Goal: Information Seeking & Learning: Learn about a topic

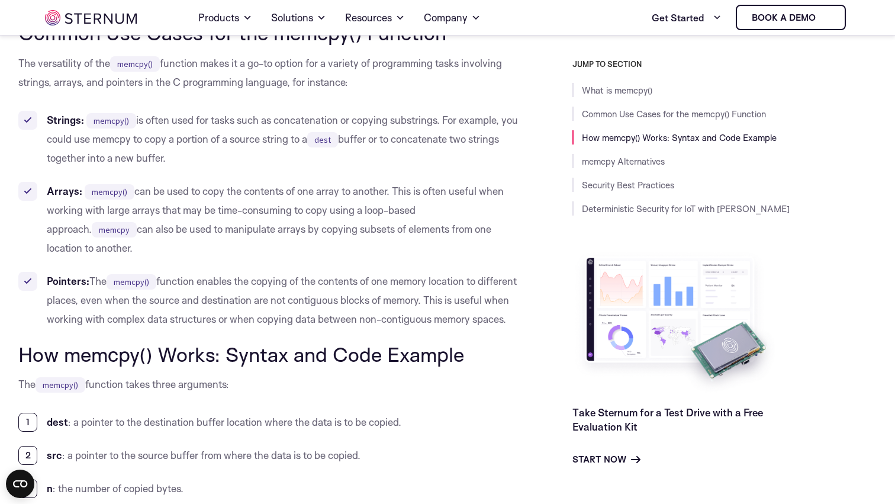
click at [363, 198] on li "Arrays: memcpy() can be used to copy the contents of one array to another. This…" at bounding box center [268, 220] width 501 height 76
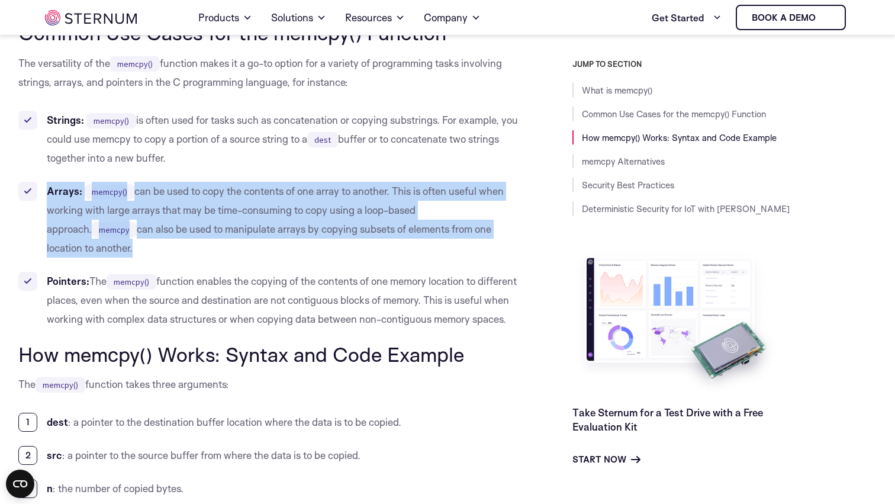
click at [363, 198] on li "Arrays: memcpy() can be used to copy the contents of one array to another. This…" at bounding box center [268, 220] width 501 height 76
click at [371, 198] on li "Arrays: memcpy() can be used to copy the contents of one array to another. This…" at bounding box center [268, 220] width 501 height 76
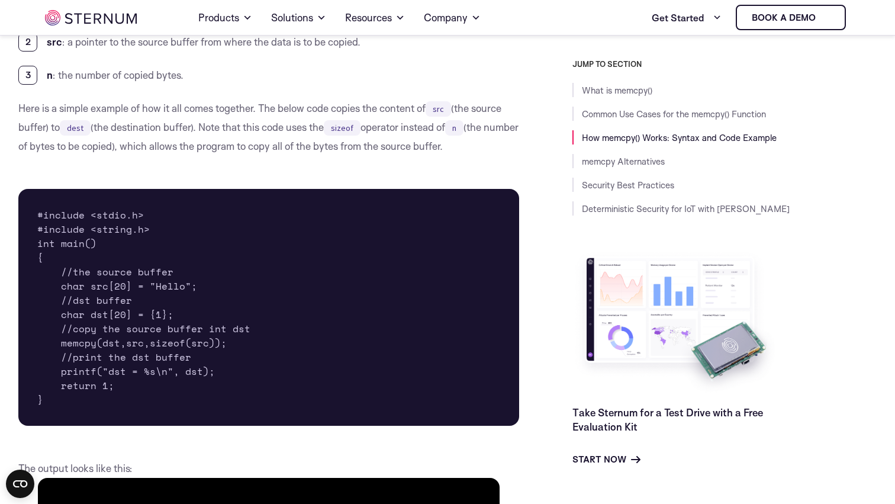
scroll to position [1099, 0]
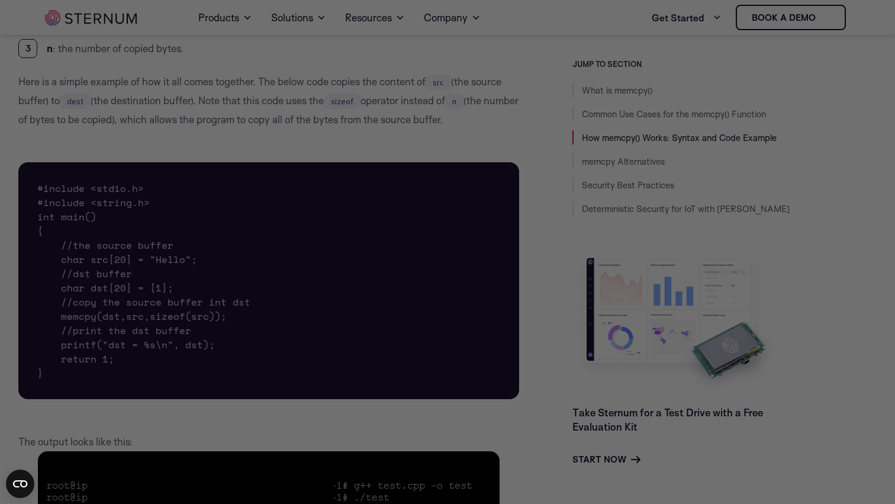
click at [183, 279] on div at bounding box center [452, 254] width 904 height 509
click at [160, 265] on div at bounding box center [452, 254] width 904 height 509
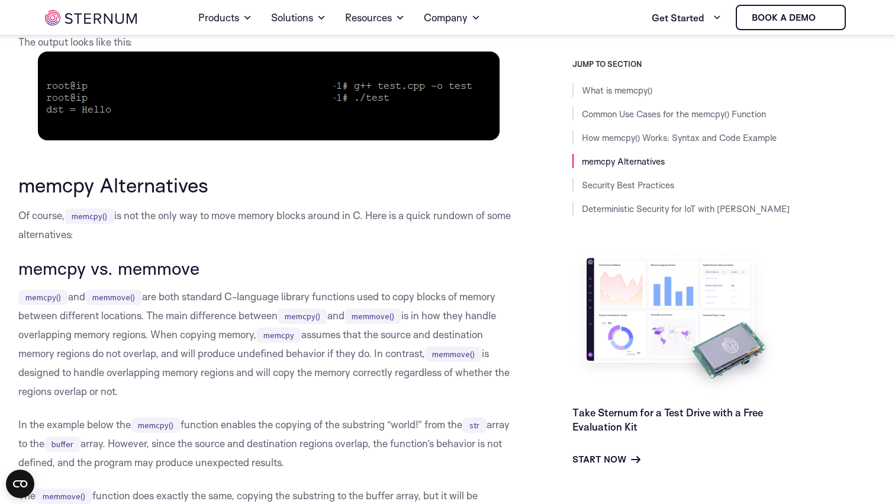
scroll to position [1668, 0]
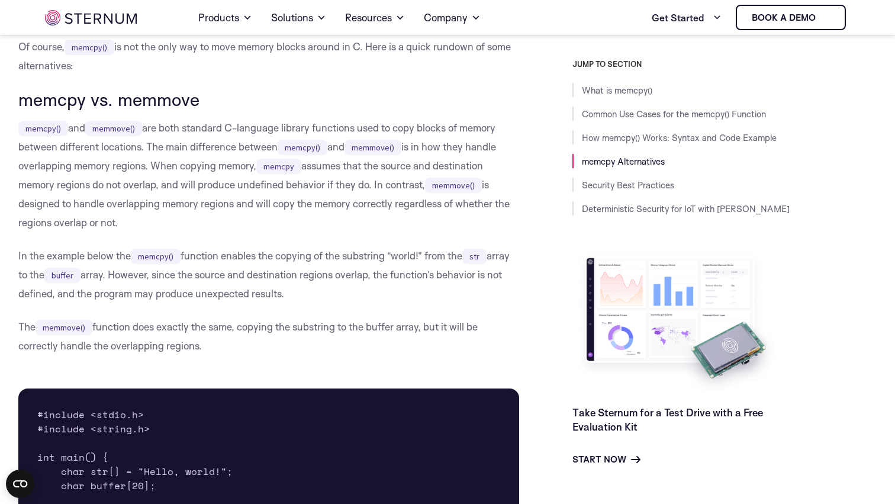
click at [418, 126] on p "memcpy() and memmove() are both standard C-language library functions used to c…" at bounding box center [268, 175] width 501 height 114
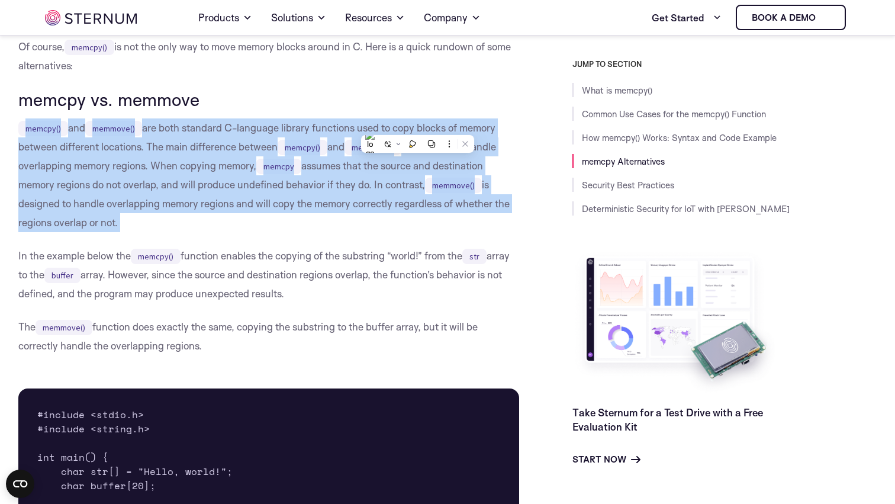
click at [418, 126] on p "memcpy() and memmove() are both standard C-language library functions used to c…" at bounding box center [268, 175] width 501 height 114
click at [428, 126] on p "memcpy() and memmove() are both standard C-language library functions used to c…" at bounding box center [268, 175] width 501 height 114
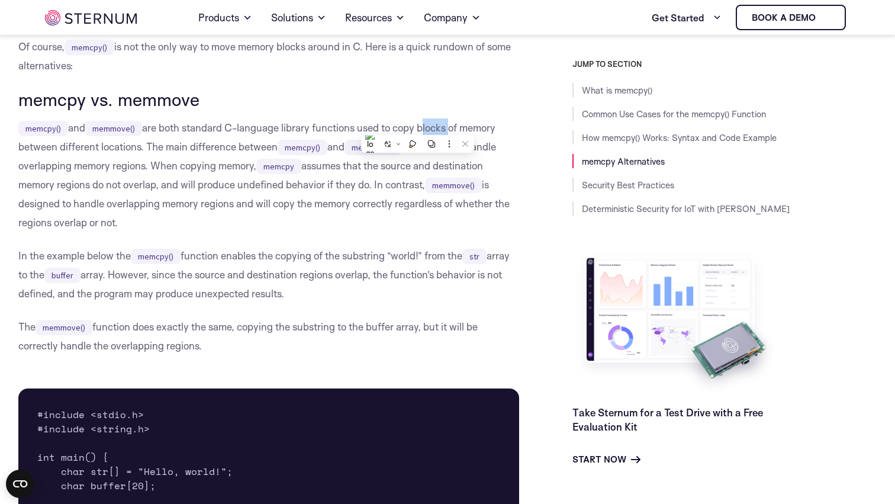
click at [428, 126] on p "memcpy() and memmove() are both standard C-language library functions used to c…" at bounding box center [268, 175] width 501 height 114
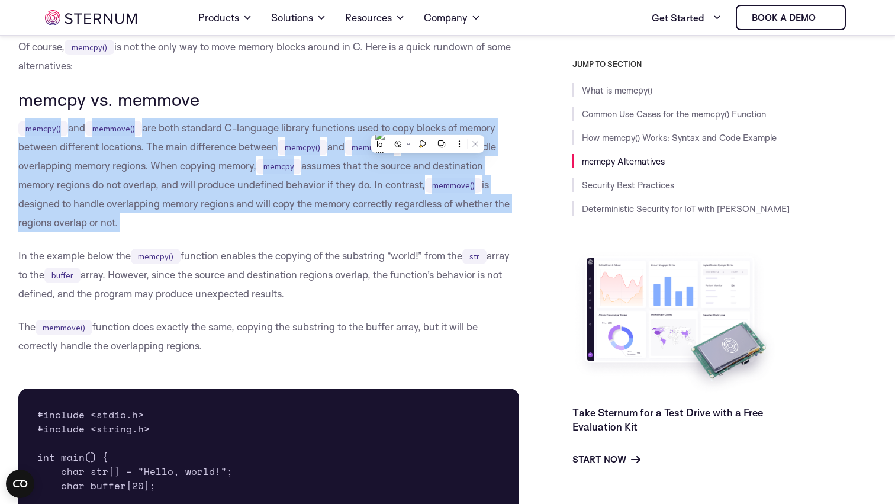
click at [428, 126] on p "memcpy() and memmove() are both standard C-language library functions used to c…" at bounding box center [268, 175] width 501 height 114
click at [434, 126] on p "memcpy() and memmove() are both standard C-language library functions used to c…" at bounding box center [268, 175] width 501 height 114
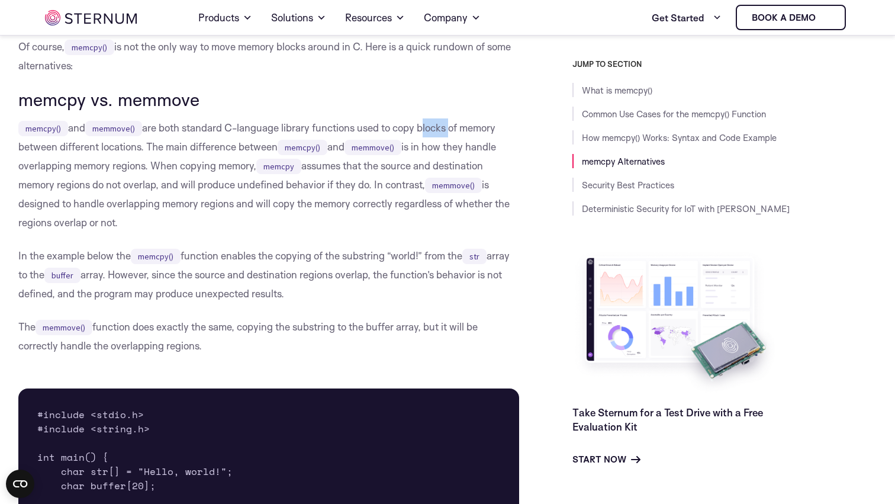
click at [434, 126] on p "memcpy() and memmove() are both standard C-language library functions used to c…" at bounding box center [268, 175] width 501 height 114
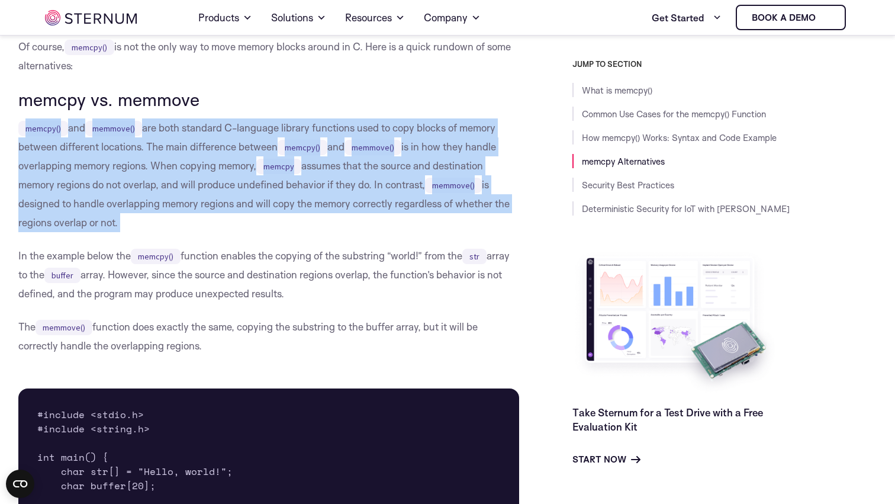
click at [434, 126] on p "memcpy() and memmove() are both standard C-language library functions used to c…" at bounding box center [268, 175] width 501 height 114
click at [437, 126] on p "memcpy() and memmove() are both standard C-language library functions used to c…" at bounding box center [268, 175] width 501 height 114
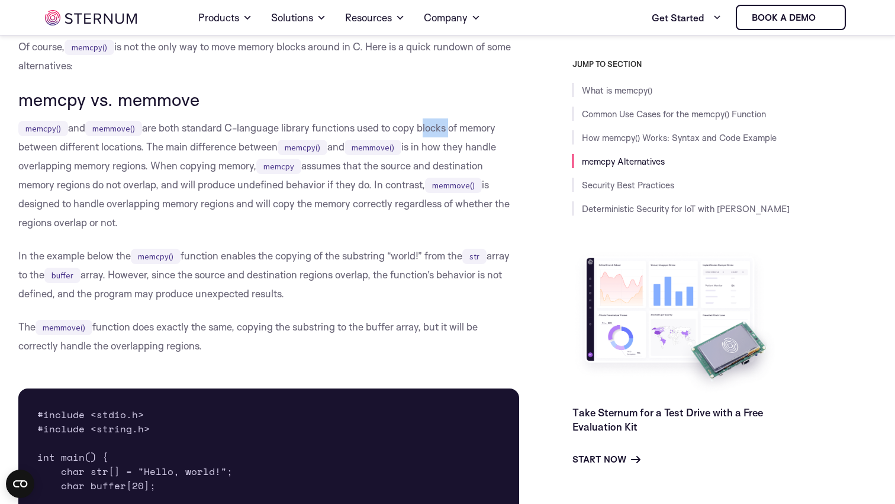
click at [437, 126] on p "memcpy() and memmove() are both standard C-language library functions used to c…" at bounding box center [268, 175] width 501 height 114
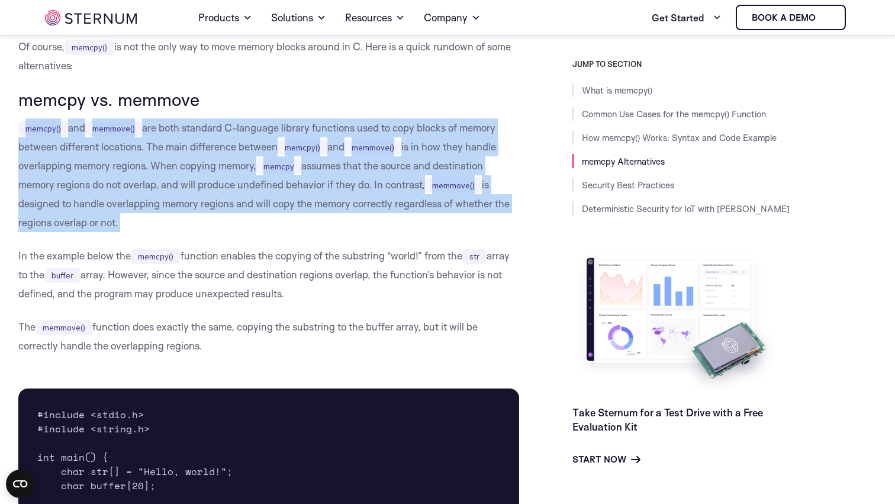
click at [437, 126] on p "memcpy() and memmove() are both standard C-language library functions used to c…" at bounding box center [268, 175] width 501 height 114
click at [445, 126] on p "memcpy() and memmove() are both standard C-language library functions used to c…" at bounding box center [268, 175] width 501 height 114
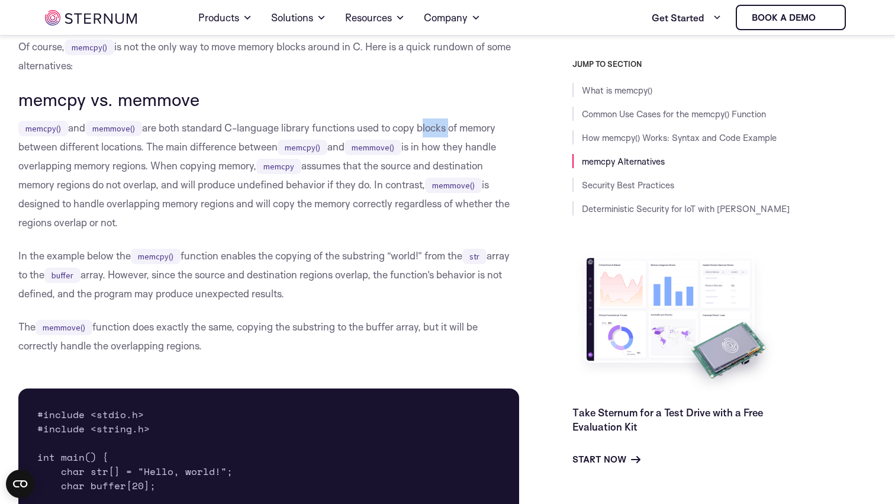
click at [445, 126] on p "memcpy() and memmove() are both standard C-language library functions used to c…" at bounding box center [268, 175] width 501 height 114
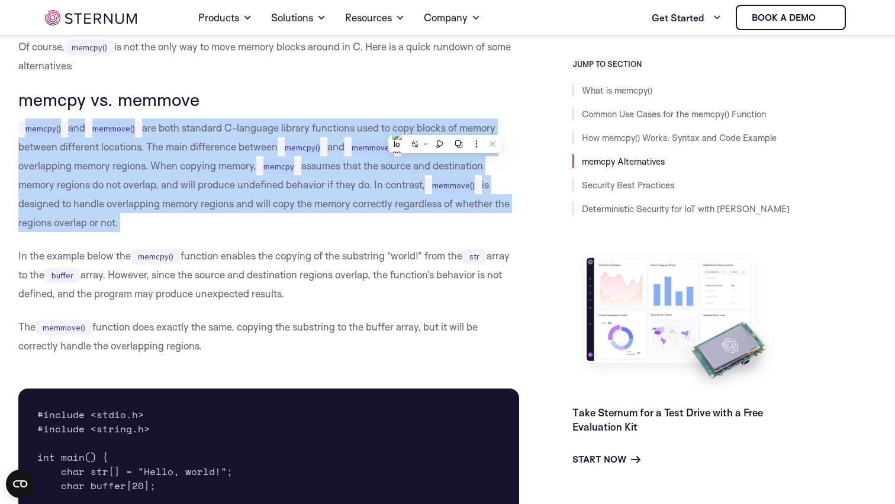
click at [445, 126] on p "memcpy() and memmove() are both standard C-language library functions used to c…" at bounding box center [268, 175] width 501 height 114
click at [450, 126] on p "memcpy() and memmove() are both standard C-language library functions used to c…" at bounding box center [268, 175] width 501 height 114
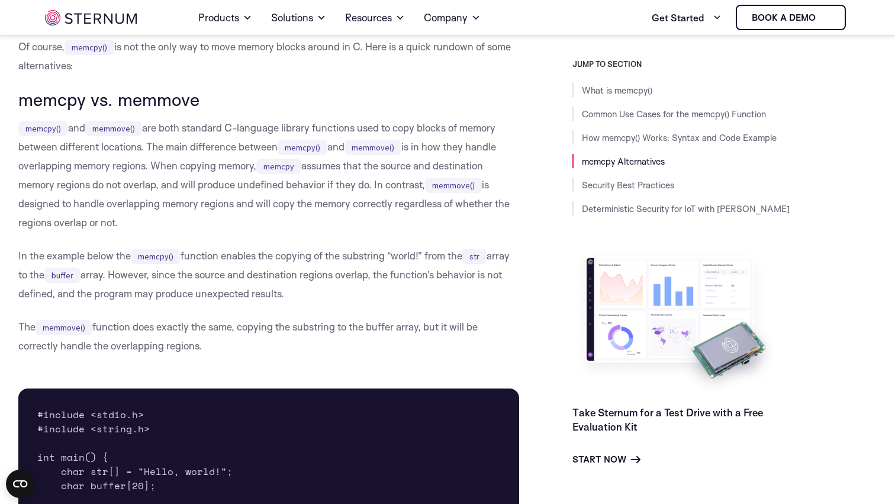
click at [428, 131] on p "memcpy() and memmove() are both standard C-language library functions used to c…" at bounding box center [268, 175] width 501 height 114
click at [430, 131] on p "memcpy() and memmove() are both standard C-language library functions used to c…" at bounding box center [268, 175] width 501 height 114
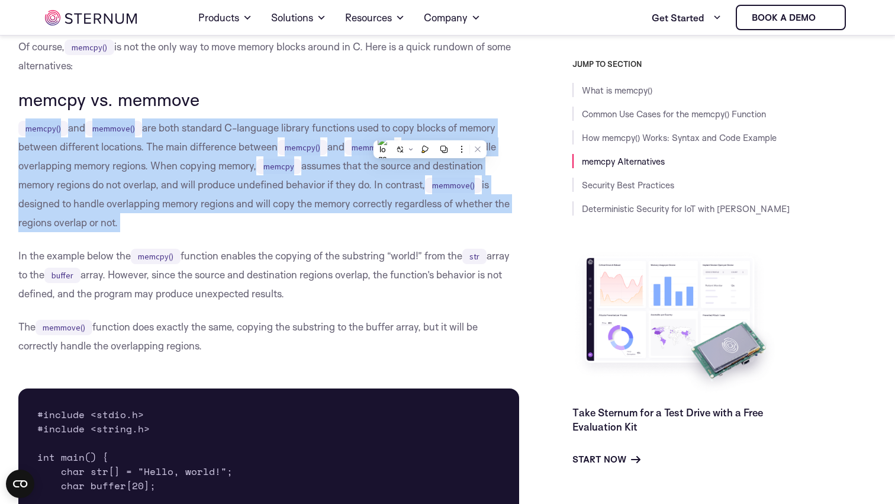
click at [430, 131] on p "memcpy() and memmove() are both standard C-language library functions used to c…" at bounding box center [268, 175] width 501 height 114
click at [436, 131] on p "memcpy() and memmove() are both standard C-language library functions used to c…" at bounding box center [268, 175] width 501 height 114
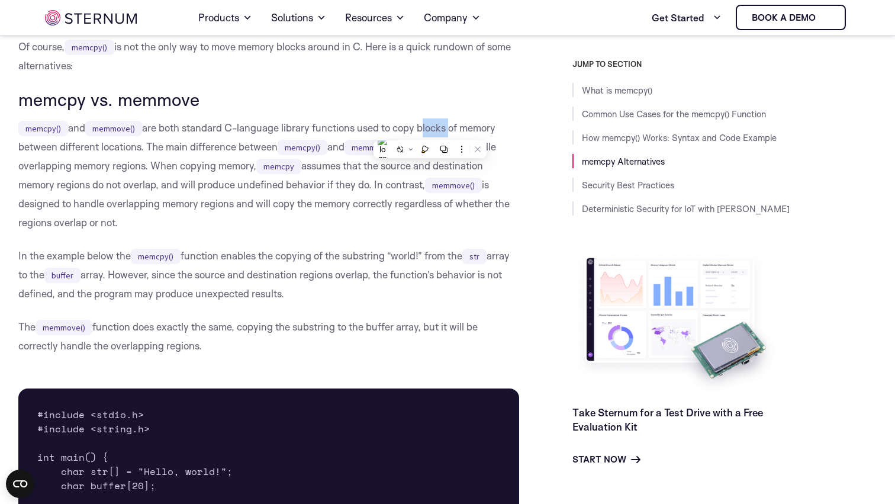
click at [436, 131] on p "memcpy() and memmove() are both standard C-language library functions used to c…" at bounding box center [268, 175] width 501 height 114
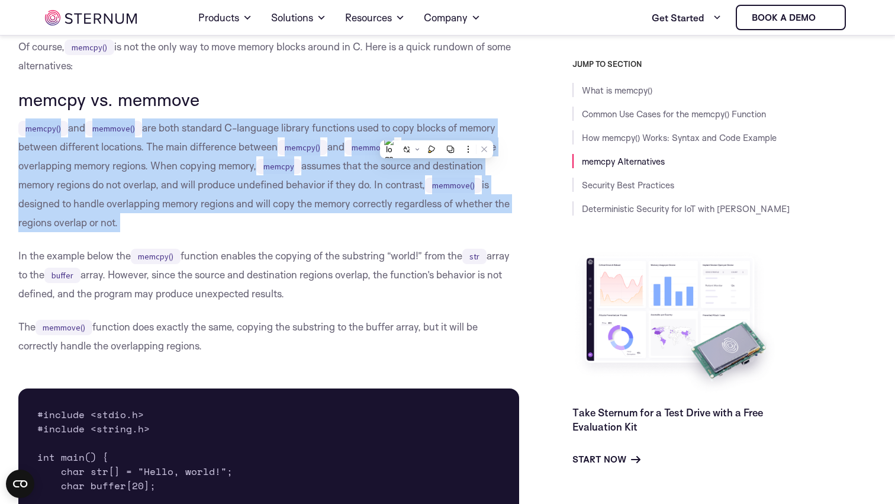
click at [436, 131] on p "memcpy() and memmove() are both standard C-language library functions used to c…" at bounding box center [268, 175] width 501 height 114
click at [443, 131] on p "memcpy() and memmove() are both standard C-language library functions used to c…" at bounding box center [268, 175] width 501 height 114
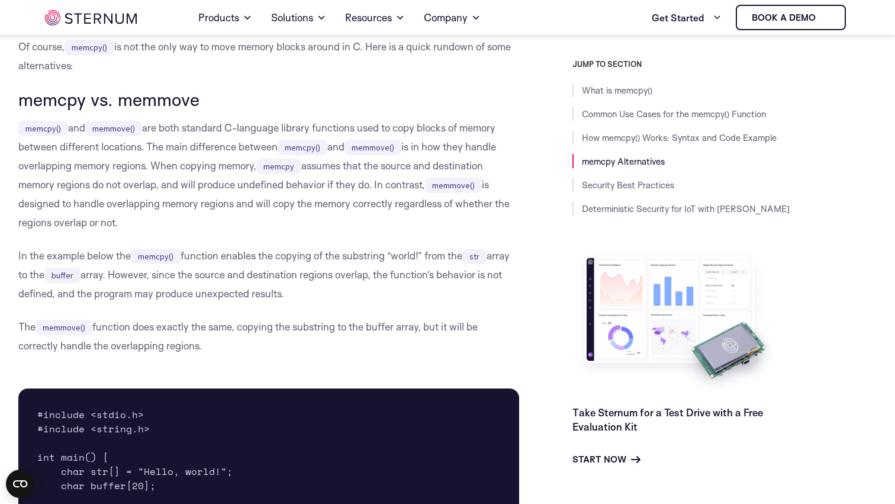
click at [209, 163] on p "memcpy() and memmove() are both standard C-language library functions used to c…" at bounding box center [268, 175] width 501 height 114
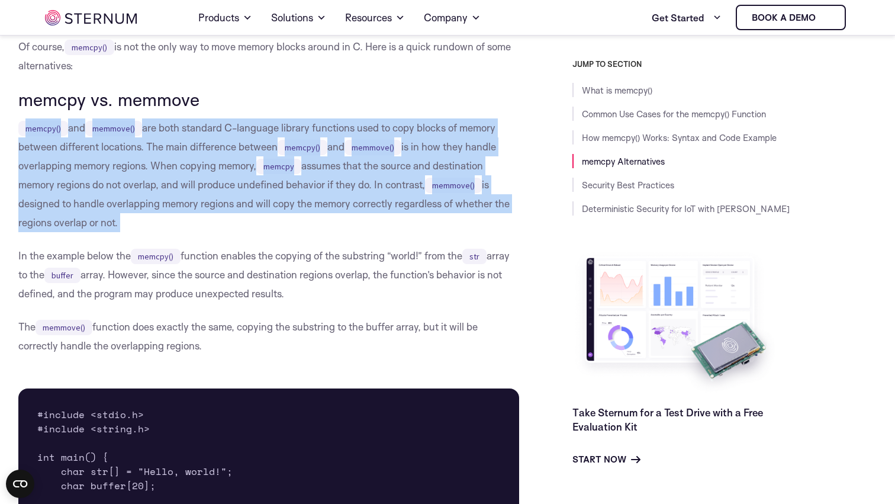
click at [209, 163] on p "memcpy() and memmove() are both standard C-language library functions used to c…" at bounding box center [268, 175] width 501 height 114
click at [221, 163] on p "memcpy() and memmove() are both standard C-language library functions used to c…" at bounding box center [268, 175] width 501 height 114
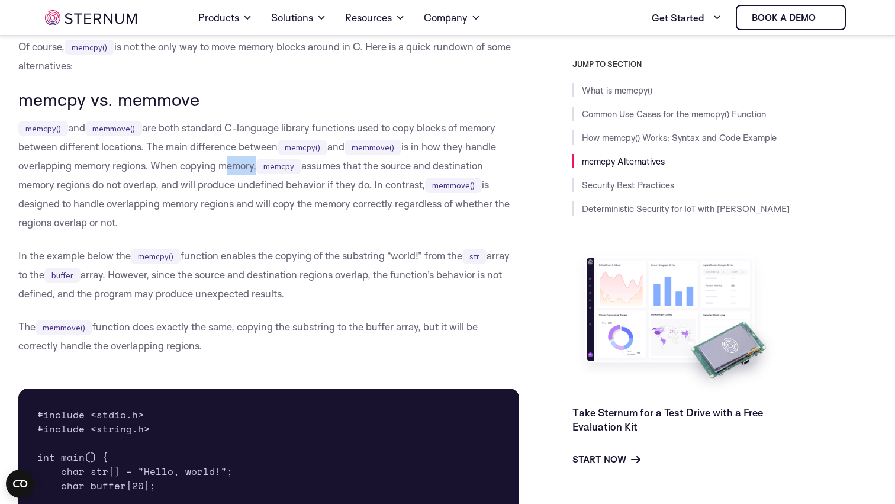
click at [221, 163] on p "memcpy() and memmove() are both standard C-language library functions used to c…" at bounding box center [268, 175] width 501 height 114
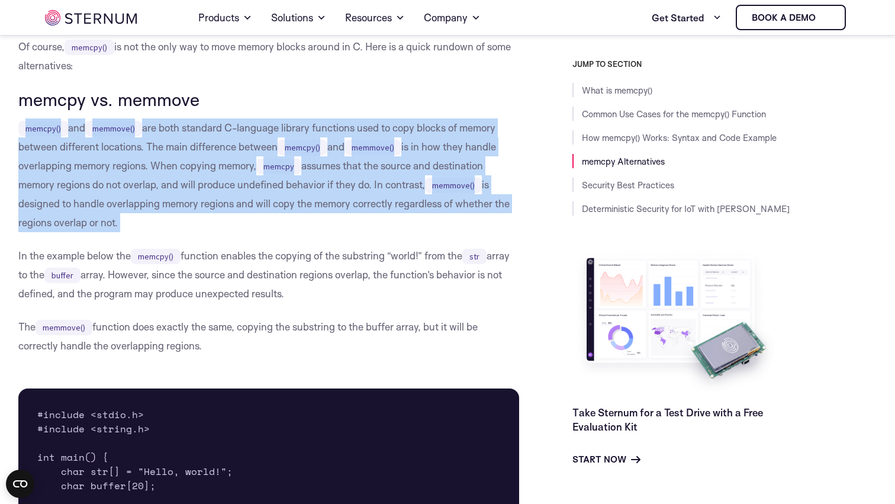
click at [221, 163] on p "memcpy() and memmove() are both standard C-language library functions used to c…" at bounding box center [268, 175] width 501 height 114
click at [224, 163] on p "memcpy() and memmove() are both standard C-language library functions used to c…" at bounding box center [268, 175] width 501 height 114
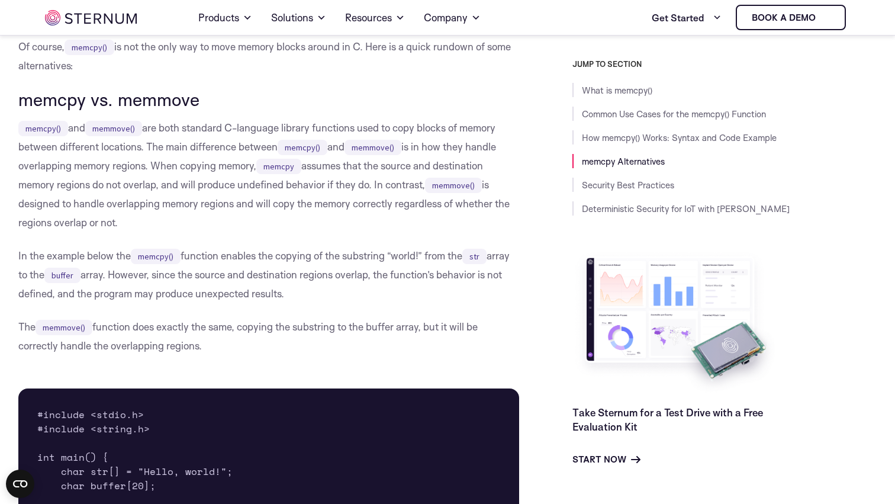
click at [240, 185] on p "memcpy() and memmove() are both standard C-language library functions used to c…" at bounding box center [268, 175] width 501 height 114
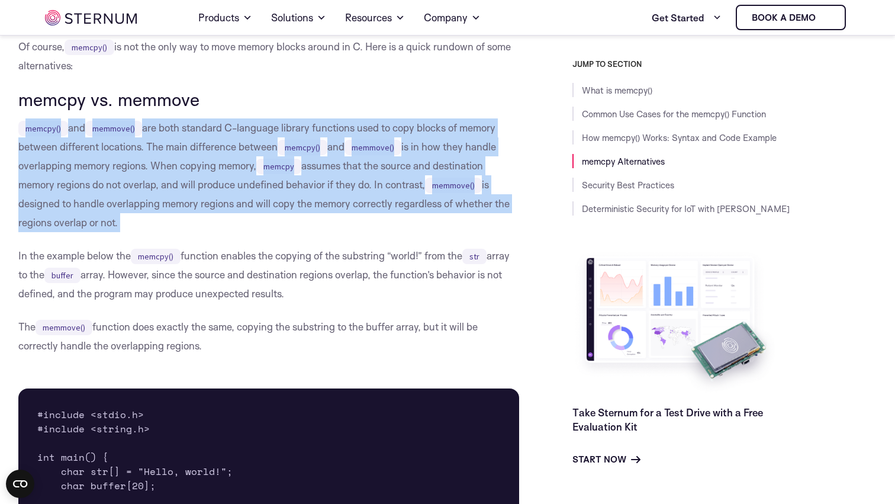
click at [240, 185] on p "memcpy() and memmove() are both standard C-language library functions used to c…" at bounding box center [268, 175] width 501 height 114
click at [249, 185] on p "memcpy() and memmove() are both standard C-language library functions used to c…" at bounding box center [268, 175] width 501 height 114
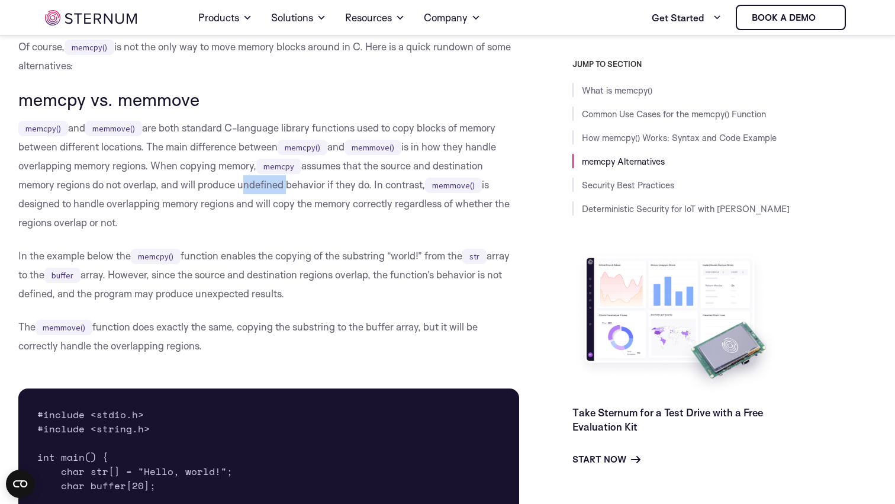
click at [249, 185] on p "memcpy() and memmove() are both standard C-language library functions used to c…" at bounding box center [268, 175] width 501 height 114
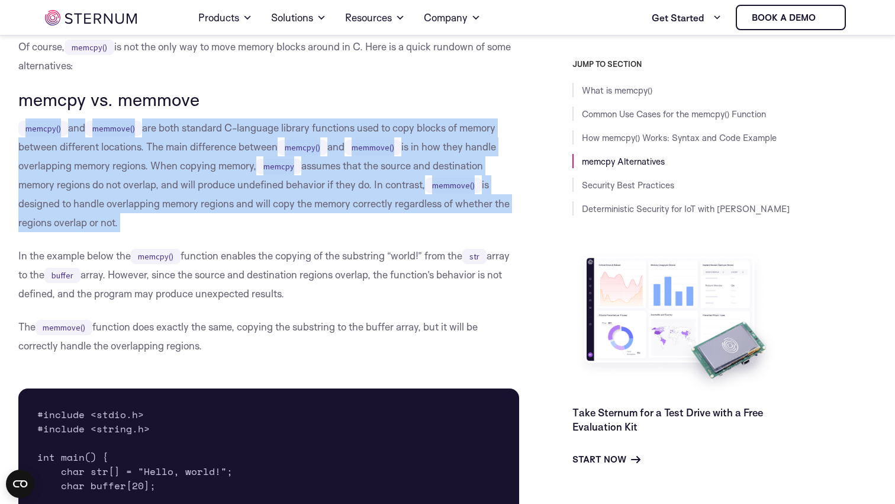
click at [249, 185] on p "memcpy() and memmove() are both standard C-language library functions used to c…" at bounding box center [268, 175] width 501 height 114
click at [254, 185] on p "memcpy() and memmove() are both standard C-language library functions used to c…" at bounding box center [268, 175] width 501 height 114
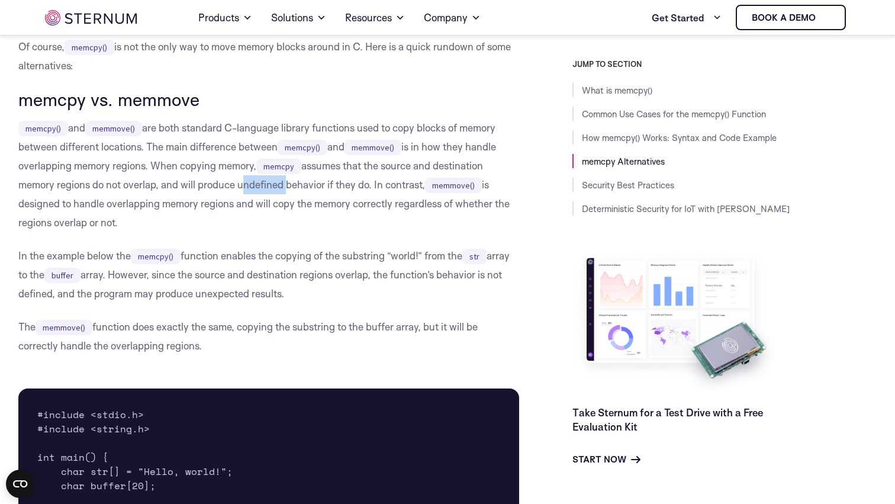
click at [254, 185] on p "memcpy() and memmove() are both standard C-language library functions used to c…" at bounding box center [268, 175] width 501 height 114
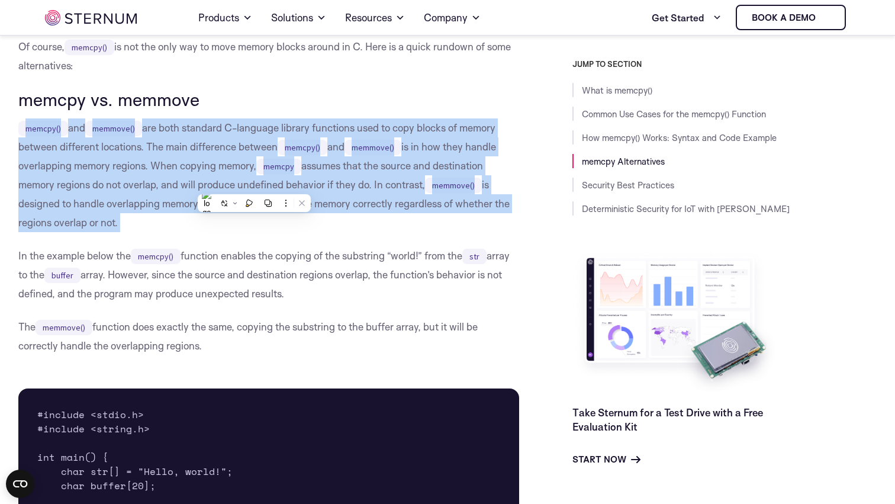
click at [254, 185] on p "memcpy() and memmove() are both standard C-language library functions used to c…" at bounding box center [268, 175] width 501 height 114
click at [265, 185] on p "memcpy() and memmove() are both standard C-language library functions used to c…" at bounding box center [268, 175] width 501 height 114
drag, startPoint x: 375, startPoint y: 188, endPoint x: 306, endPoint y: 223, distance: 77.6
click at [306, 223] on p "memcpy() and memmove() are both standard C-language library functions used to c…" at bounding box center [268, 175] width 501 height 114
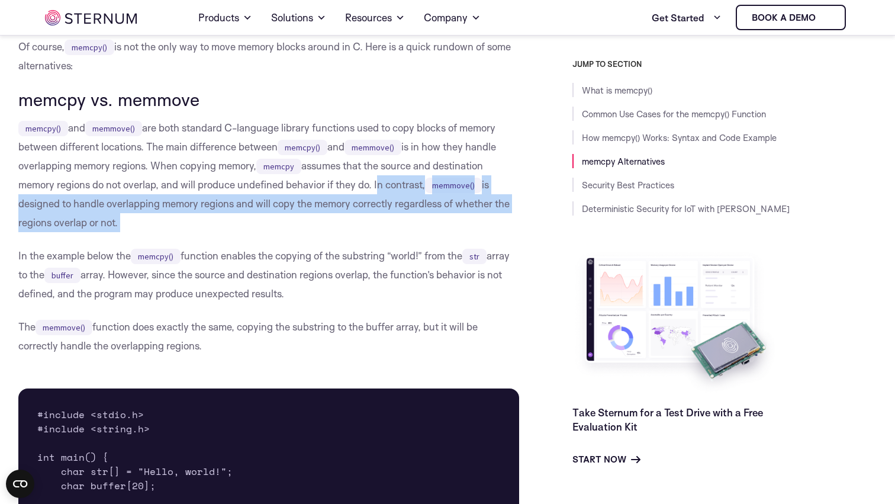
drag, startPoint x: 306, startPoint y: 223, endPoint x: 375, endPoint y: 188, distance: 77.6
click at [375, 188] on p "memcpy() and memmove() are both standard C-language library functions used to c…" at bounding box center [268, 175] width 501 height 114
click at [375, 187] on p "memcpy() and memmove() are both standard C-language library functions used to c…" at bounding box center [268, 175] width 501 height 114
drag, startPoint x: 375, startPoint y: 187, endPoint x: 409, endPoint y: 217, distance: 44.9
click at [409, 217] on p "memcpy() and memmove() are both standard C-language library functions used to c…" at bounding box center [268, 175] width 501 height 114
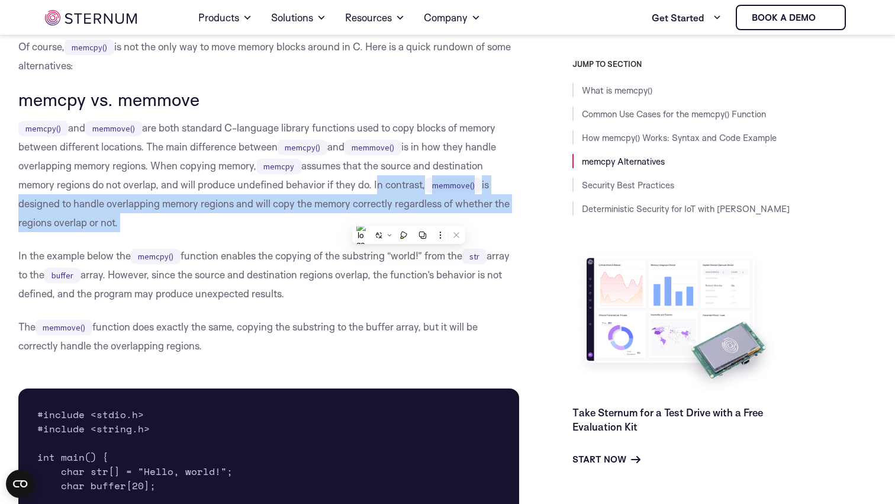
click at [409, 217] on p "memcpy() and memmove() are both standard C-language library functions used to c…" at bounding box center [268, 175] width 501 height 114
drag, startPoint x: 409, startPoint y: 217, endPoint x: 378, endPoint y: 190, distance: 41.1
click at [378, 190] on p "memcpy() and memmove() are both standard C-language library functions used to c…" at bounding box center [268, 175] width 501 height 114
drag, startPoint x: 378, startPoint y: 190, endPoint x: 418, endPoint y: 219, distance: 49.0
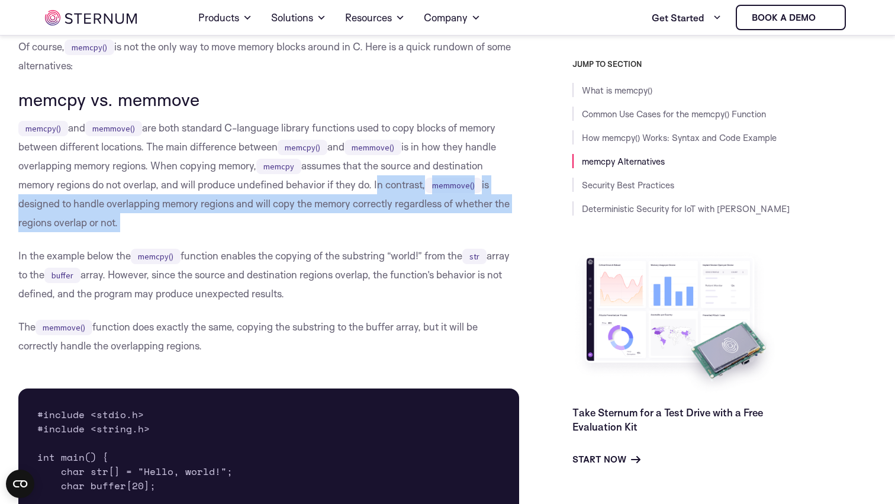
click at [418, 219] on p "memcpy() and memmove() are both standard C-language library functions used to c…" at bounding box center [268, 175] width 501 height 114
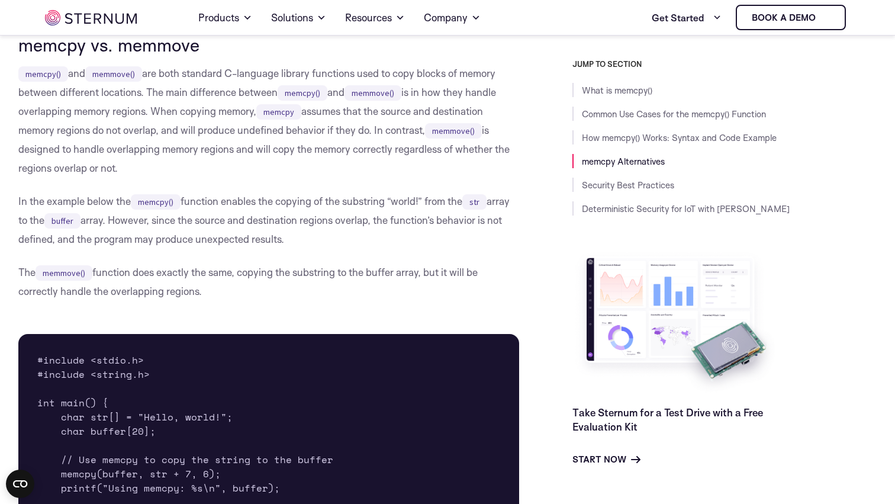
scroll to position [1725, 0]
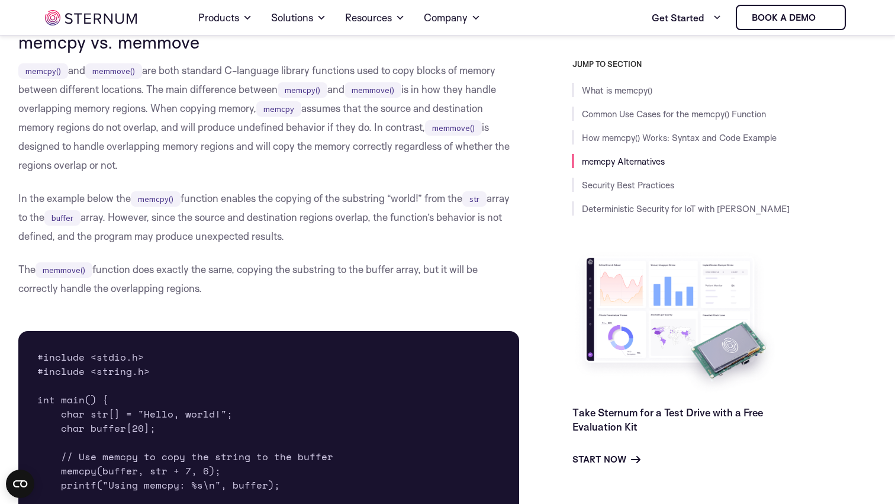
click at [362, 194] on p "In the example below the memcpy() function enables the copying of the substring…" at bounding box center [268, 217] width 501 height 57
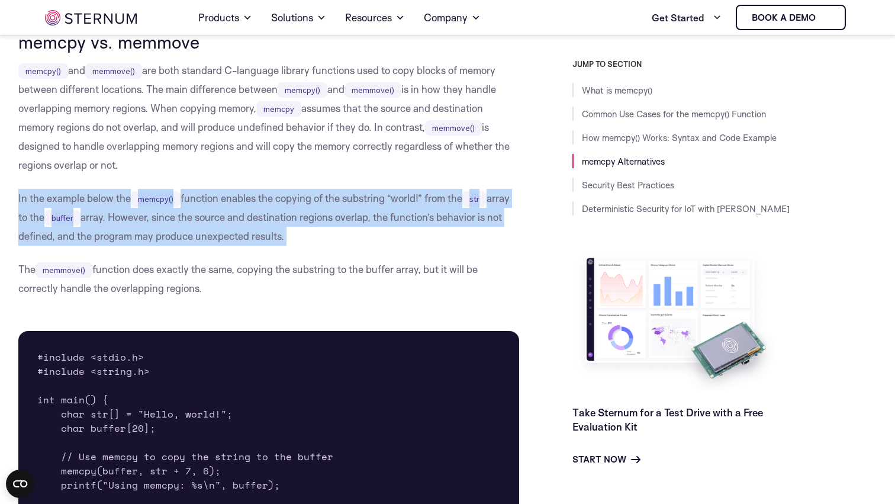
click at [362, 194] on p "In the example below the memcpy() function enables the copying of the substring…" at bounding box center [268, 217] width 501 height 57
click at [366, 194] on p "In the example below the memcpy() function enables the copying of the substring…" at bounding box center [268, 217] width 501 height 57
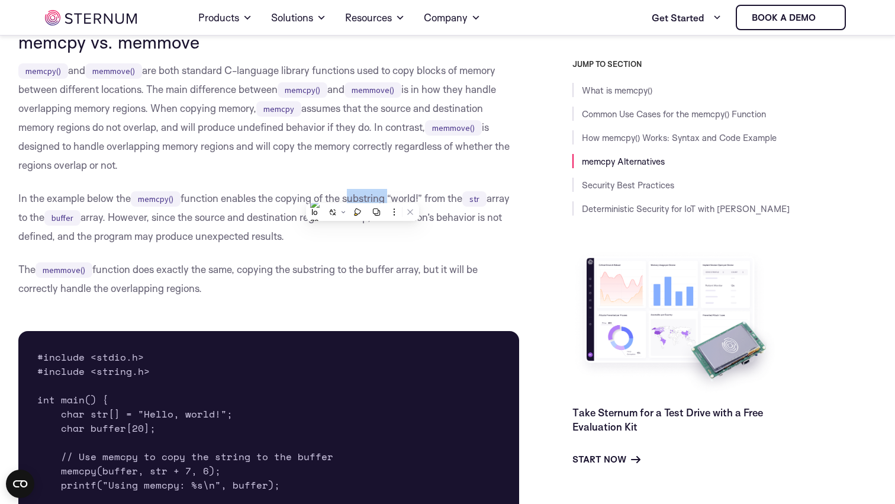
click at [366, 194] on p "In the example below the memcpy() function enables the copying of the substring…" at bounding box center [268, 217] width 501 height 57
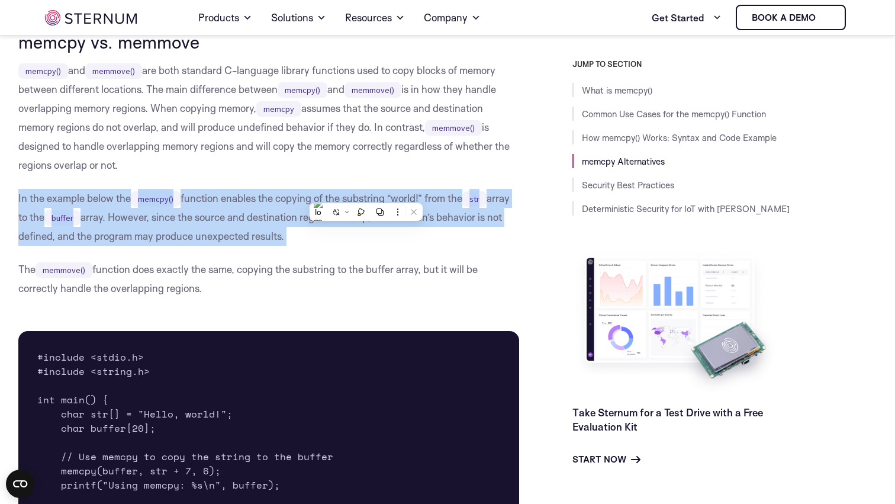
click at [366, 194] on p "In the example below the memcpy() function enables the copying of the substring…" at bounding box center [268, 217] width 501 height 57
click at [373, 194] on p "In the example below the memcpy() function enables the copying of the substring…" at bounding box center [268, 217] width 501 height 57
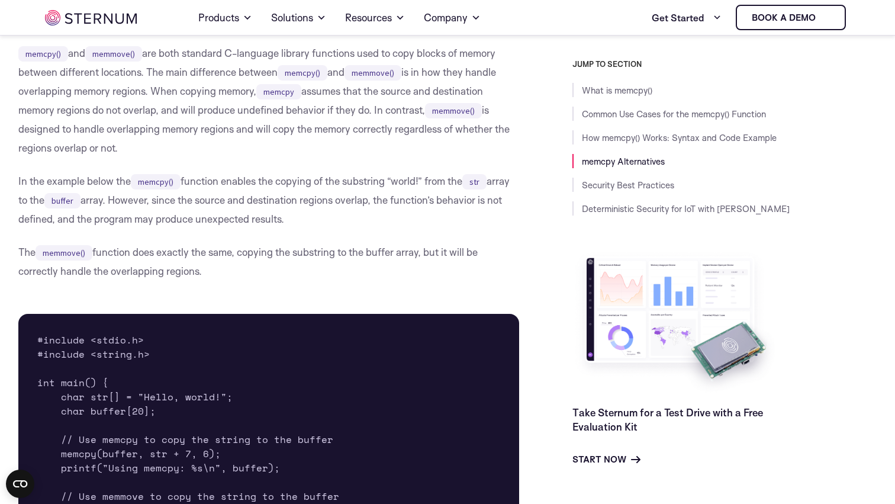
scroll to position [1748, 0]
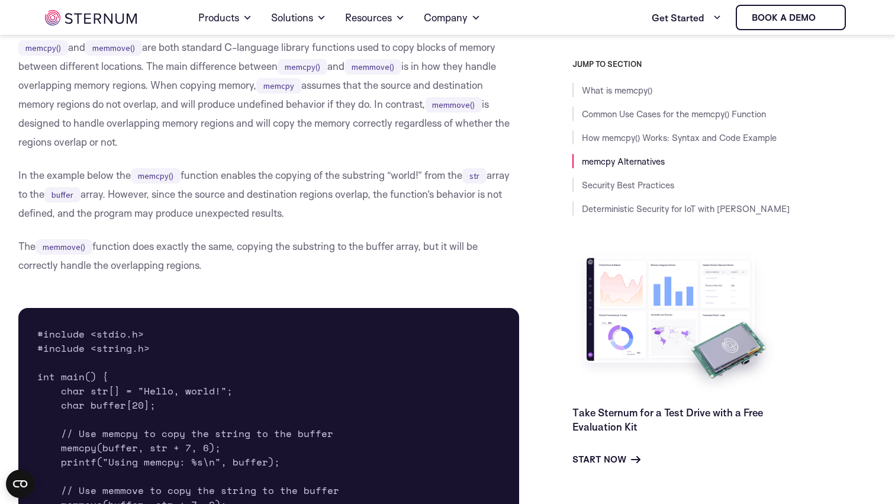
click at [341, 197] on p "In the example below the memcpy() function enables the copying of the substring…" at bounding box center [268, 194] width 501 height 57
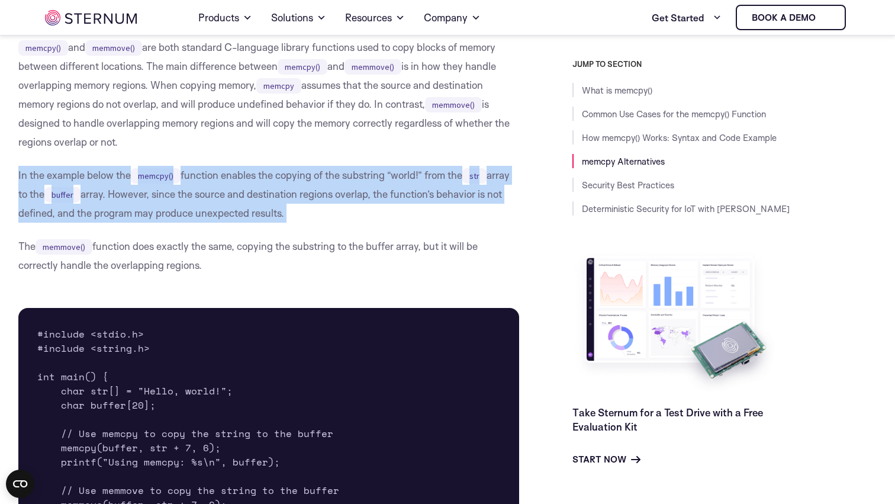
click at [341, 197] on p "In the example below the memcpy() function enables the copying of the substring…" at bounding box center [268, 194] width 501 height 57
click at [347, 197] on p "In the example below the memcpy() function enables the copying of the substring…" at bounding box center [268, 194] width 501 height 57
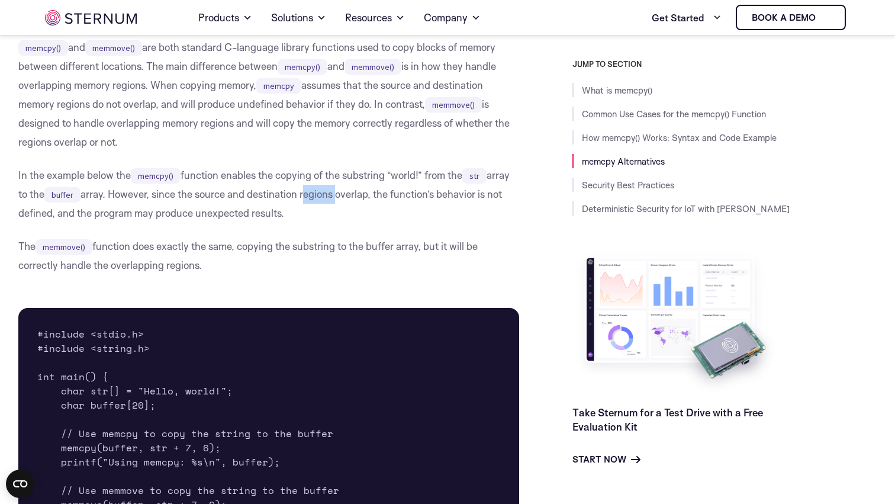
click at [347, 197] on p "In the example below the memcpy() function enables the copying of the substring…" at bounding box center [268, 194] width 501 height 57
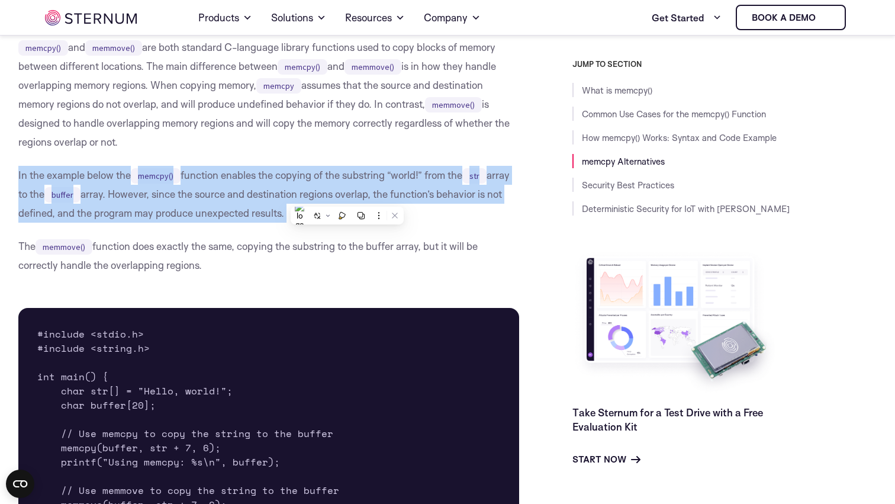
click at [347, 197] on p "In the example below the memcpy() function enables the copying of the substring…" at bounding box center [268, 194] width 501 height 57
click at [352, 197] on p "In the example below the memcpy() function enables the copying of the substring…" at bounding box center [268, 194] width 501 height 57
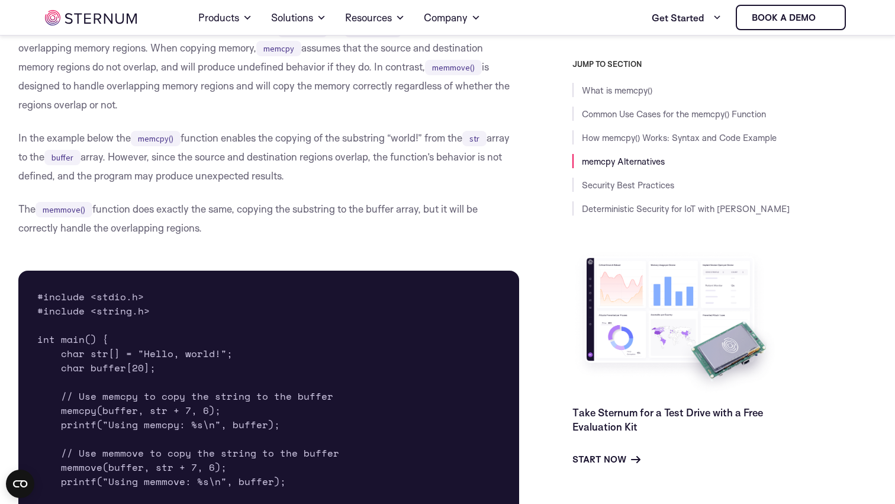
scroll to position [1784, 0]
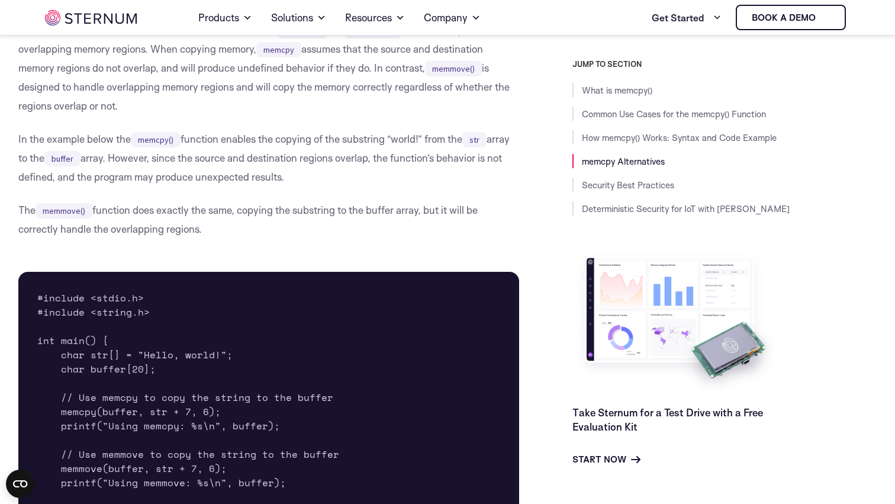
click at [410, 160] on p "In the example below the memcpy() function enables the copying of the substring…" at bounding box center [268, 158] width 501 height 57
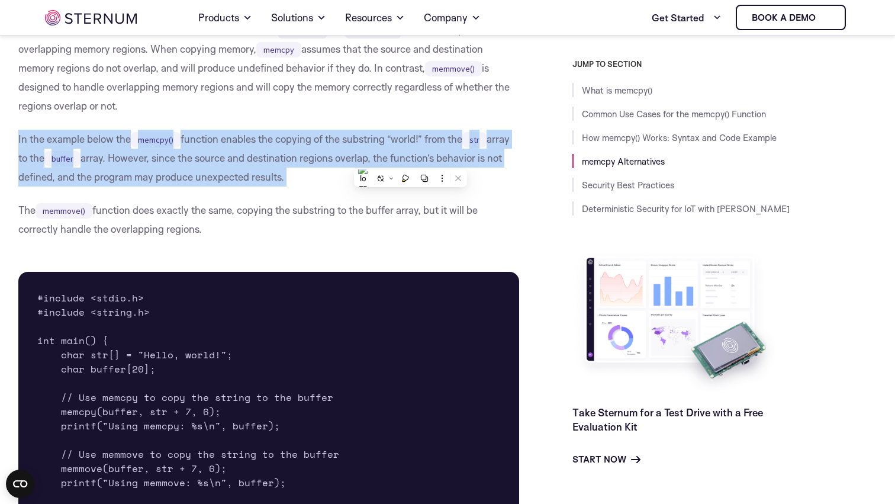
click at [410, 160] on p "In the example below the memcpy() function enables the copying of the substring…" at bounding box center [268, 158] width 501 height 57
click at [413, 160] on p "In the example below the memcpy() function enables the copying of the substring…" at bounding box center [268, 158] width 501 height 57
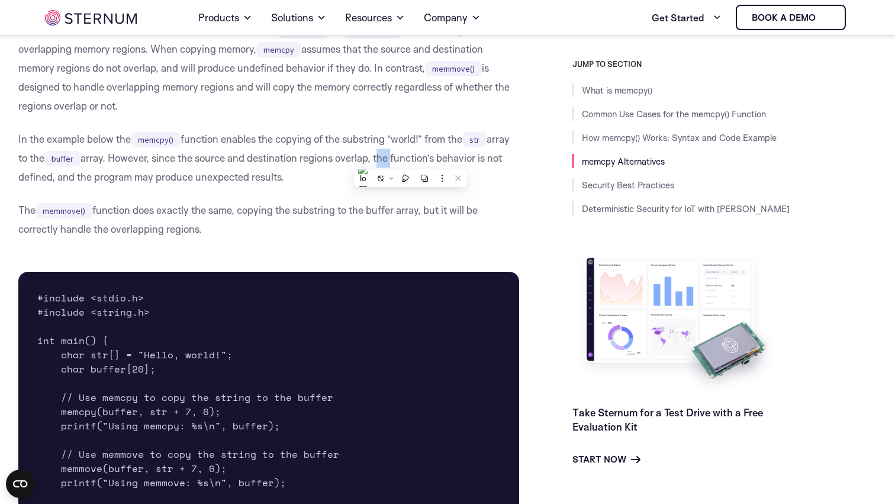
click at [413, 160] on p "In the example below the memcpy() function enables the copying of the substring…" at bounding box center [268, 158] width 501 height 57
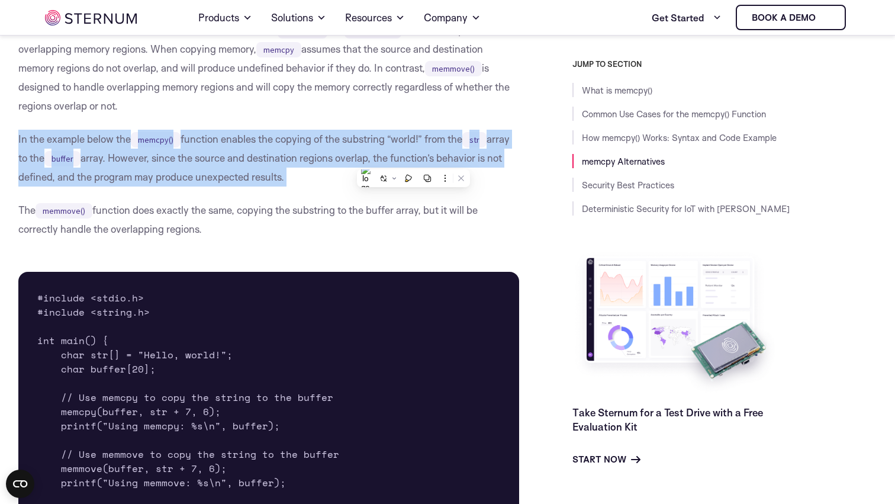
click at [413, 160] on p "In the example below the memcpy() function enables the copying of the substring…" at bounding box center [268, 158] width 501 height 57
click at [415, 160] on p "In the example below the memcpy() function enables the copying of the substring…" at bounding box center [268, 158] width 501 height 57
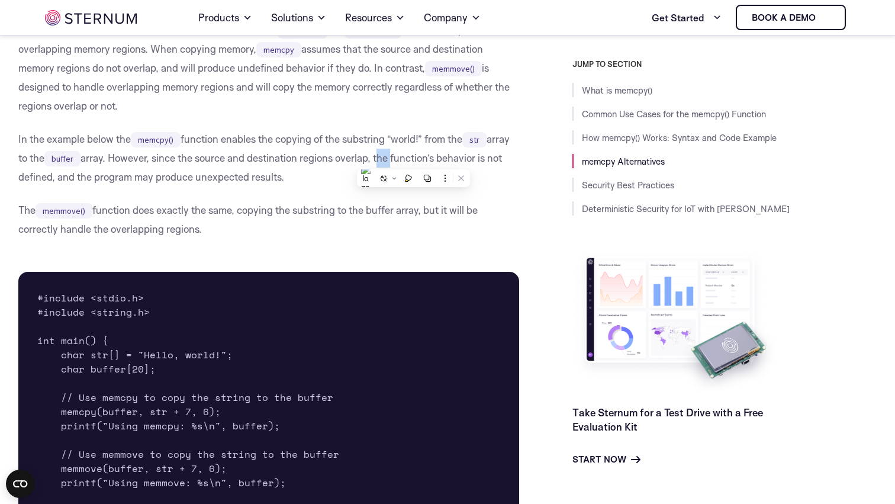
click at [415, 160] on p "In the example below the memcpy() function enables the copying of the substring…" at bounding box center [268, 158] width 501 height 57
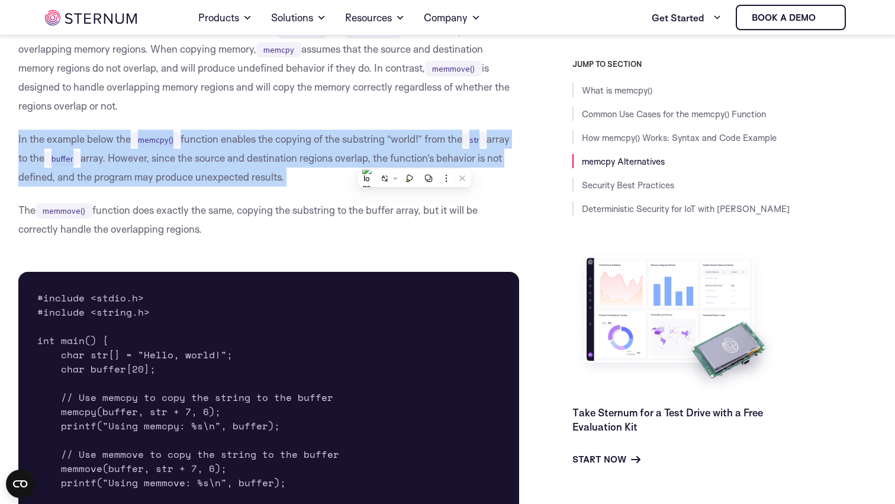
click at [415, 160] on p "In the example below the memcpy() function enables the copying of the substring…" at bounding box center [268, 158] width 501 height 57
click at [417, 160] on p "In the example below the memcpy() function enables the copying of the substring…" at bounding box center [268, 158] width 501 height 57
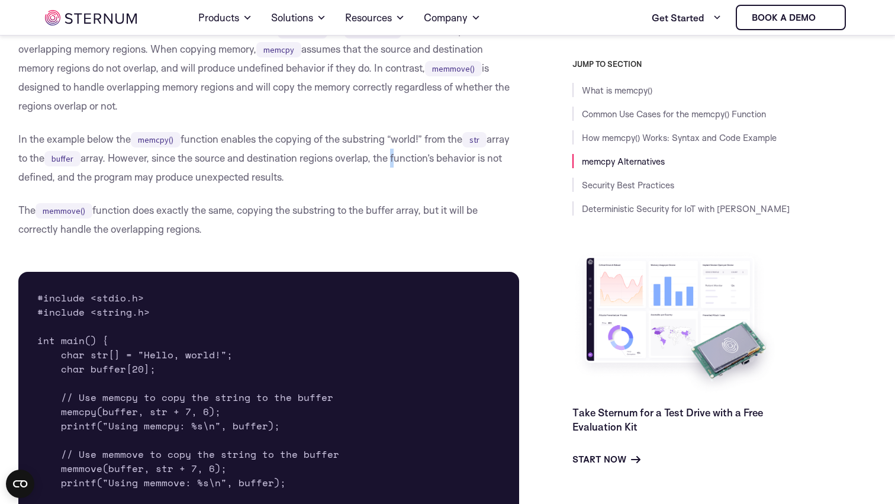
click at [417, 160] on p "In the example below the memcpy() function enables the copying of the substring…" at bounding box center [268, 158] width 501 height 57
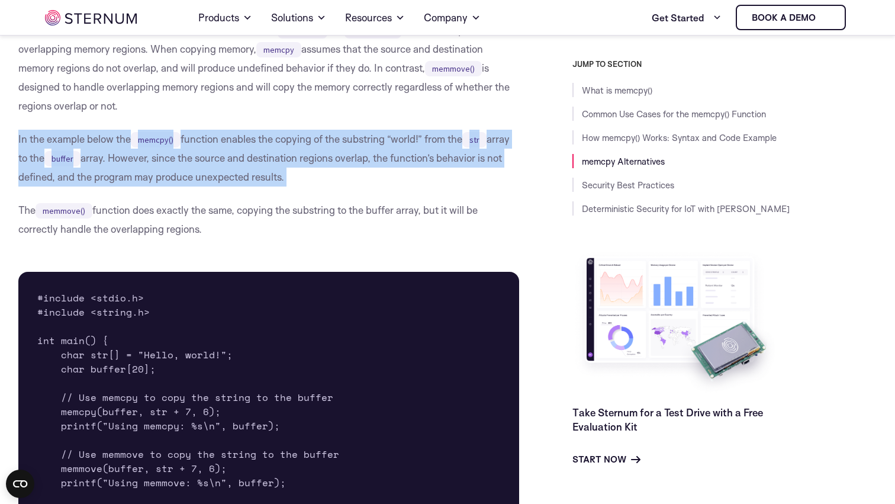
click at [417, 160] on p "In the example below the memcpy() function enables the copying of the substring…" at bounding box center [268, 158] width 501 height 57
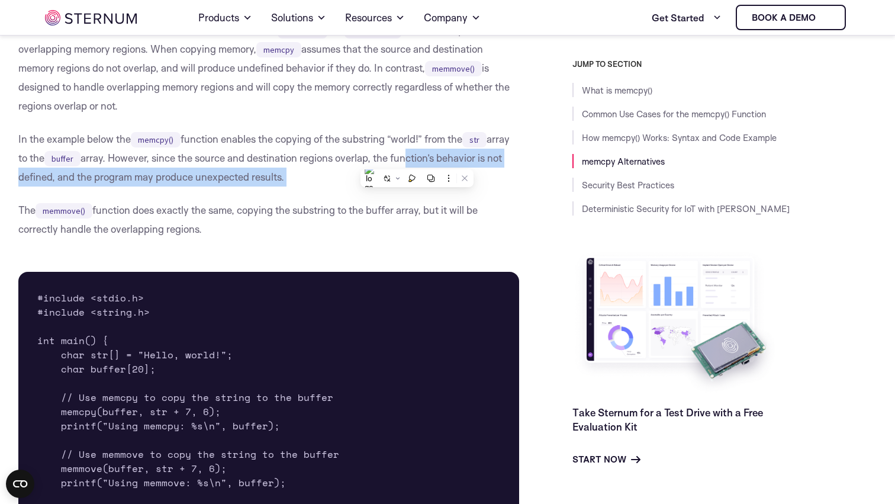
click at [429, 160] on p "In the example below the memcpy() function enables the copying of the substring…" at bounding box center [268, 158] width 501 height 57
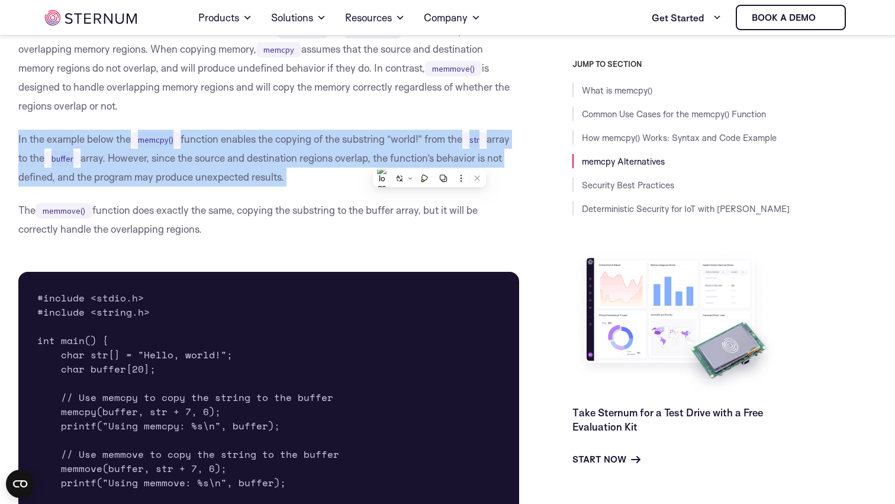
click at [429, 160] on p "In the example below the memcpy() function enables the copying of the substring…" at bounding box center [268, 158] width 501 height 57
click at [435, 160] on p "In the example below the memcpy() function enables the copying of the substring…" at bounding box center [268, 158] width 501 height 57
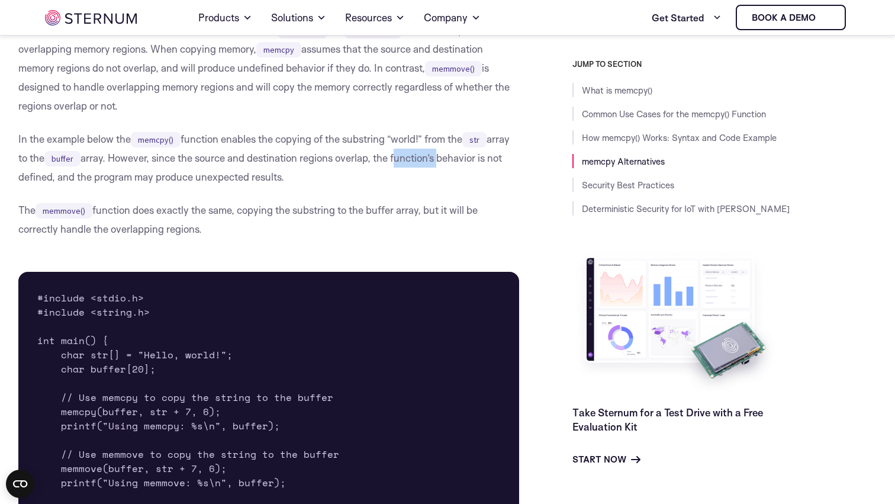
click at [435, 160] on p "In the example below the memcpy() function enables the copying of the substring…" at bounding box center [268, 158] width 501 height 57
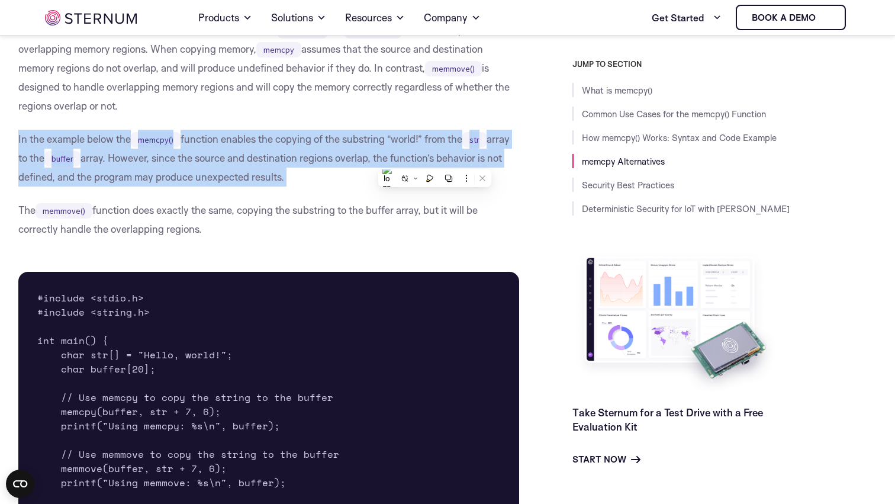
click at [435, 160] on p "In the example below the memcpy() function enables the copying of the substring…" at bounding box center [268, 158] width 501 height 57
click at [439, 160] on p "In the example below the memcpy() function enables the copying of the substring…" at bounding box center [268, 158] width 501 height 57
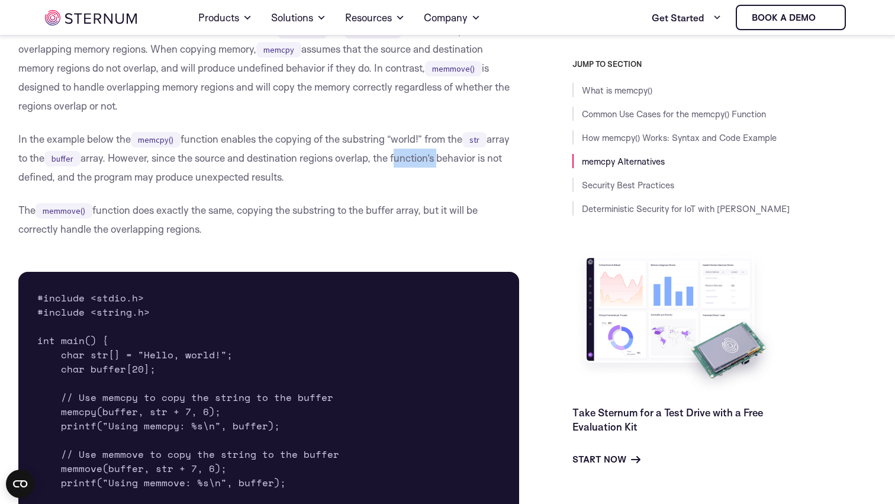
click at [439, 160] on p "In the example below the memcpy() function enables the copying of the substring…" at bounding box center [268, 158] width 501 height 57
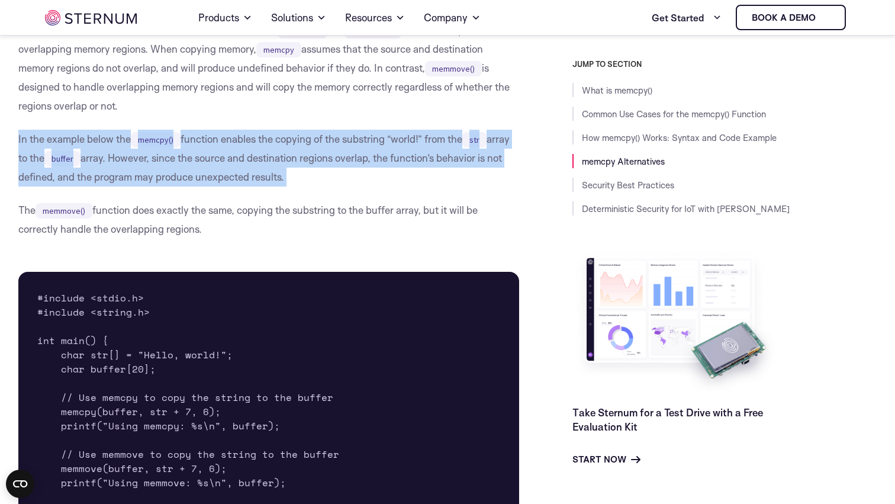
click at [439, 160] on p "In the example below the memcpy() function enables the copying of the substring…" at bounding box center [268, 158] width 501 height 57
click at [443, 160] on p "In the example below the memcpy() function enables the copying of the substring…" at bounding box center [268, 158] width 501 height 57
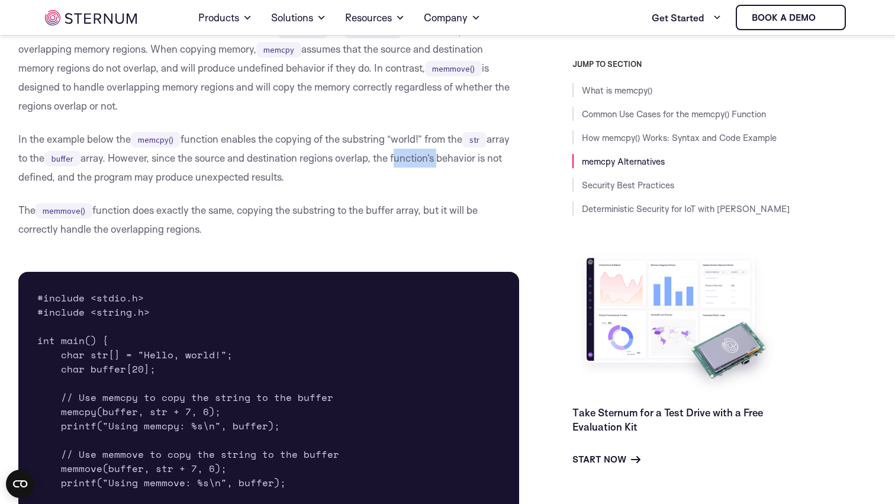
click at [443, 160] on p "In the example below the memcpy() function enables the copying of the substring…" at bounding box center [268, 158] width 501 height 57
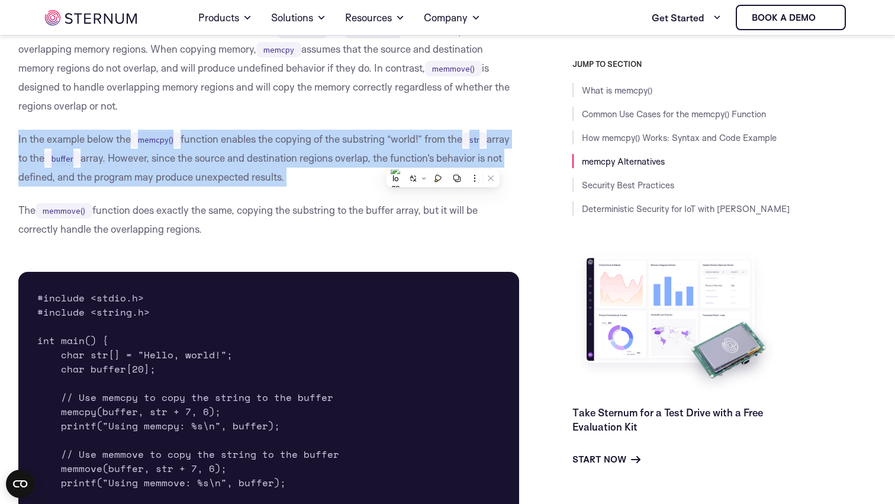
click at [443, 160] on p "In the example below the memcpy() function enables the copying of the substring…" at bounding box center [268, 158] width 501 height 57
click at [447, 160] on p "In the example below the memcpy() function enables the copying of the substring…" at bounding box center [268, 158] width 501 height 57
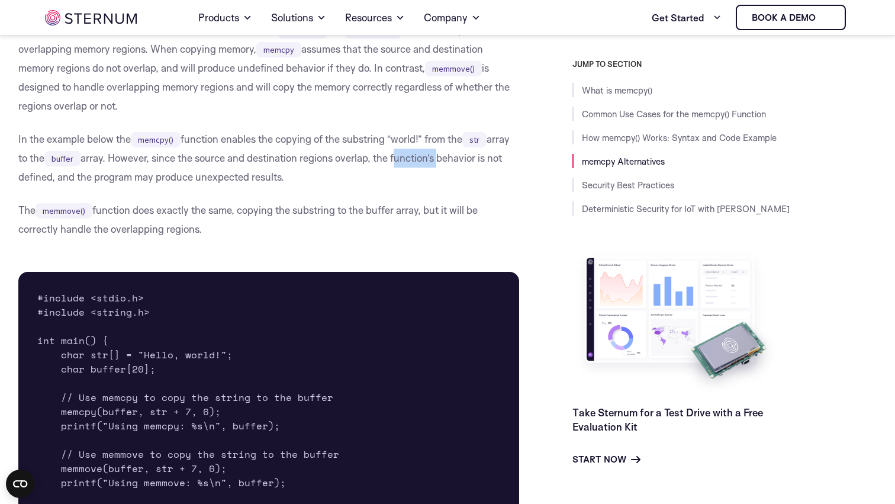
click at [447, 160] on p "In the example below the memcpy() function enables the copying of the substring…" at bounding box center [268, 158] width 501 height 57
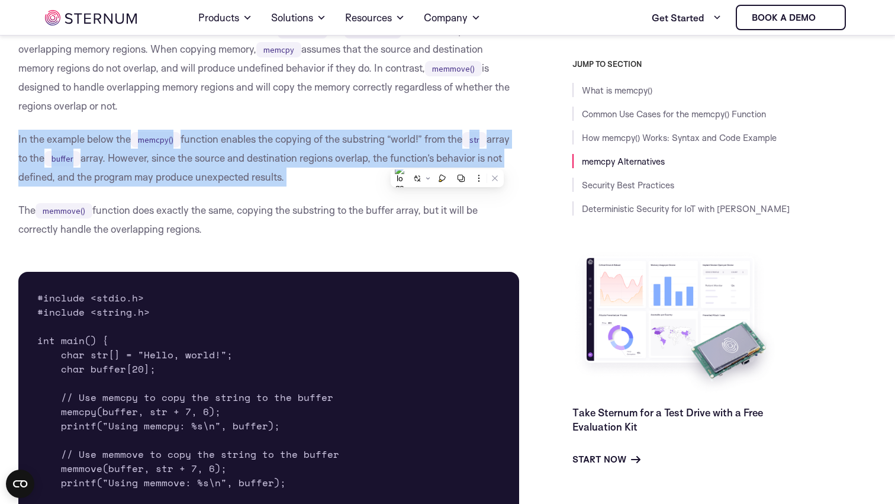
click at [447, 160] on p "In the example below the memcpy() function enables the copying of the substring…" at bounding box center [268, 158] width 501 height 57
click at [449, 160] on p "In the example below the memcpy() function enables the copying of the substring…" at bounding box center [268, 158] width 501 height 57
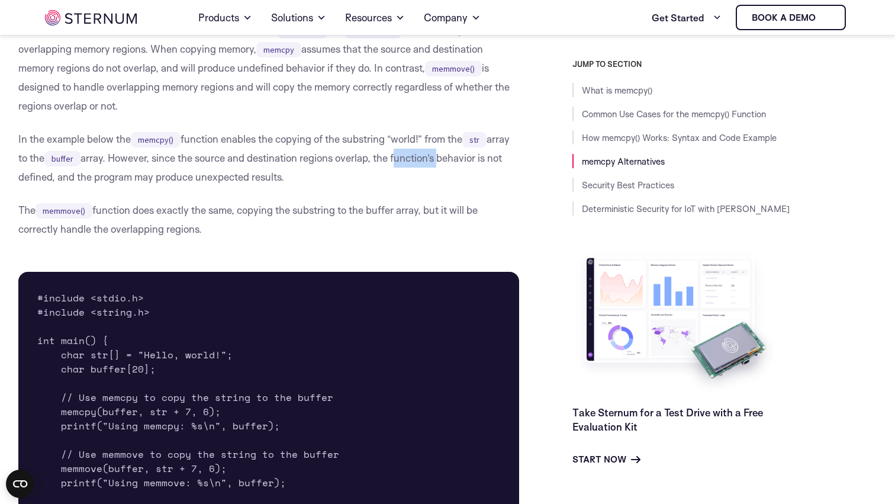
click at [449, 160] on p "In the example below the memcpy() function enables the copying of the substring…" at bounding box center [268, 158] width 501 height 57
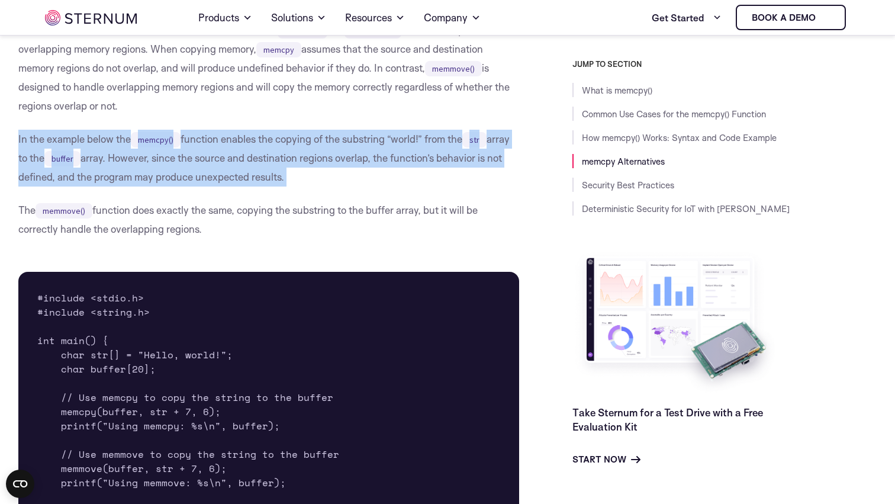
click at [449, 160] on p "In the example below the memcpy() function enables the copying of the substring…" at bounding box center [268, 158] width 501 height 57
click at [452, 160] on p "In the example below the memcpy() function enables the copying of the substring…" at bounding box center [268, 158] width 501 height 57
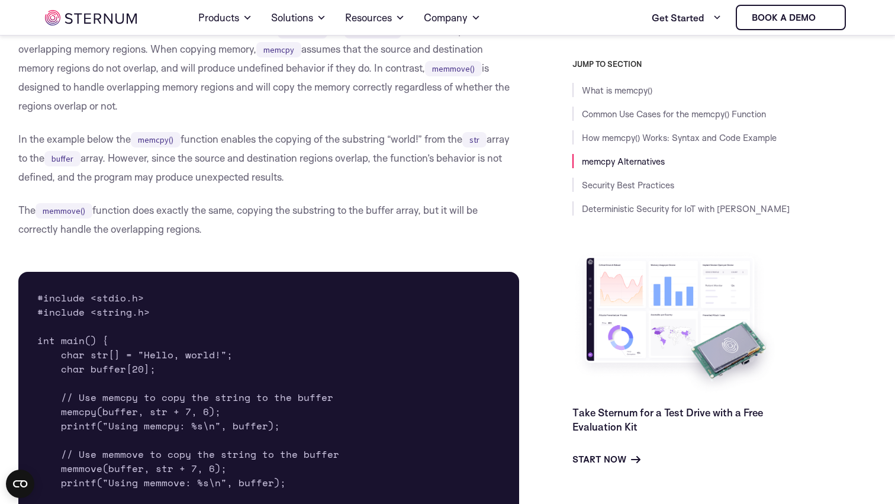
click at [300, 211] on p "The memmove() function does exactly the same, copying the substring to the buff…" at bounding box center [268, 220] width 501 height 38
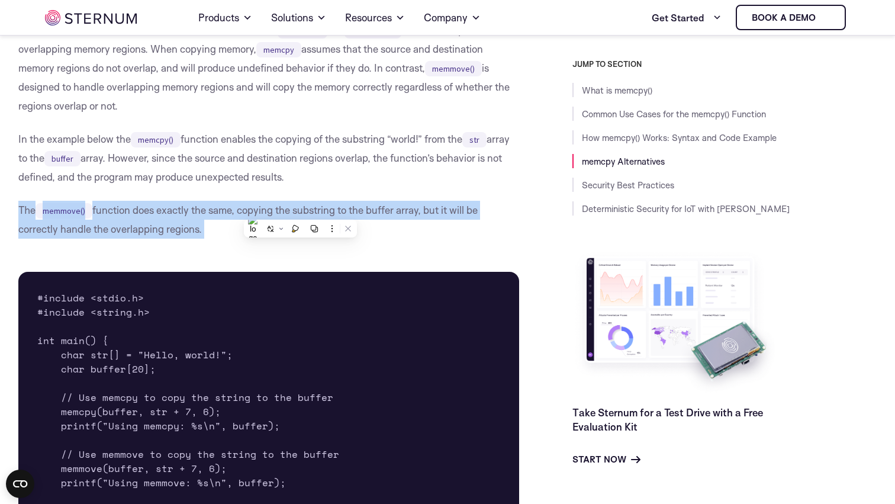
click at [300, 211] on p "The memmove() function does exactly the same, copying the substring to the buff…" at bounding box center [268, 220] width 501 height 38
click at [312, 211] on p "The memmove() function does exactly the same, copying the substring to the buff…" at bounding box center [268, 220] width 501 height 38
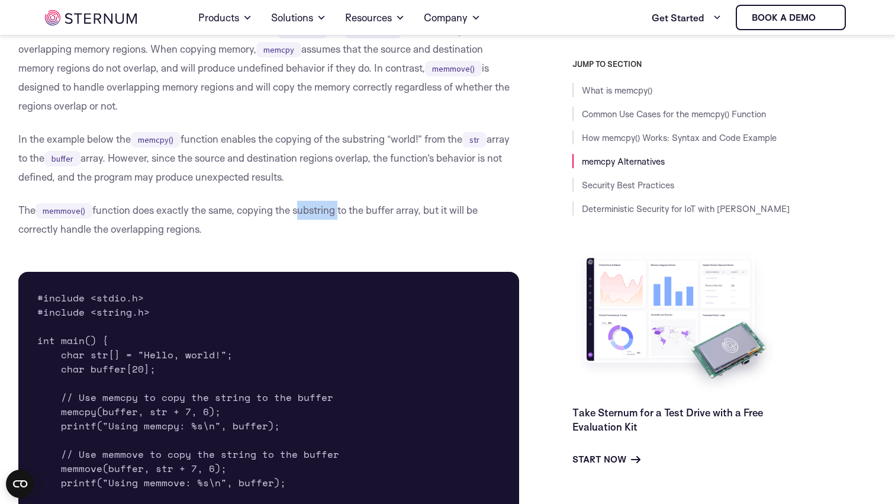
click at [312, 211] on p "The memmove() function does exactly the same, copying the substring to the buff…" at bounding box center [268, 220] width 501 height 38
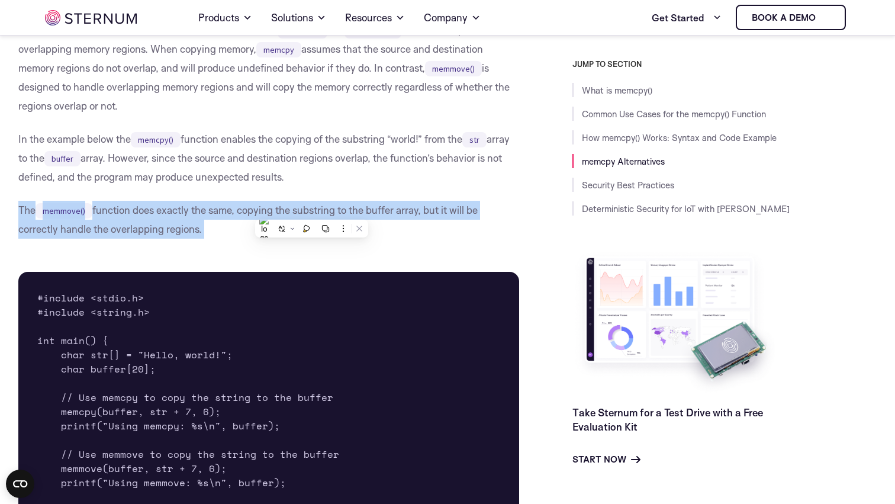
click at [312, 211] on p "The memmove() function does exactly the same, copying the substring to the buff…" at bounding box center [268, 220] width 501 height 38
click at [318, 211] on p "The memmove() function does exactly the same, copying the substring to the buff…" at bounding box center [268, 220] width 501 height 38
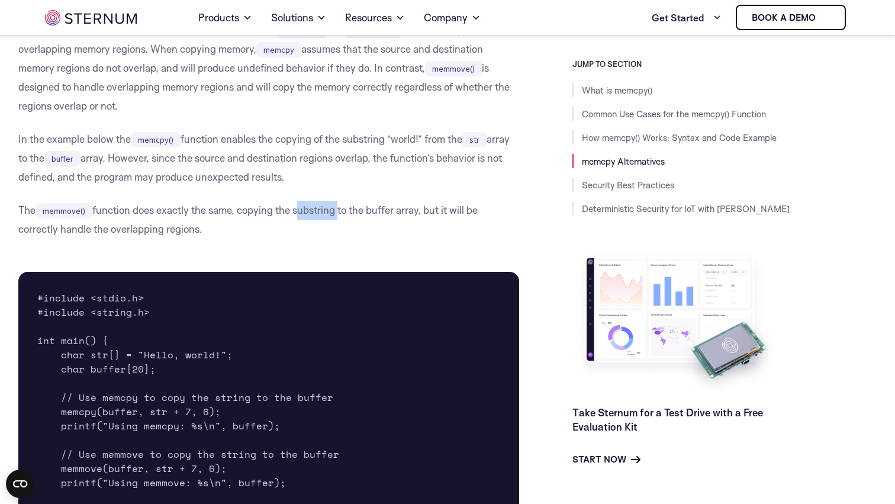
click at [318, 211] on p "The memmove() function does exactly the same, copying the substring to the buff…" at bounding box center [268, 220] width 501 height 38
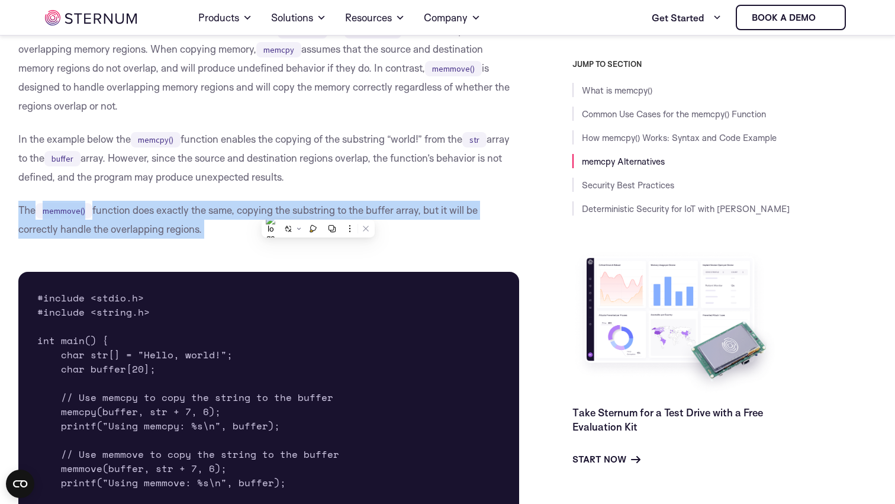
click at [318, 211] on p "The memmove() function does exactly the same, copying the substring to the buff…" at bounding box center [268, 220] width 501 height 38
click at [322, 211] on p "The memmove() function does exactly the same, copying the substring to the buff…" at bounding box center [268, 220] width 501 height 38
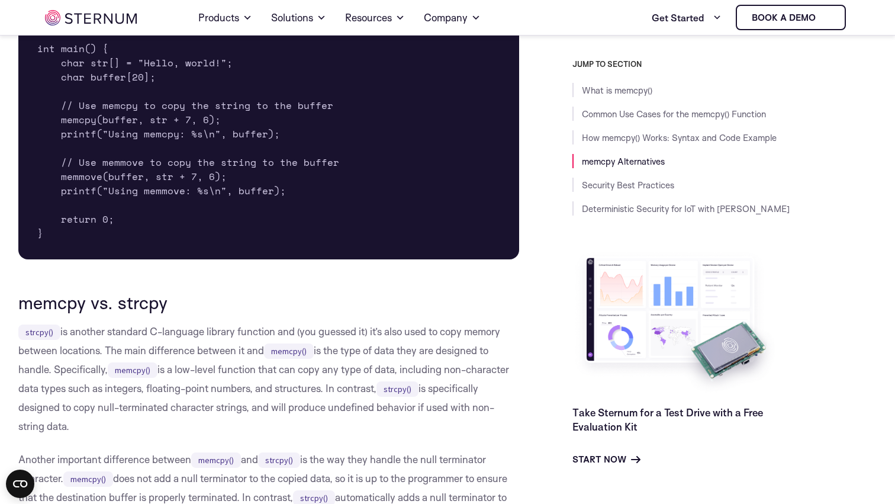
scroll to position [2078, 0]
click at [232, 173] on pre "#include <stdio.h> #include <string.h> int main() { char str[] = "Hello, world!…" at bounding box center [268, 119] width 501 height 280
click at [234, 168] on pre "#include <stdio.h> #include <string.h> int main() { char str[] = "Hello, world!…" at bounding box center [268, 119] width 501 height 280
click at [236, 163] on pre "#include <stdio.h> #include <string.h> int main() { char str[] = "Hello, world!…" at bounding box center [268, 119] width 501 height 280
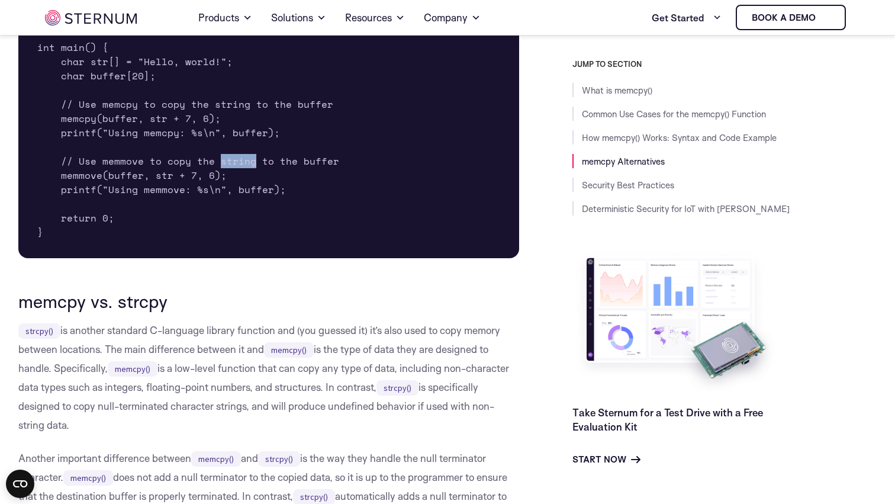
click at [236, 163] on pre "#include <stdio.h> #include <string.h> int main() { char str[] = "Hello, world!…" at bounding box center [268, 119] width 501 height 280
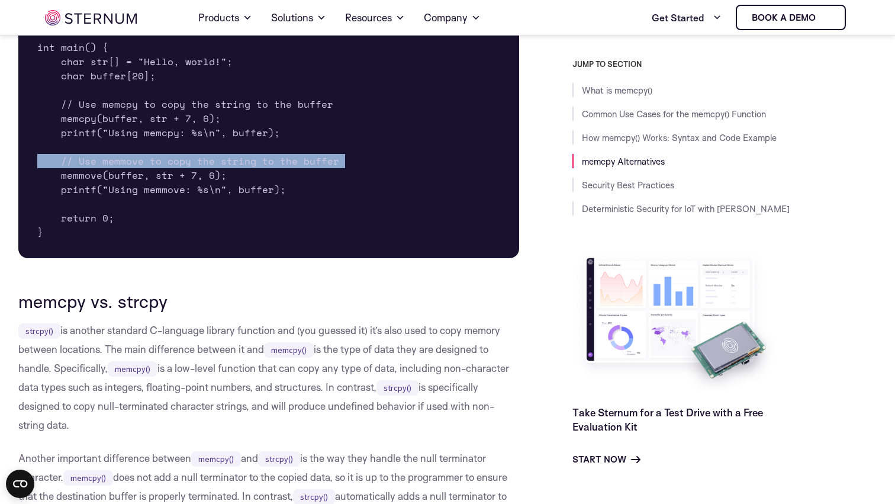
click at [236, 163] on pre "#include <stdio.h> #include <string.h> int main() { char str[] = "Hello, world!…" at bounding box center [268, 119] width 501 height 280
click at [240, 163] on pre "#include <stdio.h> #include <string.h> int main() { char str[] = "Hello, world!…" at bounding box center [268, 119] width 501 height 280
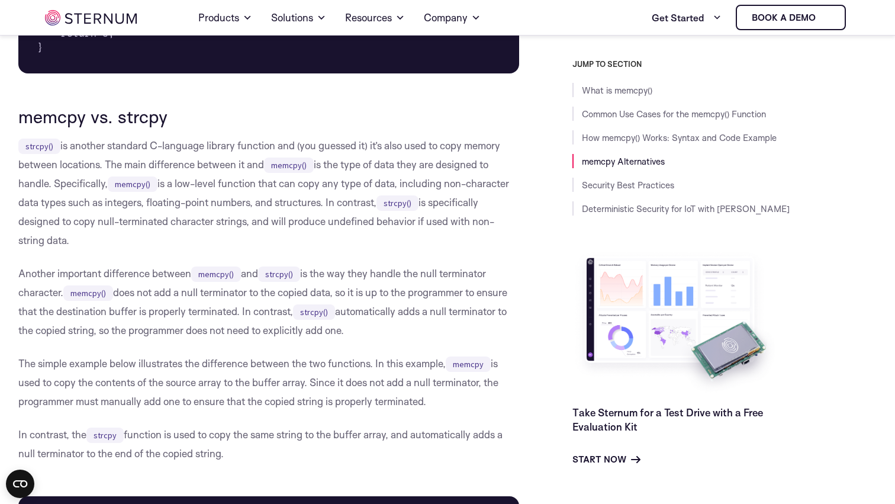
scroll to position [2271, 0]
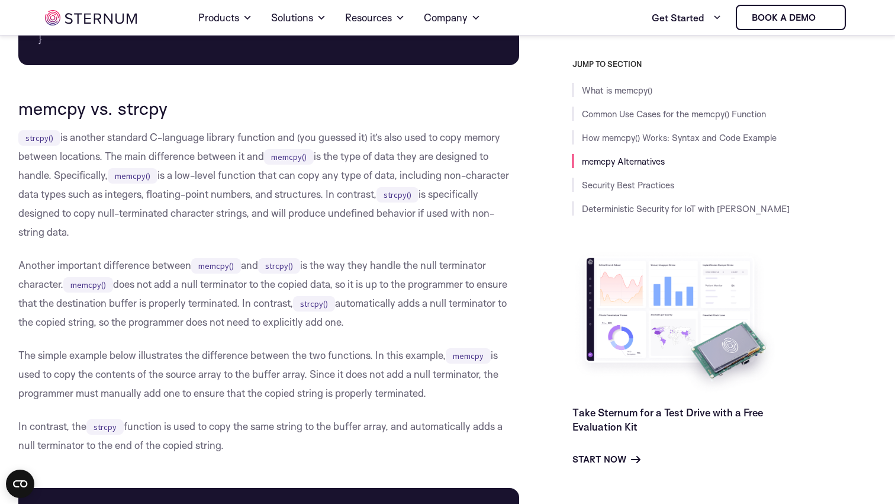
click at [250, 142] on p "strcpy() is another standard C-language library function and (you guessed it) i…" at bounding box center [268, 185] width 501 height 114
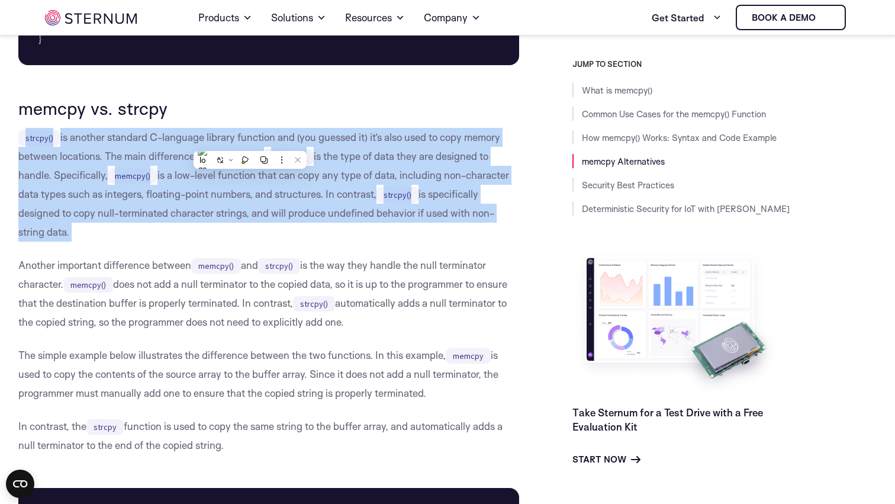
click at [250, 142] on p "strcpy() is another standard C-language library function and (you guessed it) i…" at bounding box center [268, 185] width 501 height 114
click at [255, 142] on p "strcpy() is another standard C-language library function and (you guessed it) i…" at bounding box center [268, 185] width 501 height 114
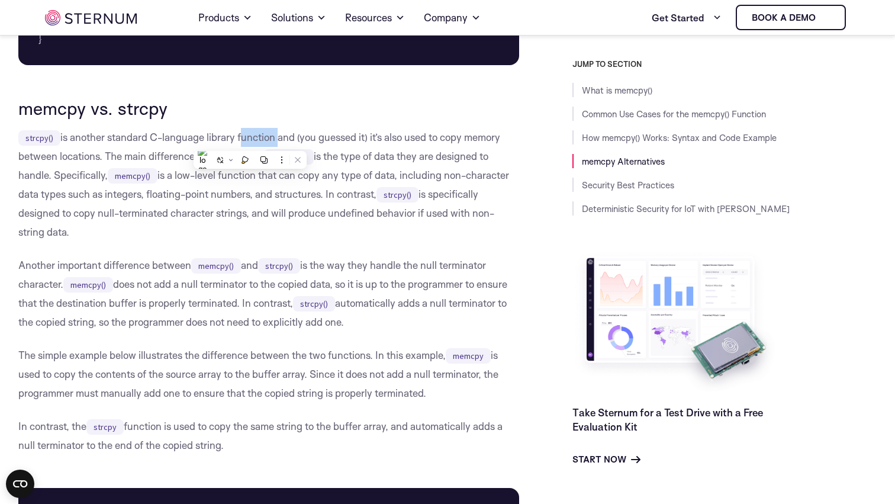
click at [255, 142] on p "strcpy() is another standard C-language library function and (you guessed it) i…" at bounding box center [268, 185] width 501 height 114
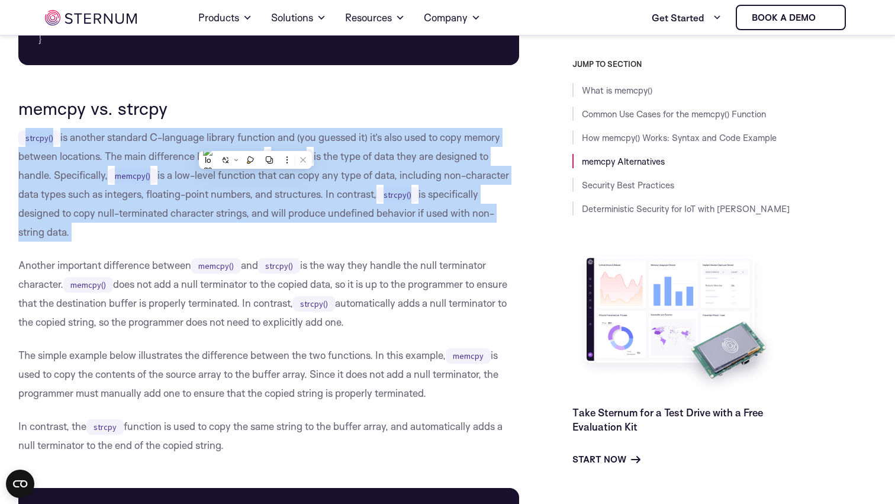
click at [255, 142] on p "strcpy() is another standard C-language library function and (you guessed it) i…" at bounding box center [268, 185] width 501 height 114
click at [259, 142] on p "strcpy() is another standard C-language library function and (you guessed it) i…" at bounding box center [268, 185] width 501 height 114
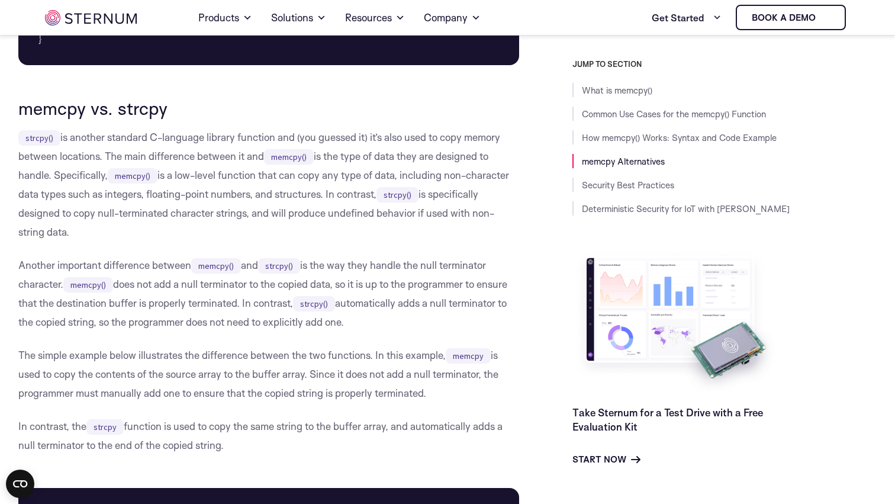
click at [263, 140] on p "strcpy() is another standard C-language library function and (you guessed it) i…" at bounding box center [268, 185] width 501 height 114
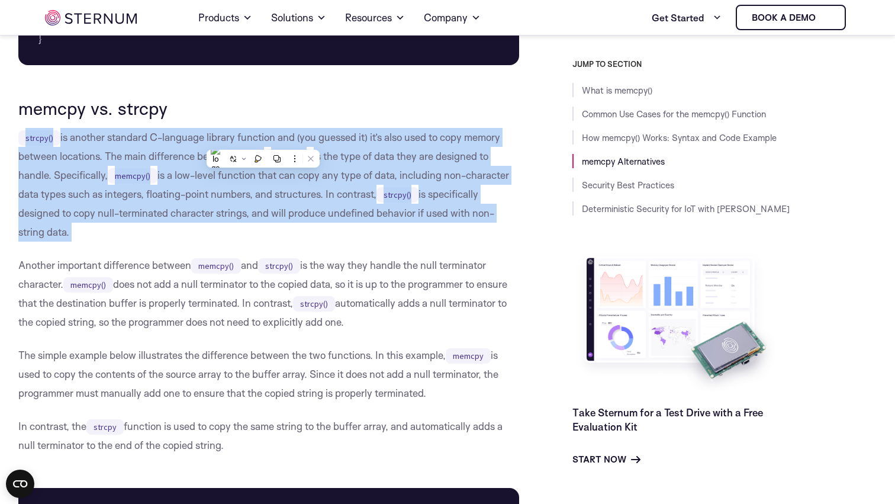
click at [263, 140] on p "strcpy() is another standard C-language library function and (you guessed it) i…" at bounding box center [268, 185] width 501 height 114
click at [271, 140] on p "strcpy() is another standard C-language library function and (you guessed it) i…" at bounding box center [268, 185] width 501 height 114
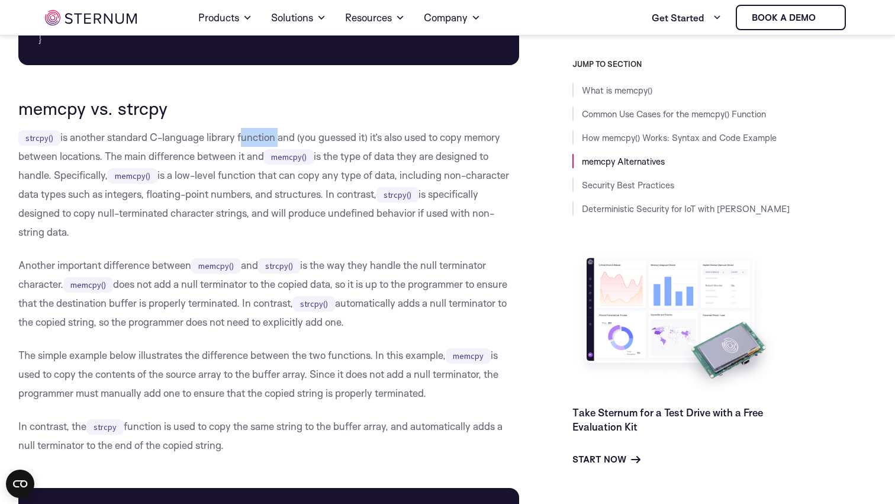
click at [271, 140] on p "strcpy() is another standard C-language library function and (you guessed it) i…" at bounding box center [268, 185] width 501 height 114
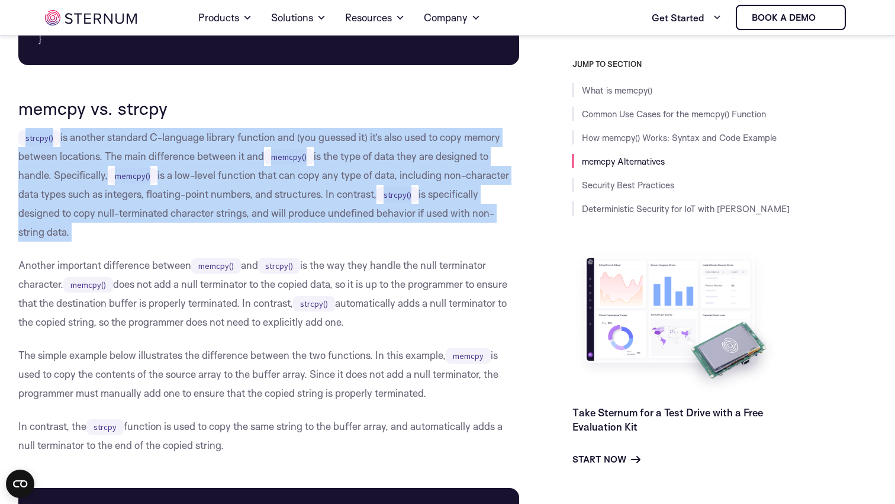
click at [271, 140] on p "strcpy() is another standard C-language library function and (you guessed it) i…" at bounding box center [268, 185] width 501 height 114
click at [275, 140] on p "strcpy() is another standard C-language library function and (you guessed it) i…" at bounding box center [268, 185] width 501 height 114
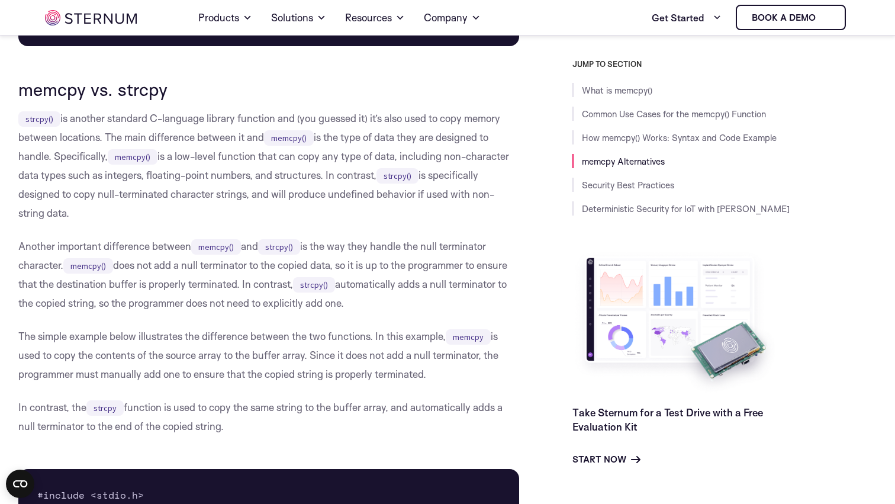
scroll to position [2300, 0]
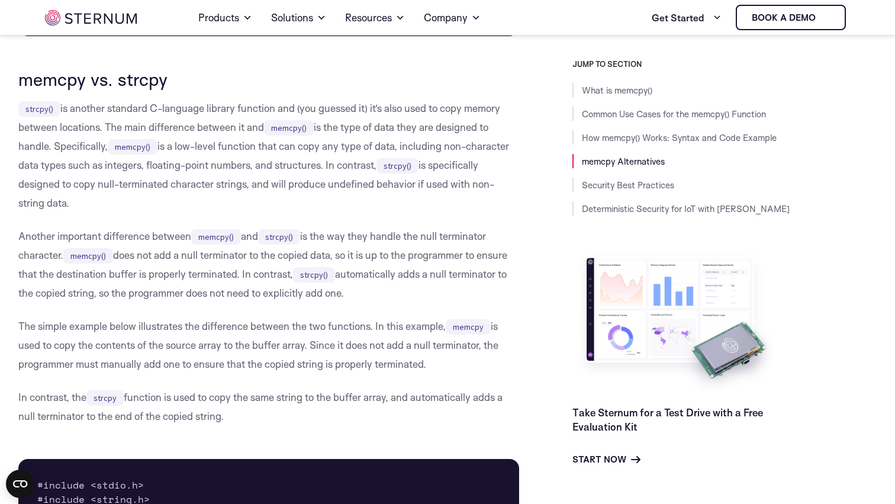
click at [252, 126] on p "strcpy() is another standard C-language library function and (you guessed it) i…" at bounding box center [268, 156] width 501 height 114
click at [256, 126] on p "strcpy() is another standard C-language library function and (you guessed it) i…" at bounding box center [268, 156] width 501 height 114
click at [262, 126] on p "strcpy() is another standard C-language library function and (you guessed it) i…" at bounding box center [268, 156] width 501 height 114
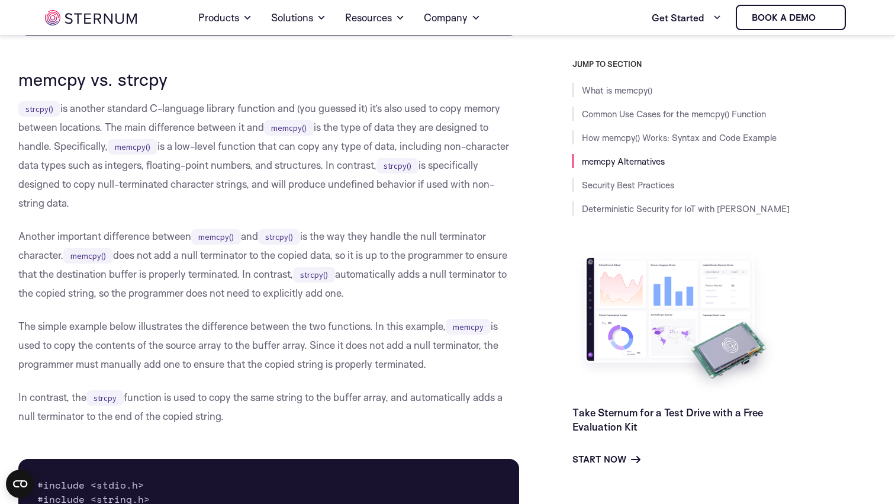
click at [298, 148] on p "strcpy() is another standard C-language library function and (you guessed it) i…" at bounding box center [268, 156] width 501 height 114
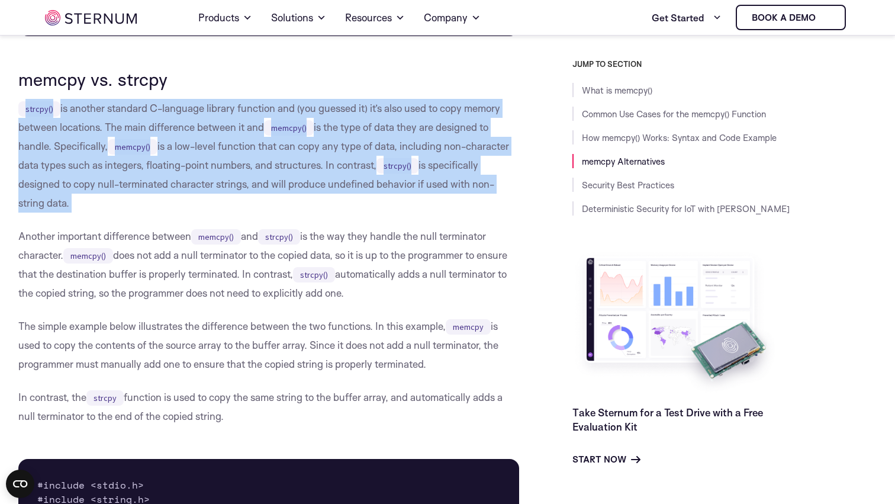
click at [298, 148] on p "strcpy() is another standard C-language library function and (you guessed it) i…" at bounding box center [268, 156] width 501 height 114
click at [304, 148] on p "strcpy() is another standard C-language library function and (you guessed it) i…" at bounding box center [268, 156] width 501 height 114
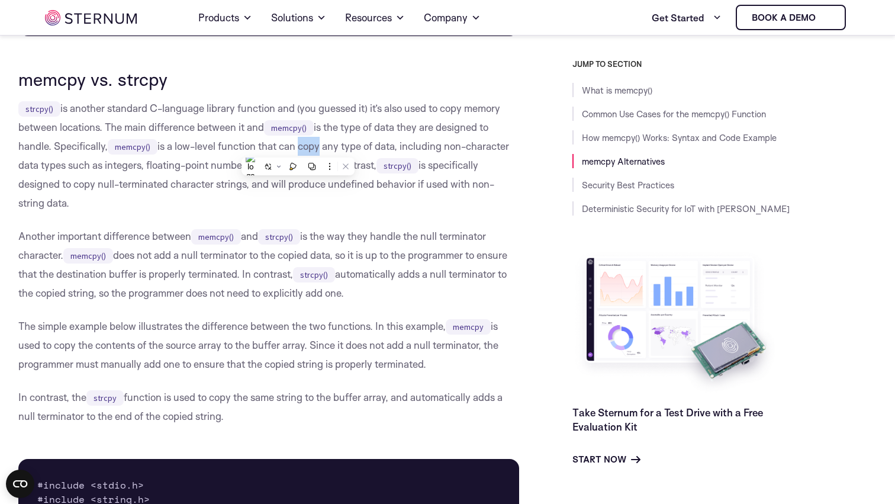
click at [304, 148] on p "strcpy() is another standard C-language library function and (you guessed it) i…" at bounding box center [268, 156] width 501 height 114
click at [312, 148] on p "strcpy() is another standard C-language library function and (you guessed it) i…" at bounding box center [268, 156] width 501 height 114
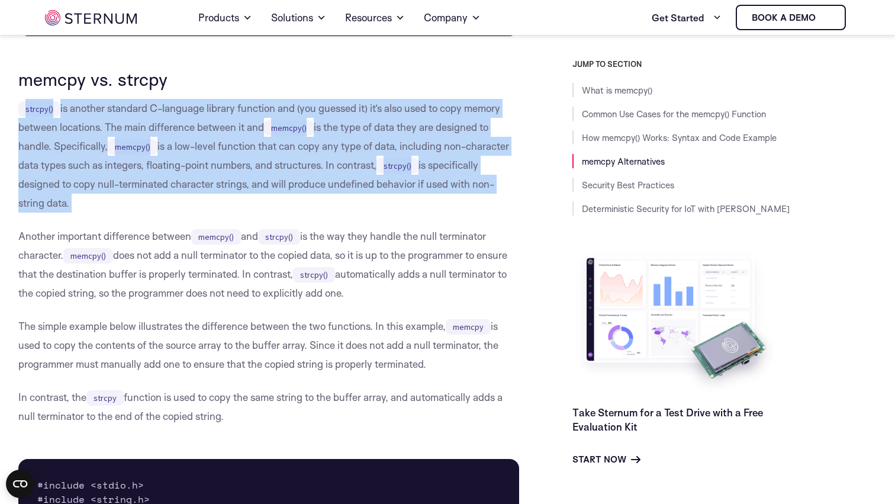
click at [312, 148] on p "strcpy() is another standard C-language library function and (you guessed it) i…" at bounding box center [268, 156] width 501 height 114
click at [329, 148] on p "strcpy() is another standard C-language library function and (you guessed it) i…" at bounding box center [268, 156] width 501 height 114
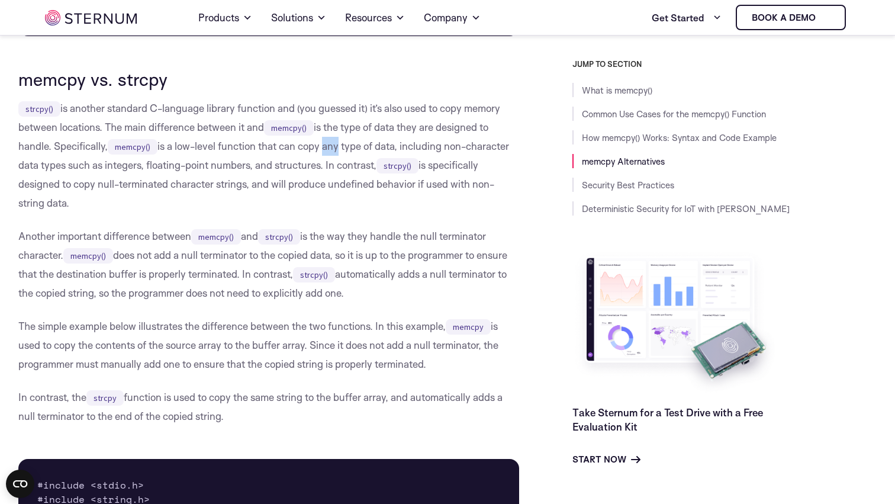
click at [329, 148] on p "strcpy() is another standard C-language library function and (you guessed it) i…" at bounding box center [268, 156] width 501 height 114
click at [339, 148] on p "strcpy() is another standard C-language library function and (you guessed it) i…" at bounding box center [268, 156] width 501 height 114
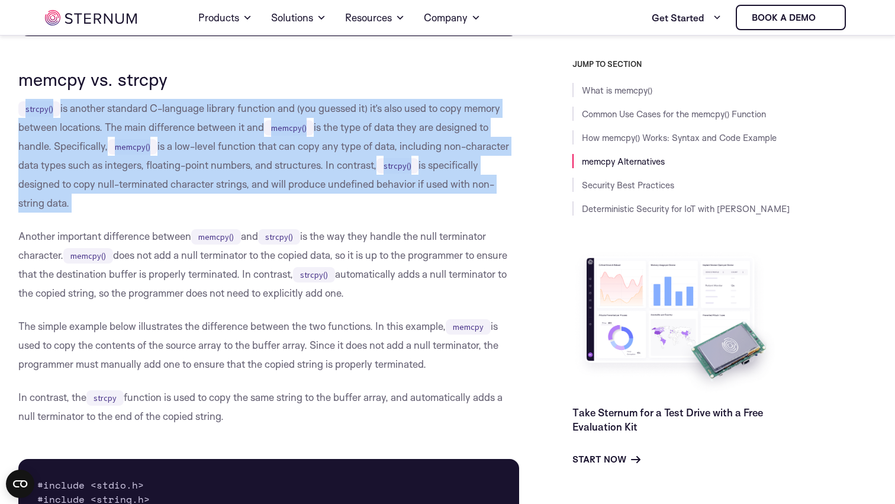
click at [339, 148] on p "strcpy() is another standard C-language library function and (you guessed it) i…" at bounding box center [268, 156] width 501 height 114
click at [355, 148] on p "strcpy() is another standard C-language library function and (you guessed it) i…" at bounding box center [268, 156] width 501 height 114
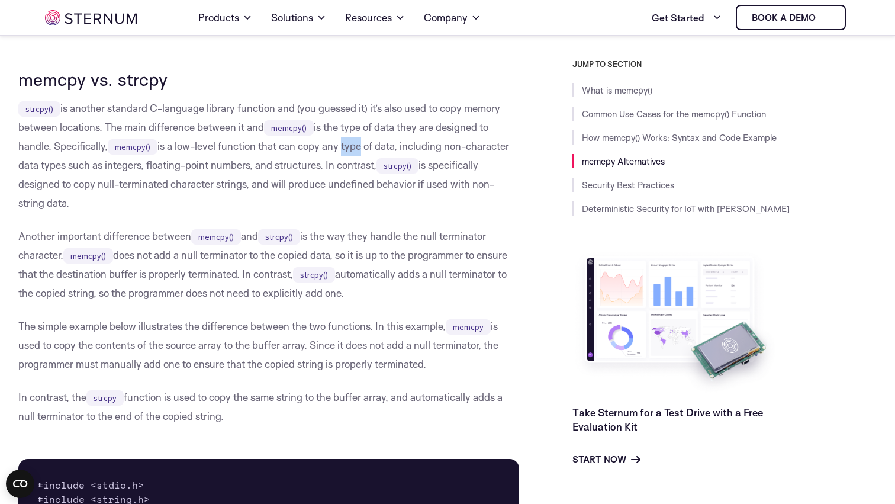
click at [355, 148] on p "strcpy() is another standard C-language library function and (you guessed it) i…" at bounding box center [268, 156] width 501 height 114
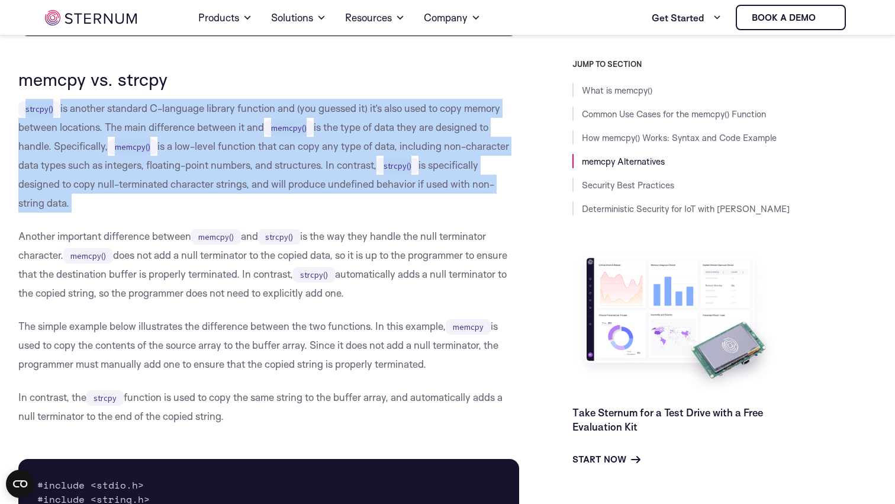
click at [355, 148] on p "strcpy() is another standard C-language library function and (you guessed it) i…" at bounding box center [268, 156] width 501 height 114
click at [361, 148] on p "strcpy() is another standard C-language library function and (you guessed it) i…" at bounding box center [268, 156] width 501 height 114
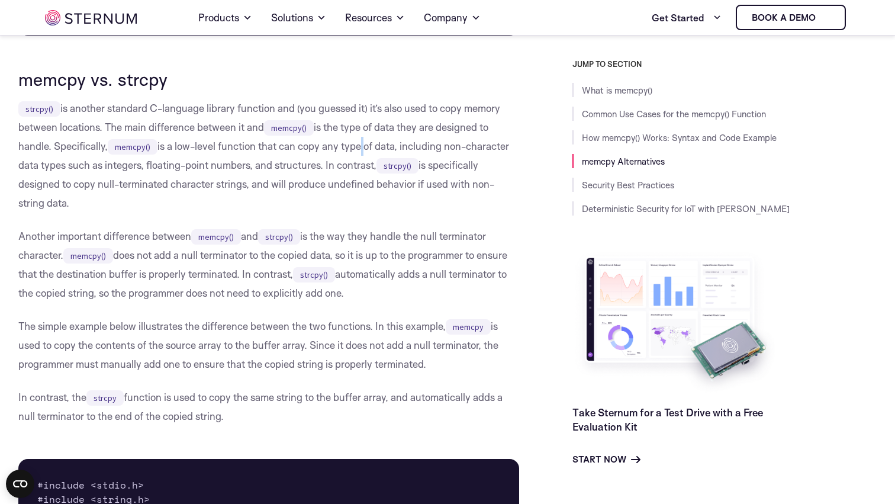
click at [361, 148] on p "strcpy() is another standard C-language library function and (you guessed it) i…" at bounding box center [268, 156] width 501 height 114
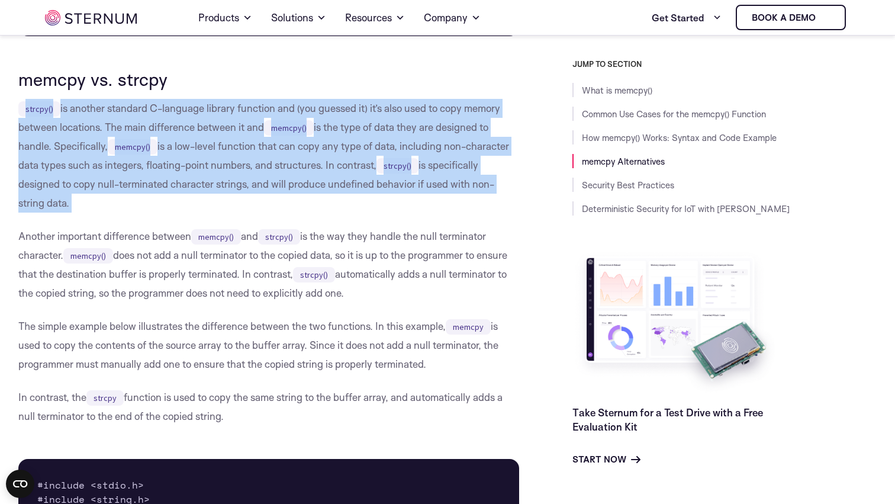
click at [361, 148] on p "strcpy() is another standard C-language library function and (you guessed it) i…" at bounding box center [268, 156] width 501 height 114
click at [375, 148] on p "strcpy() is another standard C-language library function and (you guessed it) i…" at bounding box center [268, 156] width 501 height 114
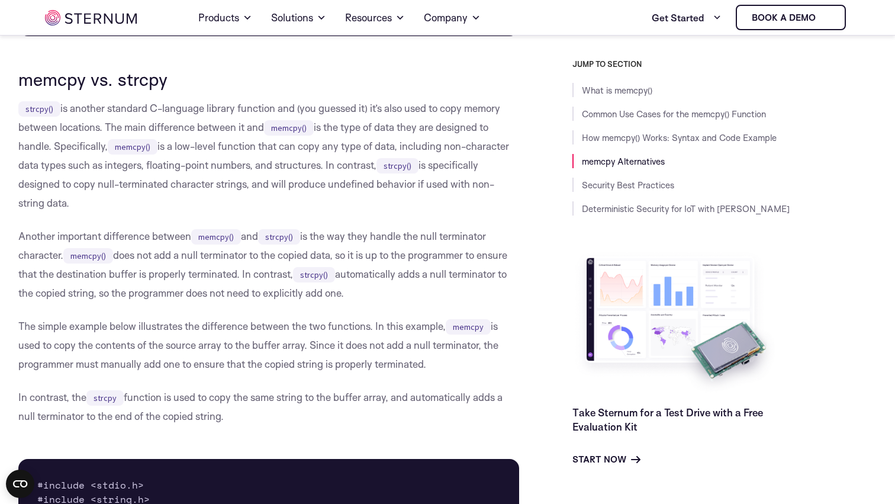
scroll to position [2313, 0]
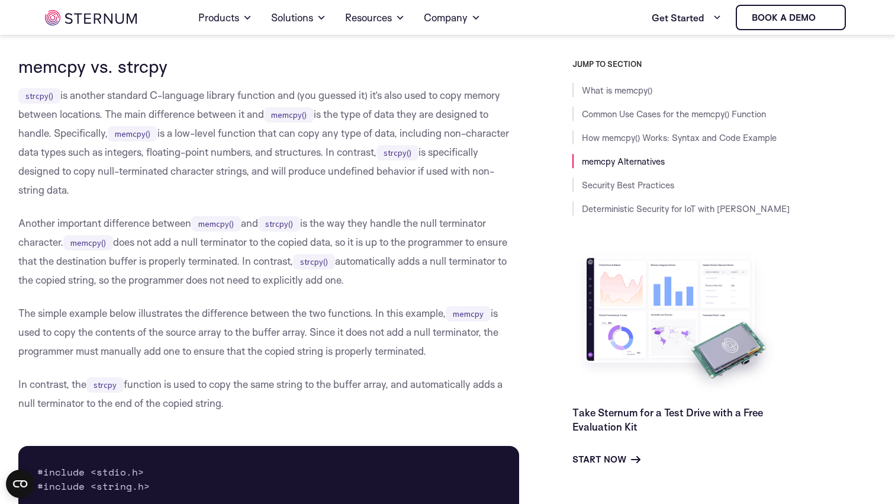
click at [359, 158] on p "strcpy() is another standard C-language library function and (you guessed it) i…" at bounding box center [268, 143] width 501 height 114
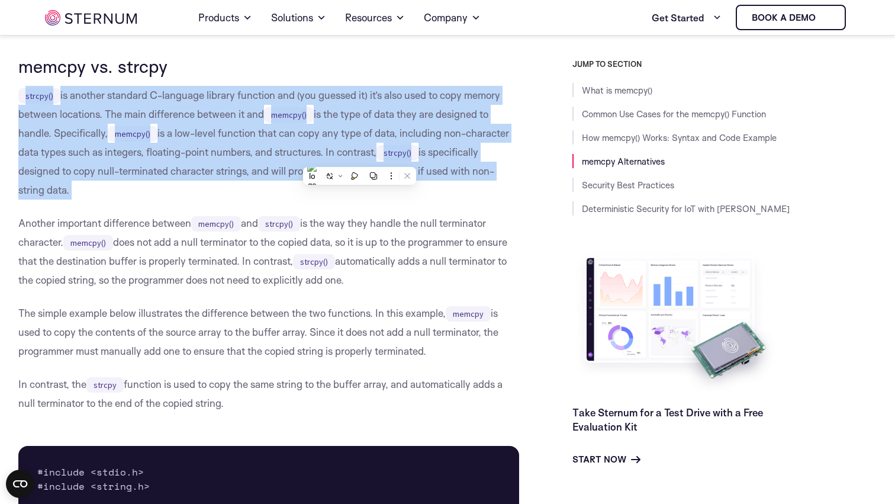
click at [359, 158] on p "strcpy() is another standard C-language library function and (you guessed it) i…" at bounding box center [268, 143] width 501 height 114
click at [360, 158] on p "strcpy() is another standard C-language library function and (you guessed it) i…" at bounding box center [268, 143] width 501 height 114
click at [365, 158] on p "strcpy() is another standard C-language library function and (you guessed it) i…" at bounding box center [268, 143] width 501 height 114
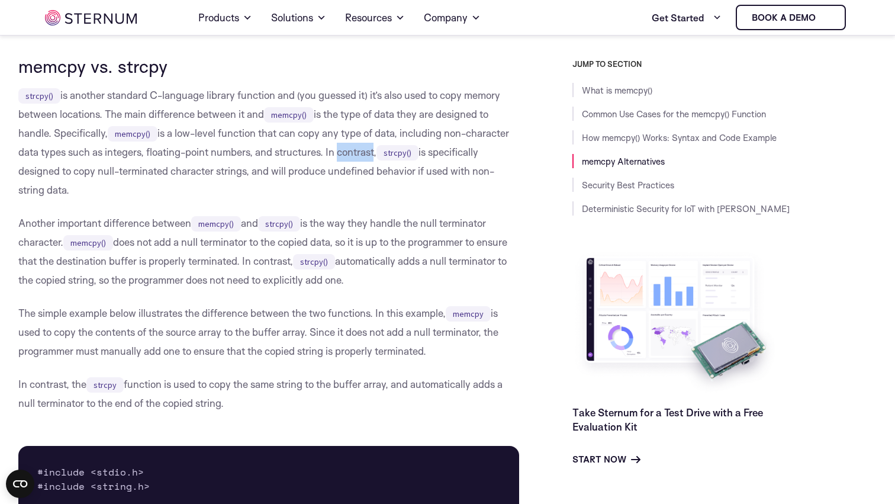
click at [365, 158] on p "strcpy() is another standard C-language library function and (you guessed it) i…" at bounding box center [268, 143] width 501 height 114
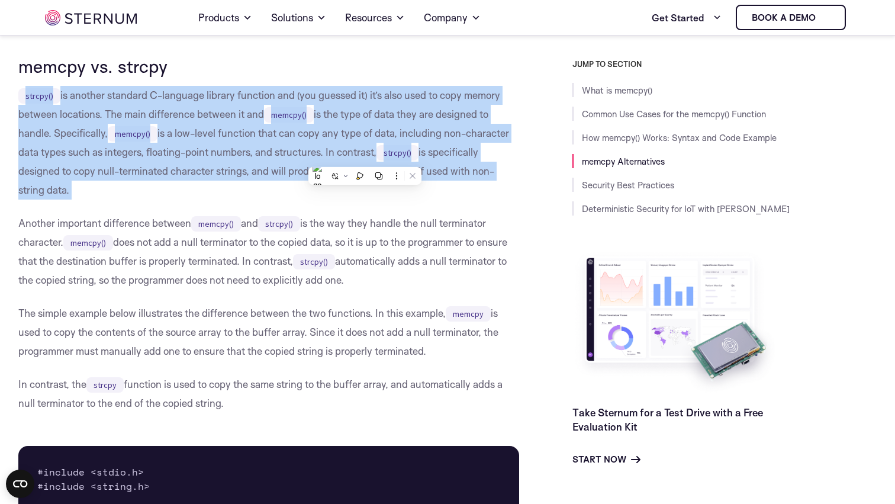
click at [365, 158] on p "strcpy() is another standard C-language library function and (you guessed it) i…" at bounding box center [268, 143] width 501 height 114
click at [371, 158] on p "strcpy() is another standard C-language library function and (you guessed it) i…" at bounding box center [268, 143] width 501 height 114
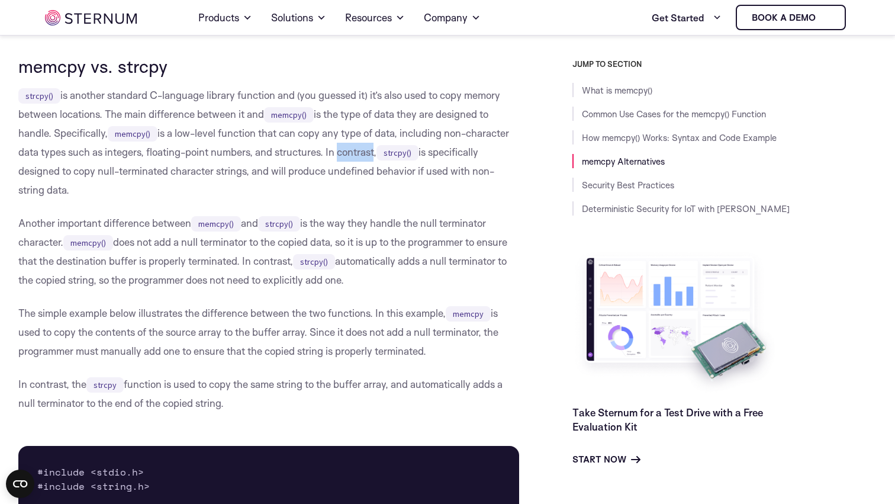
click at [371, 158] on p "strcpy() is another standard C-language library function and (you guessed it) i…" at bounding box center [268, 143] width 501 height 114
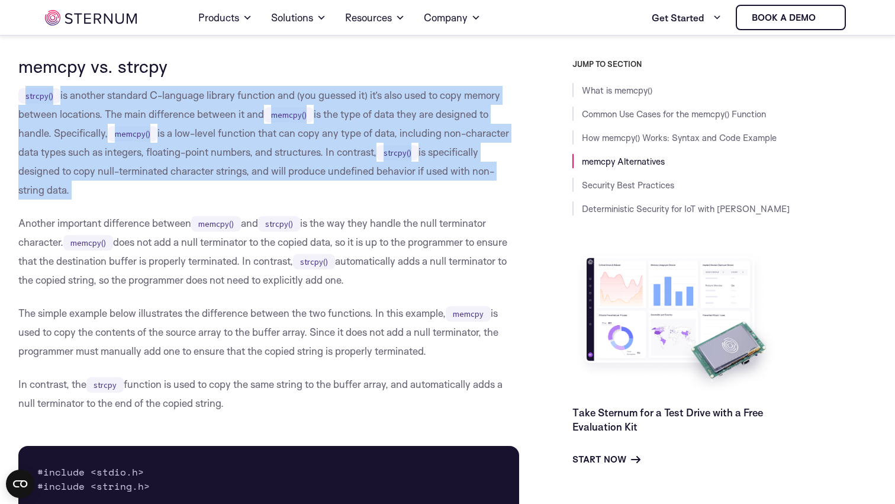
click at [371, 158] on p "strcpy() is another standard C-language library function and (you guessed it) i…" at bounding box center [268, 143] width 501 height 114
click at [376, 158] on p "strcpy() is another standard C-language library function and (you guessed it) i…" at bounding box center [268, 143] width 501 height 114
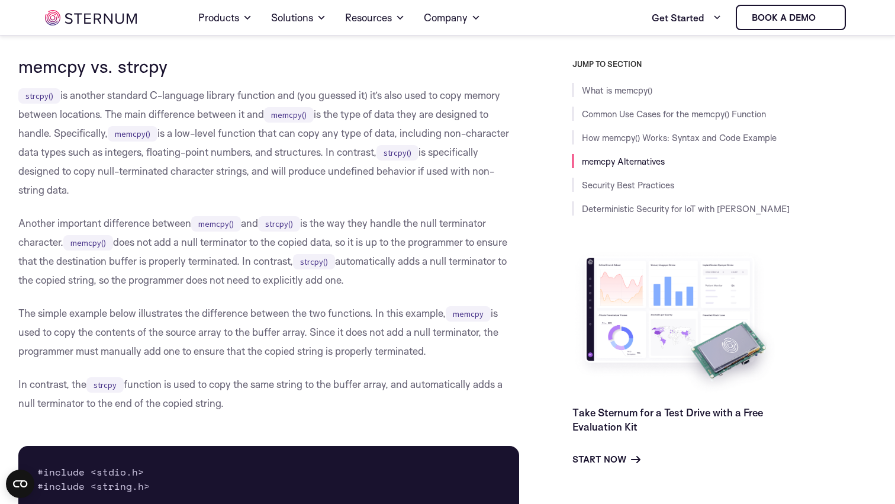
click at [359, 152] on p "strcpy() is another standard C-language library function and (you guessed it) i…" at bounding box center [268, 143] width 501 height 114
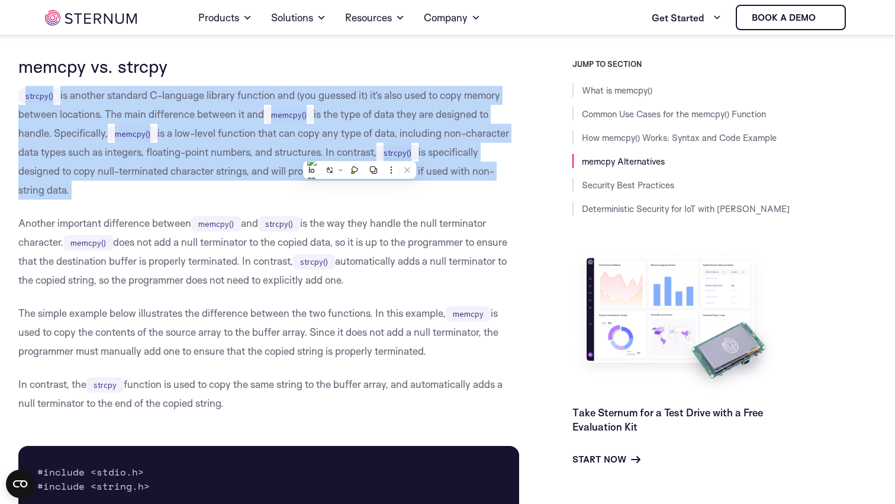
click at [359, 152] on p "strcpy() is another standard C-language library function and (you guessed it) i…" at bounding box center [268, 143] width 501 height 114
click at [364, 152] on p "strcpy() is another standard C-language library function and (you guessed it) i…" at bounding box center [268, 143] width 501 height 114
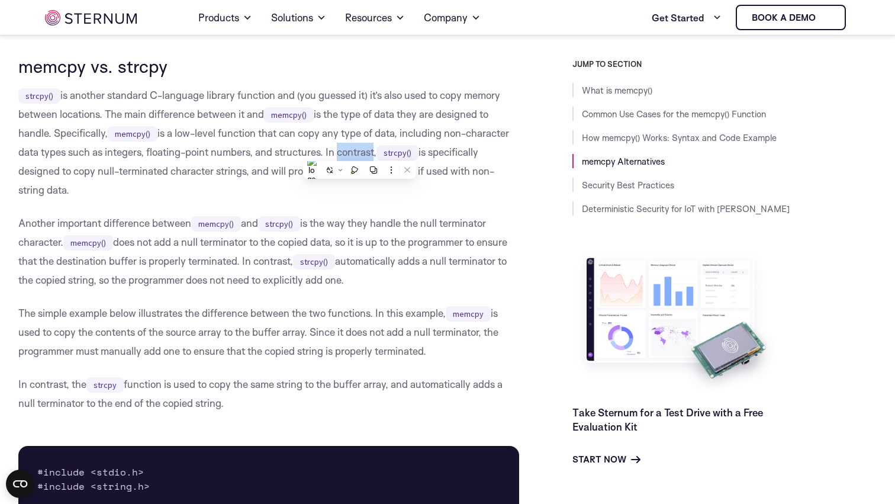
click at [364, 152] on p "strcpy() is another standard C-language library function and (you guessed it) i…" at bounding box center [268, 143] width 501 height 114
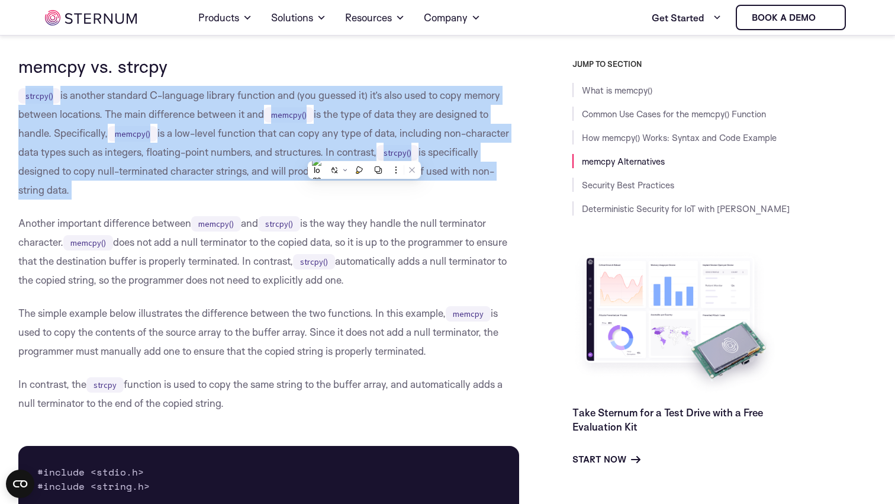
click at [364, 152] on p "strcpy() is another standard C-language library function and (you guessed it) i…" at bounding box center [268, 143] width 501 height 114
click at [371, 152] on p "strcpy() is another standard C-language library function and (you guessed it) i…" at bounding box center [268, 143] width 501 height 114
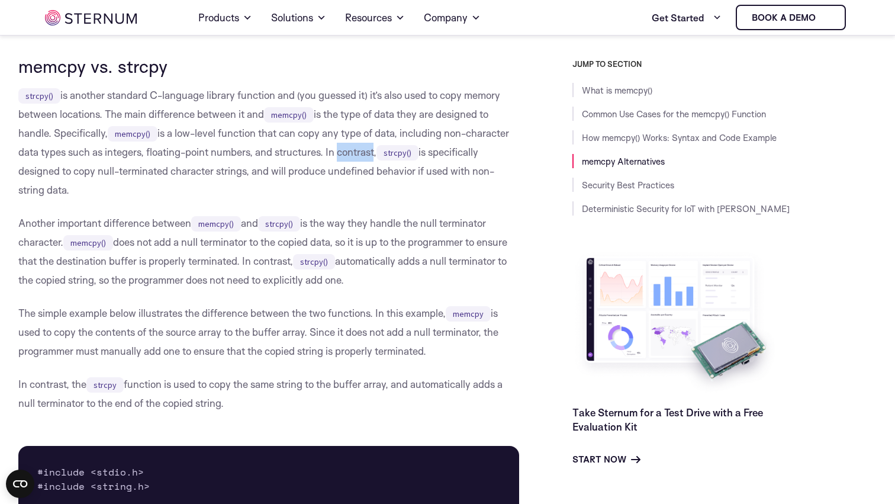
click at [371, 152] on p "strcpy() is another standard C-language library function and (you guessed it) i…" at bounding box center [268, 143] width 501 height 114
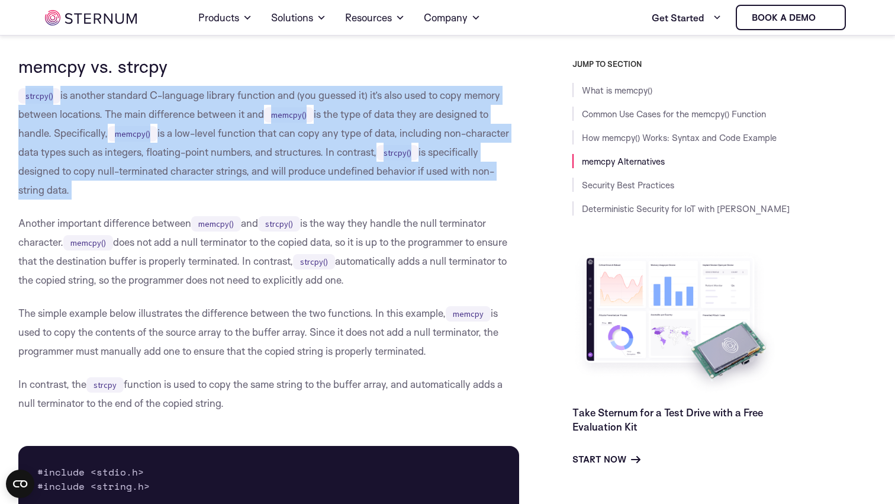
click at [371, 152] on p "strcpy() is another standard C-language library function and (you guessed it) i…" at bounding box center [268, 143] width 501 height 114
click at [380, 152] on p "strcpy() is another standard C-language library function and (you guessed it) i…" at bounding box center [268, 143] width 501 height 114
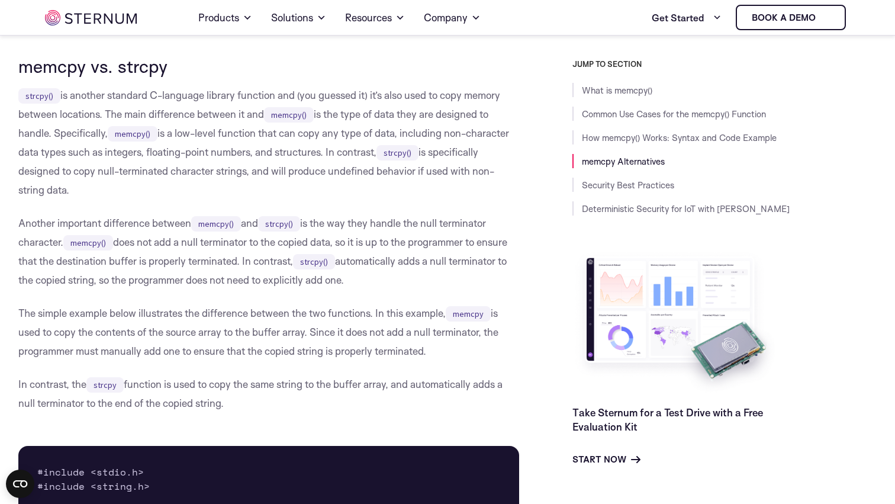
click at [332, 163] on p "strcpy() is another standard C-language library function and (you guessed it) i…" at bounding box center [268, 143] width 501 height 114
click at [344, 163] on p "strcpy() is another standard C-language library function and (you guessed it) i…" at bounding box center [268, 143] width 501 height 114
click at [355, 152] on p "strcpy() is another standard C-language library function and (you guessed it) i…" at bounding box center [268, 143] width 501 height 114
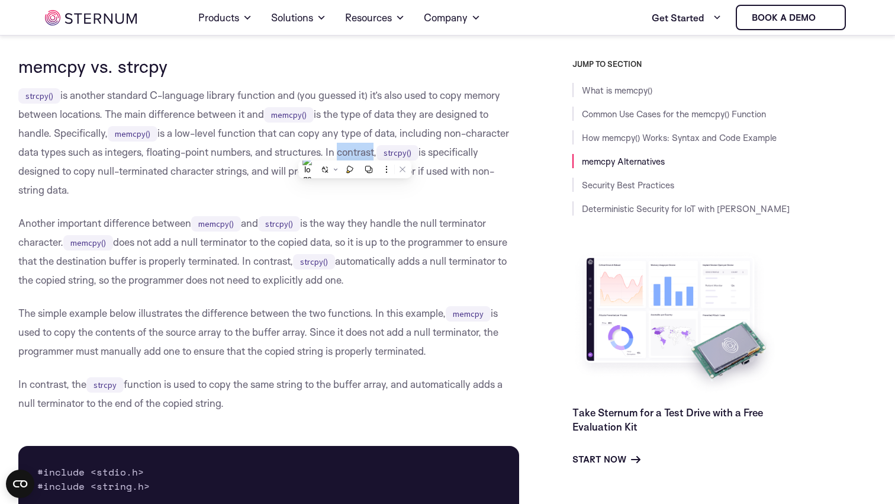
click at [362, 152] on p "strcpy() is another standard C-language library function and (you guessed it) i…" at bounding box center [268, 143] width 501 height 114
click at [410, 157] on code "strcpy()" at bounding box center [398, 152] width 42 height 15
click at [398, 157] on code "strcpy()" at bounding box center [398, 152] width 42 height 15
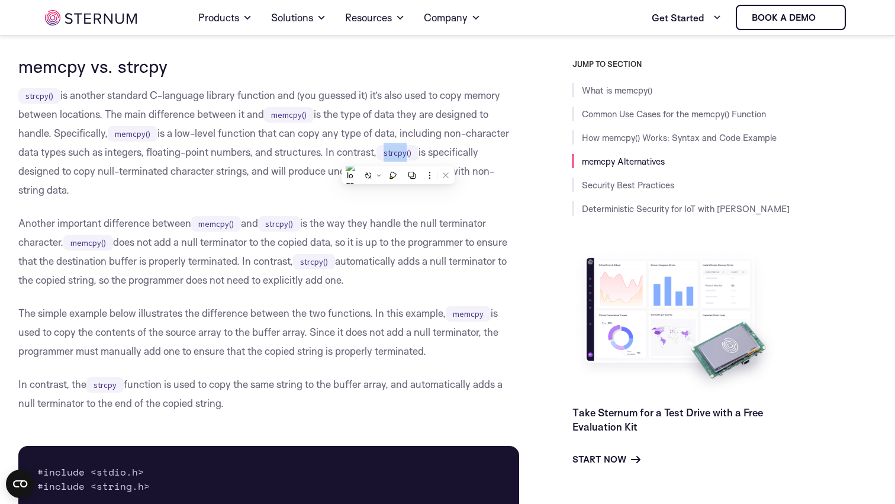
click at [409, 157] on code "strcpy()" at bounding box center [398, 152] width 42 height 15
drag, startPoint x: 413, startPoint y: 157, endPoint x: 391, endPoint y: 153, distance: 22.8
click at [391, 153] on code "strcpy()" at bounding box center [398, 152] width 42 height 15
drag, startPoint x: 391, startPoint y: 153, endPoint x: 414, endPoint y: 153, distance: 23.1
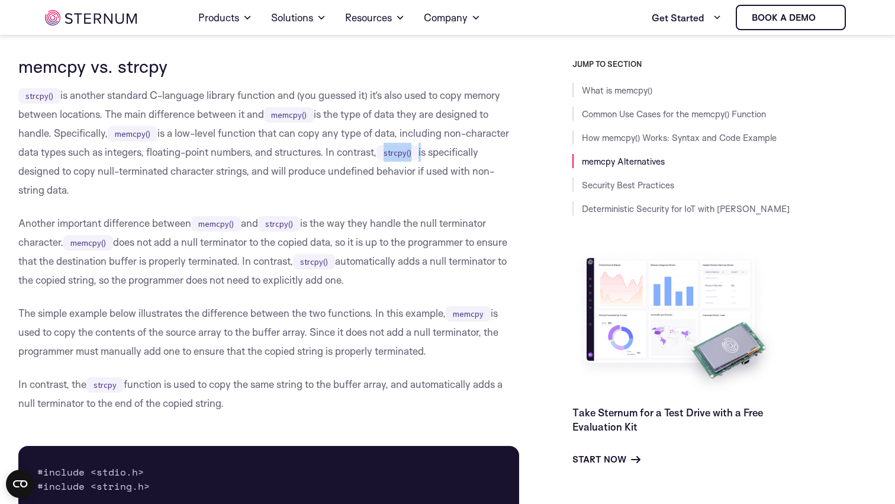
click at [414, 153] on code "strcpy()" at bounding box center [398, 152] width 42 height 15
click at [415, 153] on code "strcpy()" at bounding box center [398, 152] width 42 height 15
drag, startPoint x: 415, startPoint y: 153, endPoint x: 389, endPoint y: 156, distance: 26.8
click at [389, 156] on code "strcpy()" at bounding box center [398, 152] width 42 height 15
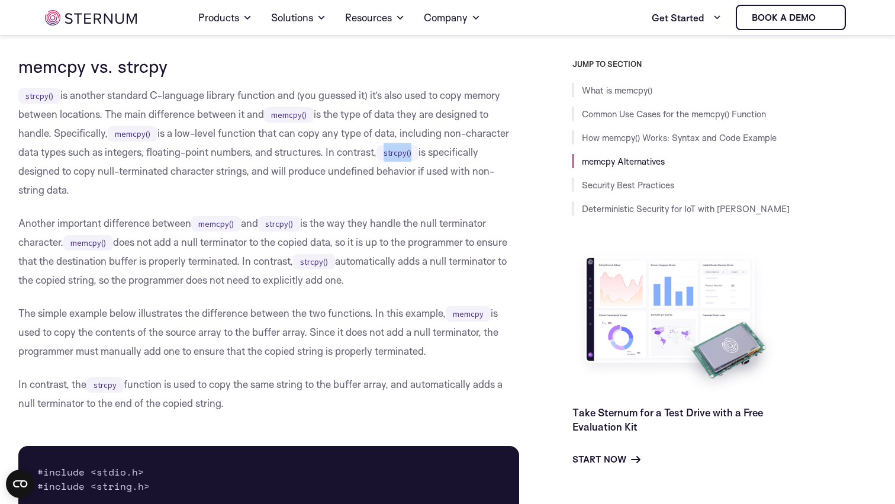
drag, startPoint x: 389, startPoint y: 156, endPoint x: 414, endPoint y: 155, distance: 24.9
click at [414, 155] on code "strcpy()" at bounding box center [398, 152] width 42 height 15
click at [413, 155] on code "strcpy()" at bounding box center [398, 152] width 42 height 15
drag, startPoint x: 416, startPoint y: 155, endPoint x: 388, endPoint y: 155, distance: 28.4
click at [388, 155] on code "strcpy()" at bounding box center [398, 152] width 42 height 15
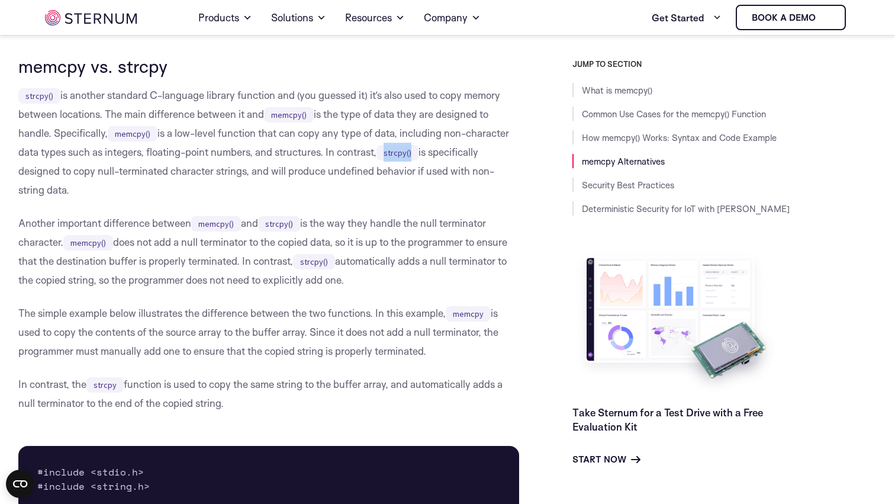
click at [389, 155] on code "strcpy()" at bounding box center [398, 152] width 42 height 15
drag, startPoint x: 389, startPoint y: 155, endPoint x: 415, endPoint y: 155, distance: 26.1
click at [415, 155] on code "strcpy()" at bounding box center [398, 152] width 42 height 15
drag, startPoint x: 416, startPoint y: 155, endPoint x: 387, endPoint y: 155, distance: 28.4
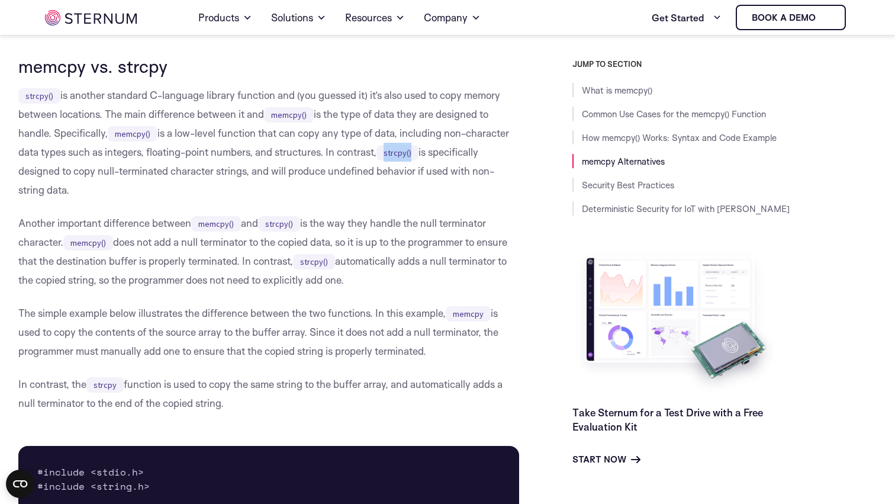
click at [387, 155] on code "strcpy()" at bounding box center [398, 152] width 42 height 15
click at [388, 155] on code "strcpy()" at bounding box center [398, 152] width 42 height 15
drag, startPoint x: 388, startPoint y: 155, endPoint x: 413, endPoint y: 155, distance: 25.5
click at [413, 155] on code "strcpy()" at bounding box center [398, 152] width 42 height 15
click at [414, 155] on code "strcpy()" at bounding box center [398, 152] width 42 height 15
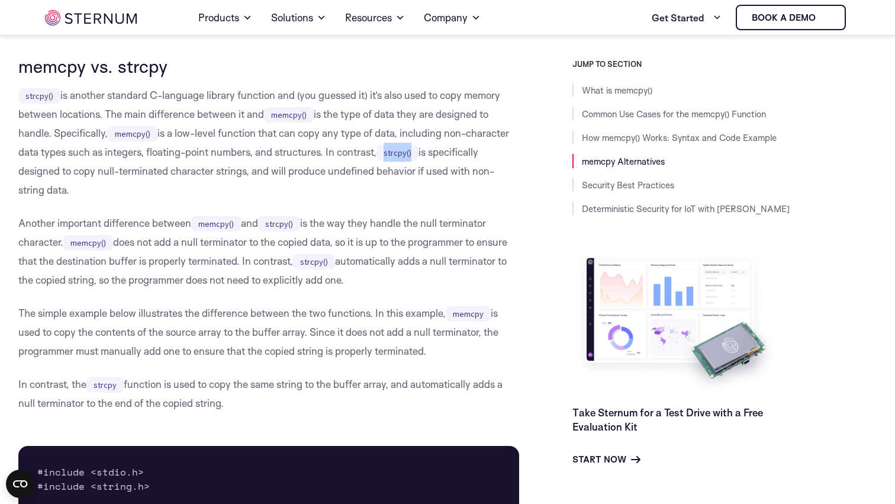
drag, startPoint x: 416, startPoint y: 155, endPoint x: 388, endPoint y: 156, distance: 27.9
click at [388, 156] on code "strcpy()" at bounding box center [398, 152] width 42 height 15
click at [389, 156] on code "strcpy()" at bounding box center [398, 152] width 42 height 15
drag, startPoint x: 389, startPoint y: 156, endPoint x: 418, endPoint y: 155, distance: 29.0
click at [418, 155] on code "strcpy()" at bounding box center [398, 152] width 42 height 15
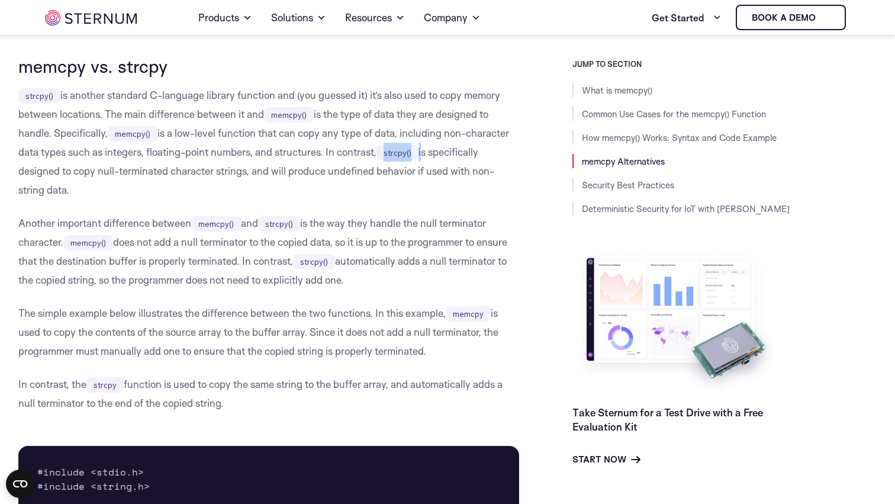
click at [418, 155] on code "strcpy()" at bounding box center [398, 152] width 42 height 15
click at [235, 240] on p "Another important difference between memcpy() and strcpy() is the way they hand…" at bounding box center [268, 252] width 501 height 76
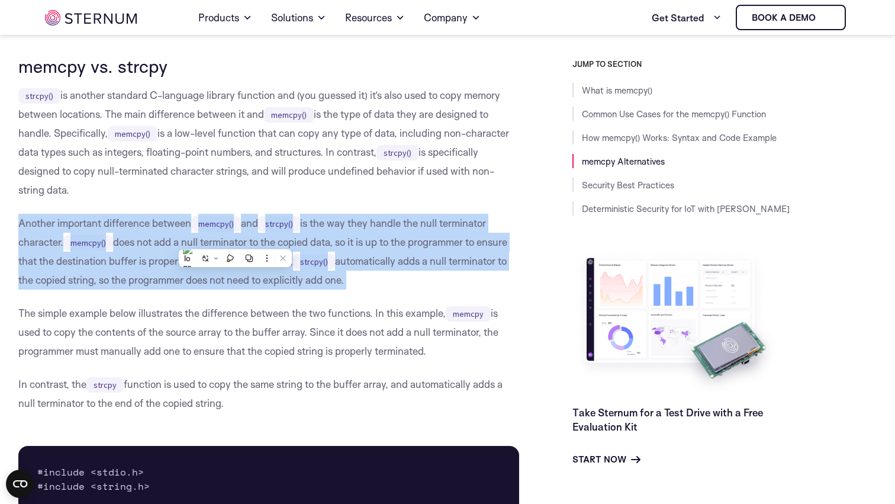
click at [235, 240] on p "Another important difference between memcpy() and strcpy() is the way they hand…" at bounding box center [268, 252] width 501 height 76
click at [243, 240] on p "Another important difference between memcpy() and strcpy() is the way they hand…" at bounding box center [268, 252] width 501 height 76
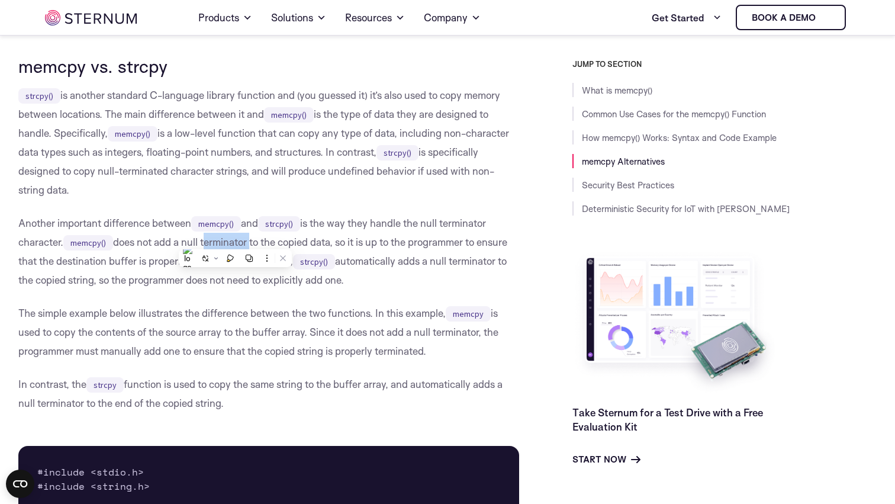
click at [243, 240] on p "Another important difference between memcpy() and strcpy() is the way they hand…" at bounding box center [268, 252] width 501 height 76
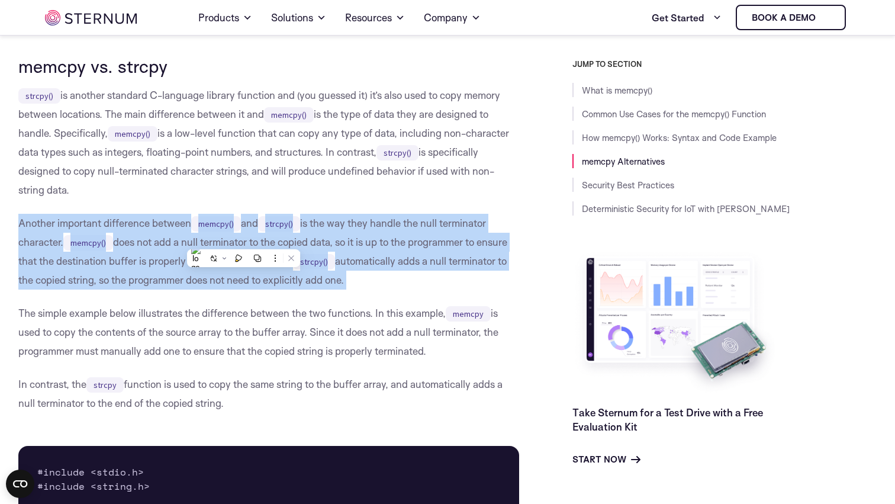
click at [243, 240] on p "Another important difference between memcpy() and strcpy() is the way they hand…" at bounding box center [268, 252] width 501 height 76
click at [253, 240] on p "Another important difference between memcpy() and strcpy() is the way they hand…" at bounding box center [268, 252] width 501 height 76
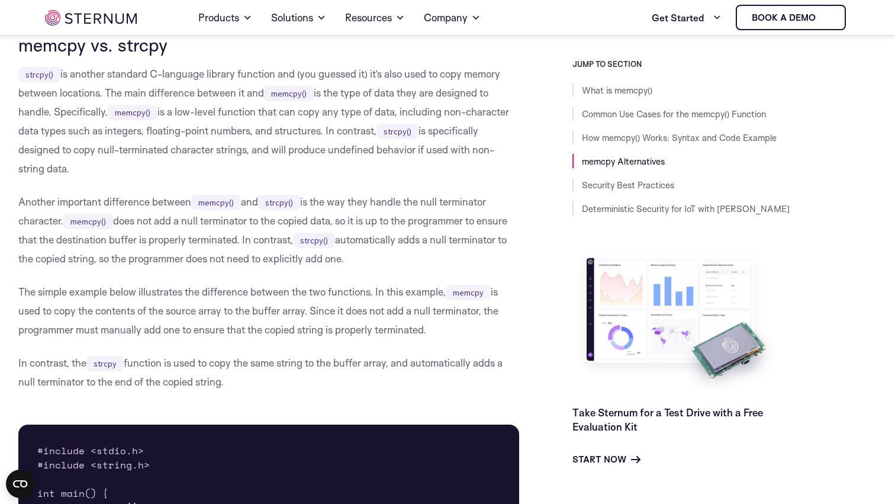
scroll to position [2339, 0]
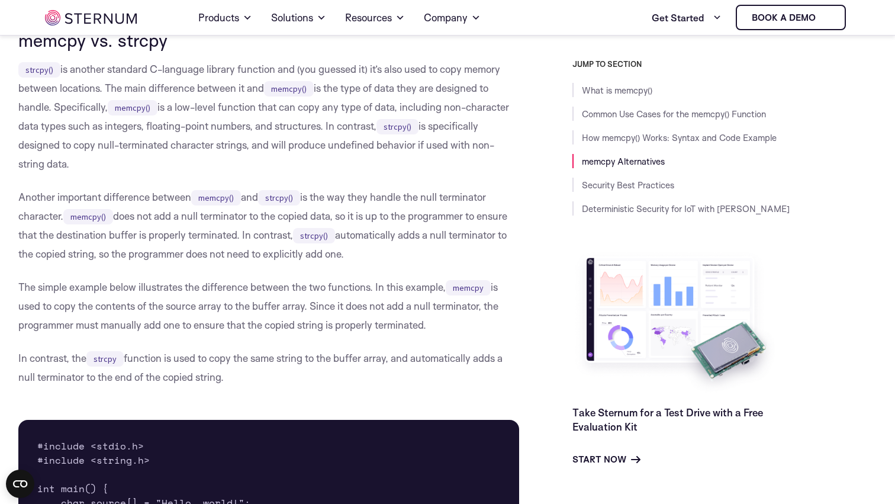
click at [248, 214] on p "Another important difference between memcpy() and strcpy() is the way they hand…" at bounding box center [268, 226] width 501 height 76
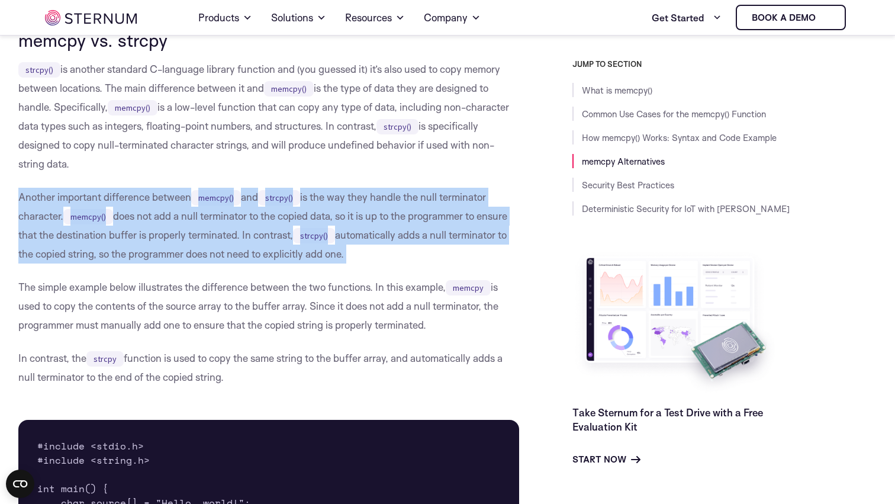
click at [248, 214] on p "Another important difference between memcpy() and strcpy() is the way they hand…" at bounding box center [268, 226] width 501 height 76
click at [259, 214] on p "Another important difference between memcpy() and strcpy() is the way they hand…" at bounding box center [268, 226] width 501 height 76
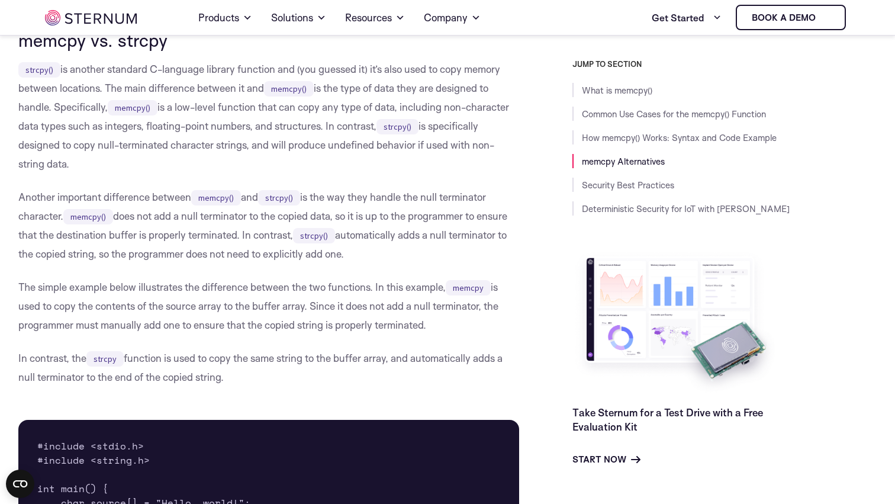
click at [258, 214] on p "Another important difference between memcpy() and strcpy() is the way they hand…" at bounding box center [268, 226] width 501 height 76
click at [274, 214] on p "Another important difference between memcpy() and strcpy() is the way they hand…" at bounding box center [268, 226] width 501 height 76
click at [283, 214] on p "Another important difference between memcpy() and strcpy() is the way they hand…" at bounding box center [268, 226] width 501 height 76
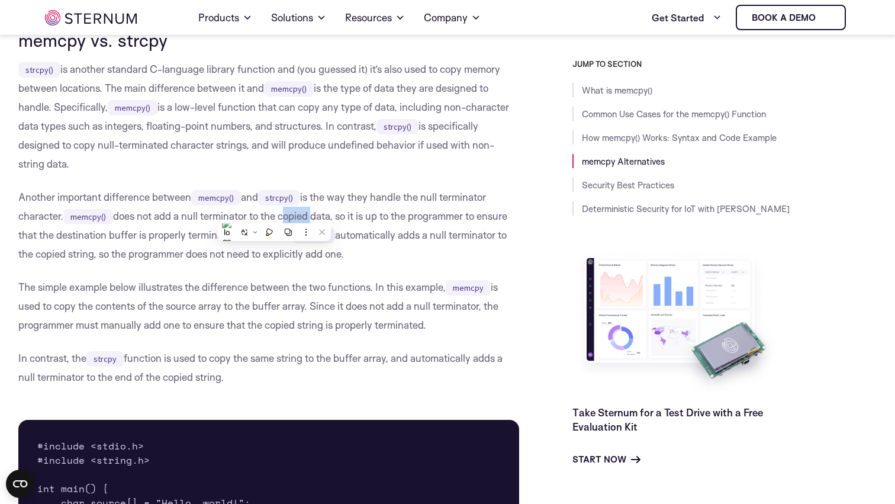
click at [283, 214] on p "Another important difference between memcpy() and strcpy() is the way they hand…" at bounding box center [268, 226] width 501 height 76
click at [302, 214] on p "Another important difference between memcpy() and strcpy() is the way they hand…" at bounding box center [268, 226] width 501 height 76
click at [315, 214] on p "Another important difference between memcpy() and strcpy() is the way they hand…" at bounding box center [268, 226] width 501 height 76
click at [278, 214] on p "Another important difference between memcpy() and strcpy() is the way they hand…" at bounding box center [268, 226] width 501 height 76
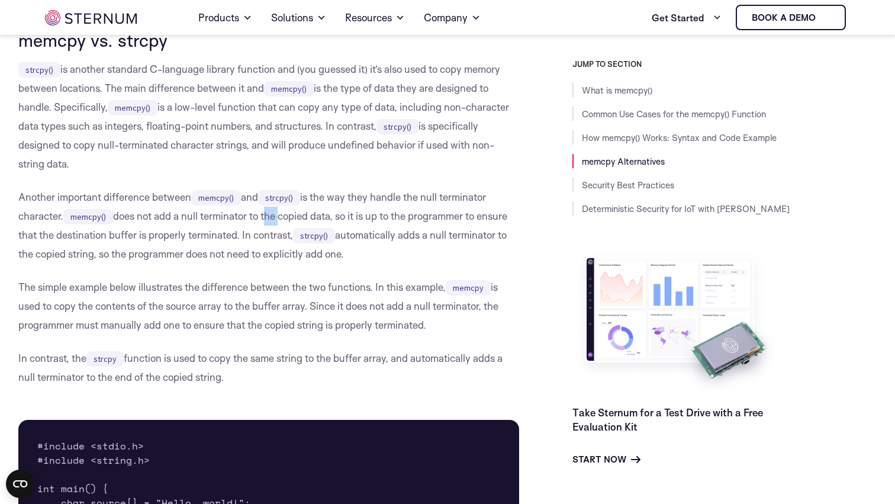
click at [278, 214] on p "Another important difference between memcpy() and strcpy() is the way they hand…" at bounding box center [268, 226] width 501 height 76
click at [328, 216] on p "Another important difference between memcpy() and strcpy() is the way they hand…" at bounding box center [268, 226] width 501 height 76
click at [342, 216] on p "Another important difference between memcpy() and strcpy() is the way they hand…" at bounding box center [268, 226] width 501 height 76
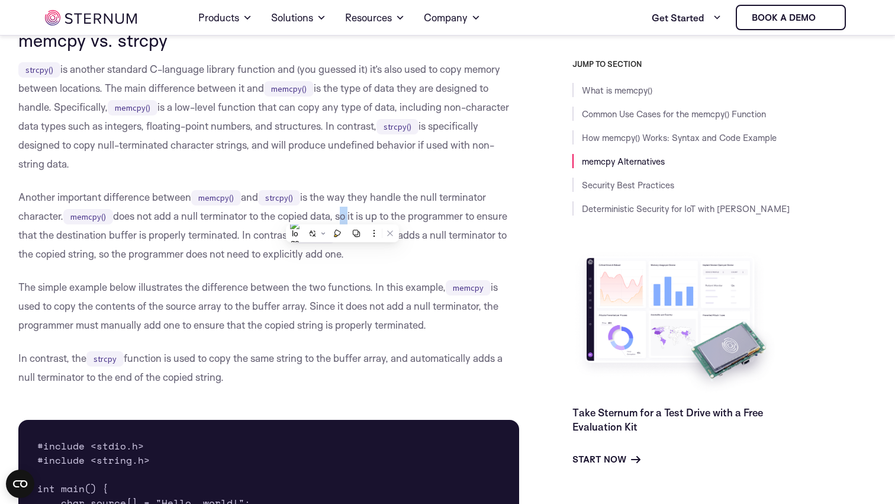
click at [354, 216] on p "Another important difference between memcpy() and strcpy() is the way they hand…" at bounding box center [268, 226] width 501 height 76
click at [367, 215] on p "Another important difference between memcpy() and strcpy() is the way they hand…" at bounding box center [268, 226] width 501 height 76
click at [377, 215] on p "Another important difference between memcpy() and strcpy() is the way they hand…" at bounding box center [268, 226] width 501 height 76
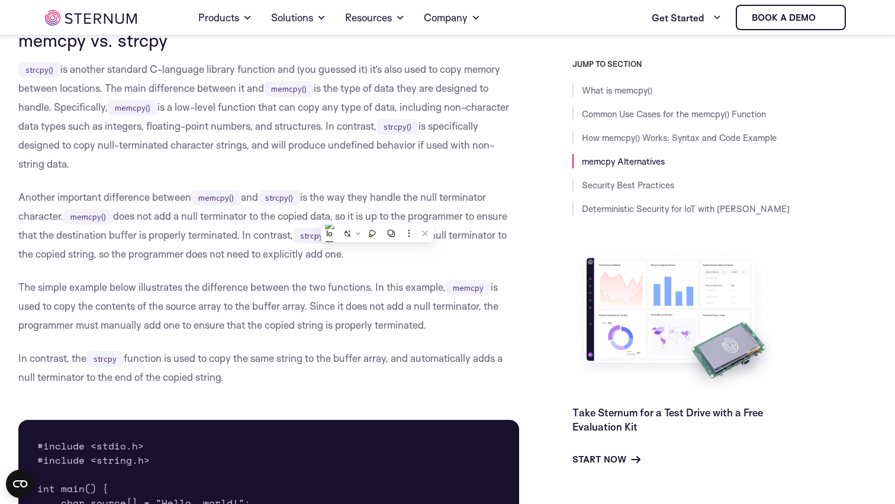
click at [389, 215] on p "Another important difference between memcpy() and strcpy() is the way they hand…" at bounding box center [268, 226] width 501 height 76
click at [413, 215] on p "Another important difference between memcpy() and strcpy() is the way they hand…" at bounding box center [268, 226] width 501 height 76
click at [436, 215] on p "Another important difference between memcpy() and strcpy() is the way they hand…" at bounding box center [268, 226] width 501 height 76
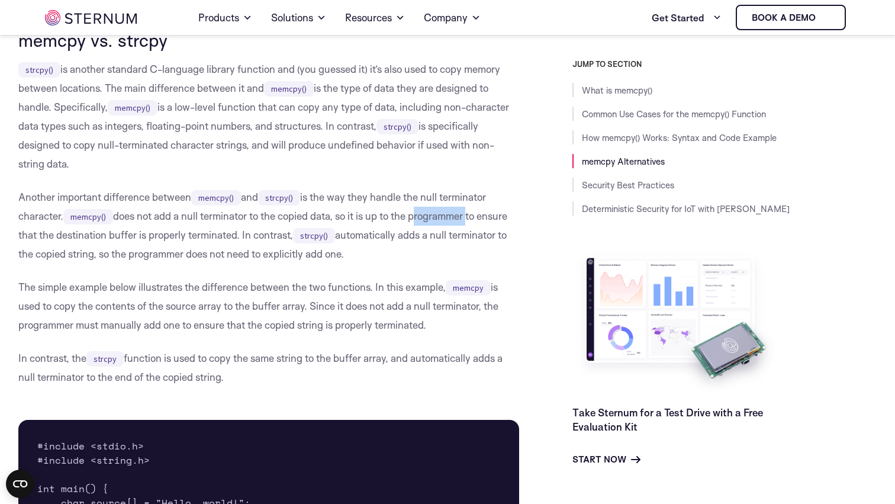
click at [436, 215] on p "Another important difference between memcpy() and strcpy() is the way they hand…" at bounding box center [268, 226] width 501 height 76
click at [436, 220] on p "Another important difference between memcpy() and strcpy() is the way they hand…" at bounding box center [268, 226] width 501 height 76
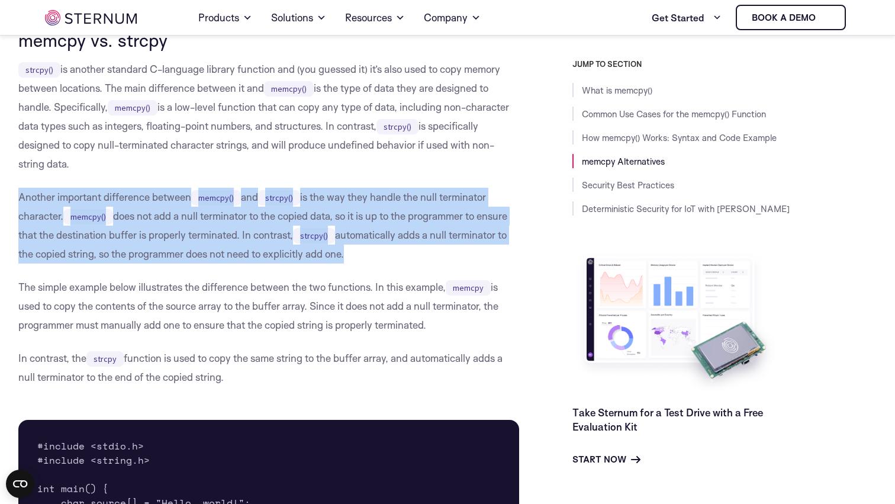
drag, startPoint x: 9, startPoint y: 194, endPoint x: 345, endPoint y: 248, distance: 340.1
click at [345, 248] on body "Consent Details [#IABV2SETTINGS#] About This website uses cookies We use cookie…" at bounding box center [447, 434] width 895 height 5547
click at [345, 248] on p "Another important difference between memcpy() and strcpy() is the way they hand…" at bounding box center [268, 226] width 501 height 76
drag, startPoint x: 357, startPoint y: 248, endPoint x: 246, endPoint y: 233, distance: 112.3
click at [246, 233] on p "Another important difference between memcpy() and strcpy() is the way they hand…" at bounding box center [268, 226] width 501 height 76
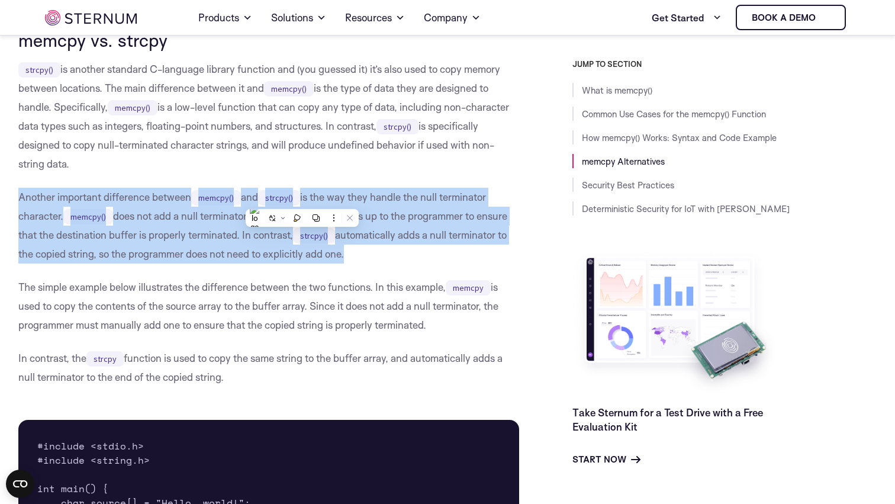
click at [245, 233] on p "Another important difference between memcpy() and strcpy() is the way they hand…" at bounding box center [268, 226] width 501 height 76
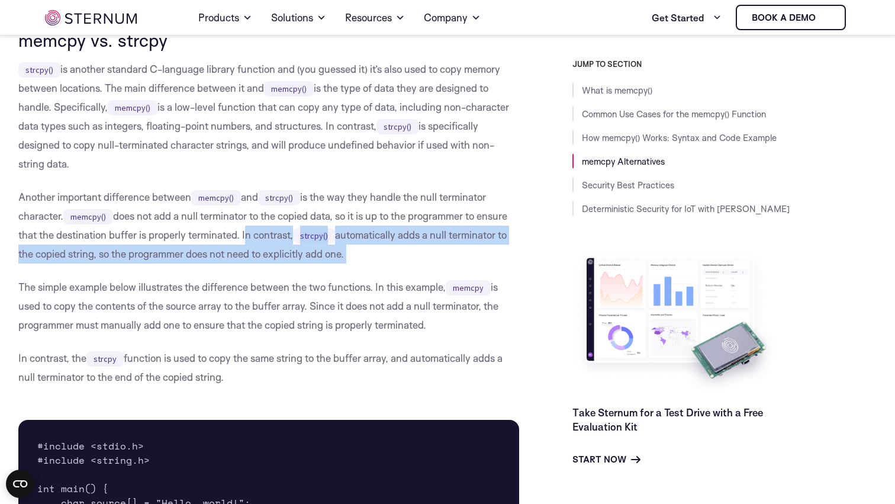
drag, startPoint x: 245, startPoint y: 233, endPoint x: 363, endPoint y: 252, distance: 119.5
click at [363, 252] on p "Another important difference between memcpy() and strcpy() is the way they hand…" at bounding box center [268, 226] width 501 height 76
drag, startPoint x: 363, startPoint y: 252, endPoint x: 300, endPoint y: 238, distance: 64.4
click at [300, 238] on p "Another important difference between memcpy() and strcpy() is the way they hand…" at bounding box center [268, 226] width 501 height 76
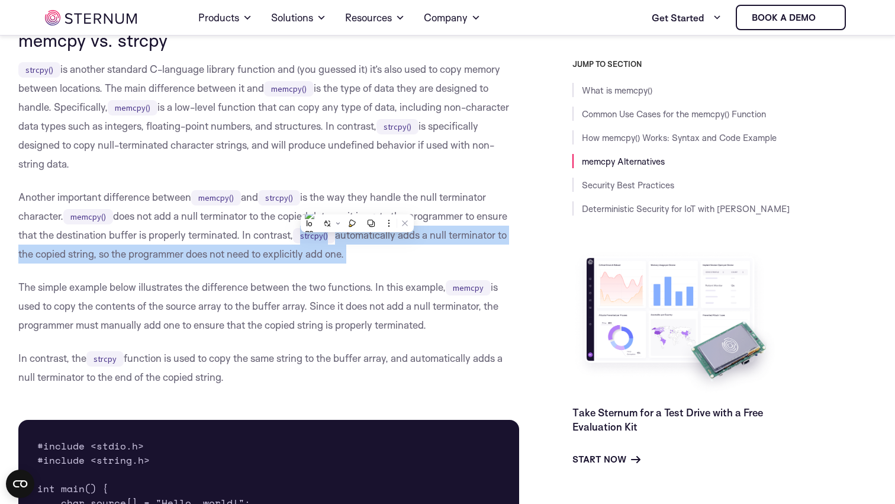
click at [300, 238] on code "strcpy()" at bounding box center [314, 235] width 42 height 15
drag, startPoint x: 300, startPoint y: 238, endPoint x: 374, endPoint y: 252, distance: 75.4
click at [374, 252] on p "Another important difference between memcpy() and strcpy() is the way they hand…" at bounding box center [268, 226] width 501 height 76
drag, startPoint x: 374, startPoint y: 252, endPoint x: 298, endPoint y: 230, distance: 78.9
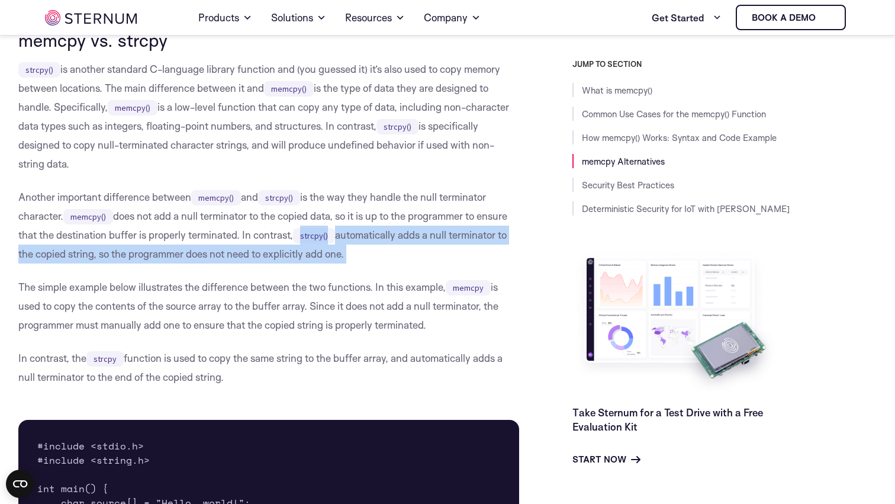
click at [297, 230] on p "Another important difference between memcpy() and strcpy() is the way they hand…" at bounding box center [268, 226] width 501 height 76
click at [298, 230] on code "strcpy()" at bounding box center [314, 235] width 42 height 15
drag, startPoint x: 298, startPoint y: 230, endPoint x: 372, endPoint y: 248, distance: 75.4
click at [372, 247] on p "Another important difference between memcpy() and strcpy() is the way they hand…" at bounding box center [268, 226] width 501 height 76
click at [372, 248] on p "Another important difference between memcpy() and strcpy() is the way they hand…" at bounding box center [268, 226] width 501 height 76
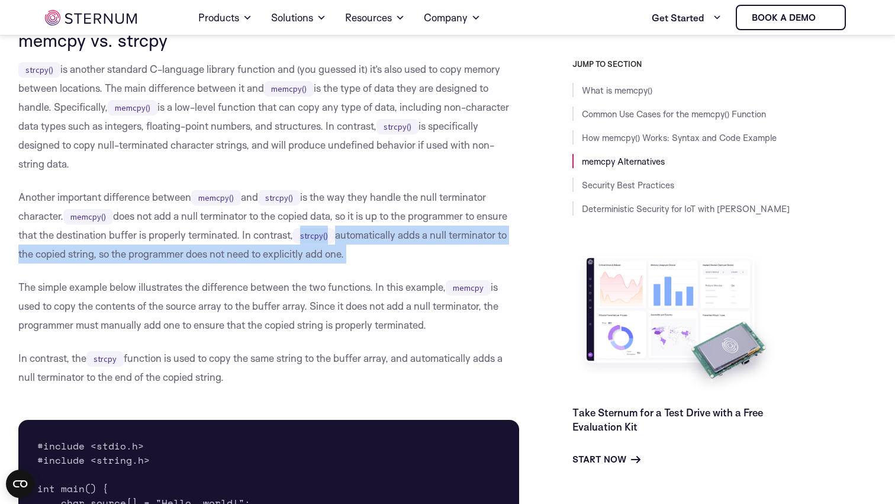
drag, startPoint x: 372, startPoint y: 248, endPoint x: 296, endPoint y: 232, distance: 77.5
click at [296, 231] on p "Another important difference between memcpy() and strcpy() is the way they hand…" at bounding box center [268, 226] width 501 height 76
click at [296, 232] on p "Another important difference between memcpy() and strcpy() is the way they hand…" at bounding box center [268, 226] width 501 height 76
drag, startPoint x: 296, startPoint y: 232, endPoint x: 374, endPoint y: 256, distance: 81.9
click at [374, 256] on p "Another important difference between memcpy() and strcpy() is the way they hand…" at bounding box center [268, 226] width 501 height 76
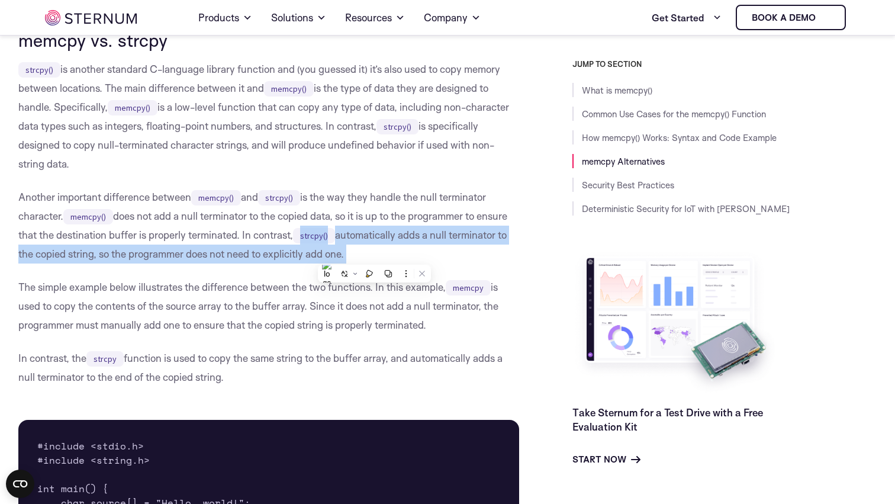
click at [374, 256] on p "Another important difference between memcpy() and strcpy() is the way they hand…" at bounding box center [268, 226] width 501 height 76
drag, startPoint x: 374, startPoint y: 256, endPoint x: 246, endPoint y: 235, distance: 130.3
click at [246, 234] on p "Another important difference between memcpy() and strcpy() is the way they hand…" at bounding box center [268, 226] width 501 height 76
click at [246, 235] on p "Another important difference between memcpy() and strcpy() is the way they hand…" at bounding box center [268, 226] width 501 height 76
drag, startPoint x: 246, startPoint y: 235, endPoint x: 378, endPoint y: 248, distance: 132.7
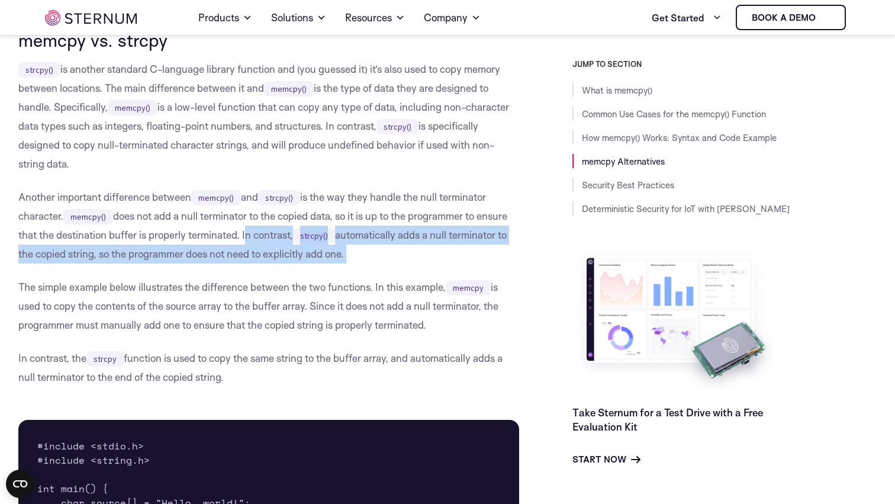
click at [378, 248] on p "Another important difference between memcpy() and strcpy() is the way they hand…" at bounding box center [268, 226] width 501 height 76
drag, startPoint x: 378, startPoint y: 248, endPoint x: 244, endPoint y: 240, distance: 134.1
click at [244, 239] on p "Another important difference between memcpy() and strcpy() is the way they hand…" at bounding box center [268, 226] width 501 height 76
click at [244, 240] on p "Another important difference between memcpy() and strcpy() is the way they hand…" at bounding box center [268, 226] width 501 height 76
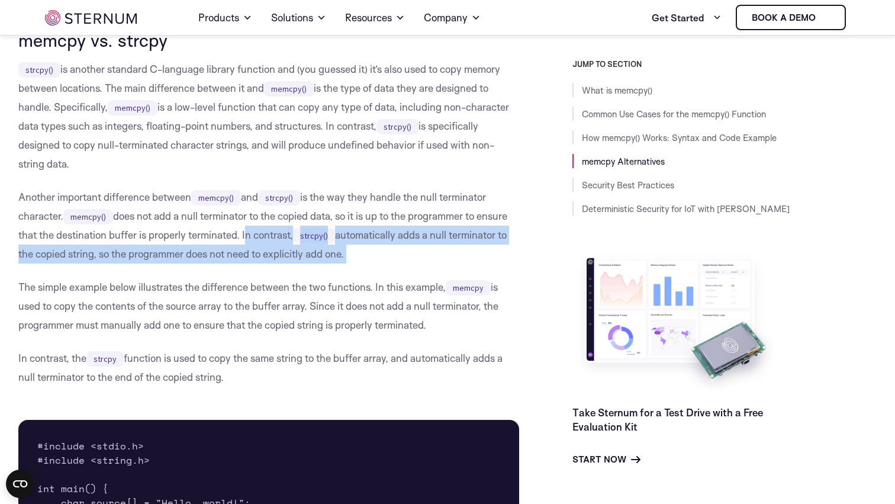
drag, startPoint x: 244, startPoint y: 240, endPoint x: 359, endPoint y: 253, distance: 115.7
click at [358, 253] on p "Another important difference between memcpy() and strcpy() is the way they hand…" at bounding box center [268, 226] width 501 height 76
click at [359, 253] on p "Another important difference between memcpy() and strcpy() is the way they hand…" at bounding box center [268, 226] width 501 height 76
drag, startPoint x: 359, startPoint y: 253, endPoint x: 243, endPoint y: 233, distance: 117.2
click at [243, 233] on p "Another important difference between memcpy() and strcpy() is the way they hand…" at bounding box center [268, 226] width 501 height 76
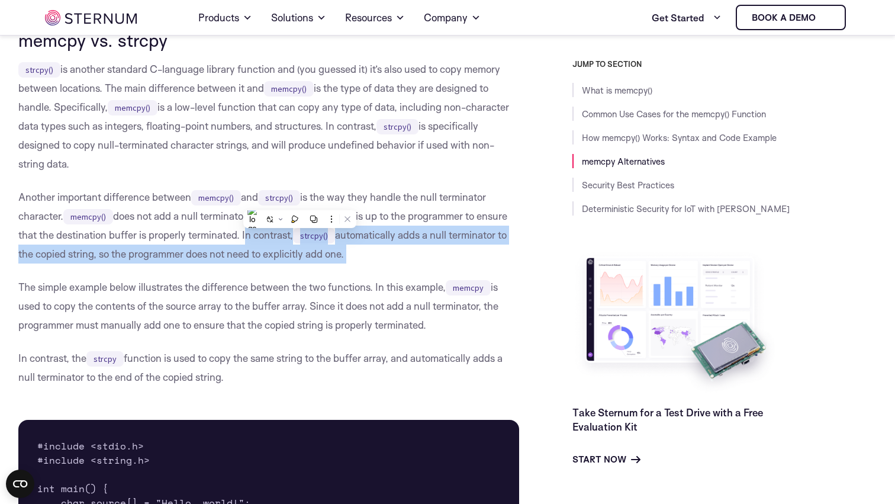
click at [243, 233] on p "Another important difference between memcpy() and strcpy() is the way they hand…" at bounding box center [268, 226] width 501 height 76
drag, startPoint x: 243, startPoint y: 233, endPoint x: 365, endPoint y: 258, distance: 123.8
click at [365, 258] on p "Another important difference between memcpy() and strcpy() is the way they hand…" at bounding box center [268, 226] width 501 height 76
drag, startPoint x: 375, startPoint y: 262, endPoint x: 248, endPoint y: 239, distance: 129.4
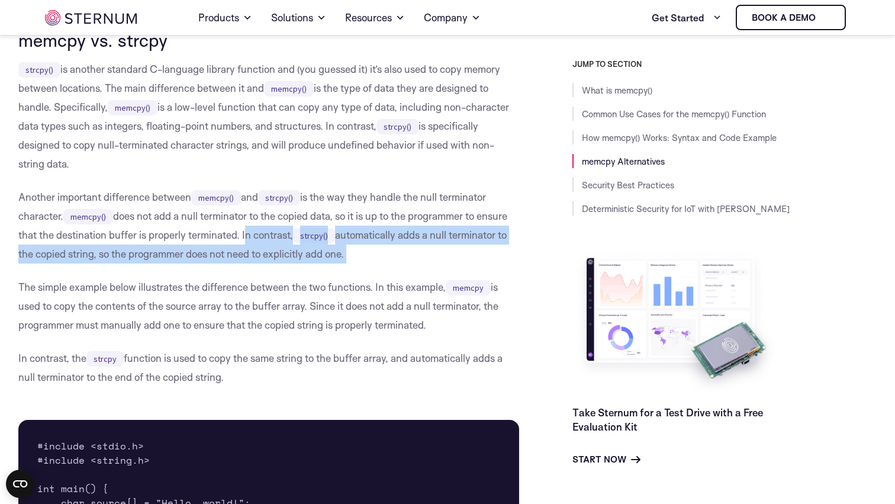
click at [248, 239] on p "Another important difference between memcpy() and strcpy() is the way they hand…" at bounding box center [268, 226] width 501 height 76
drag, startPoint x: 252, startPoint y: 237, endPoint x: 361, endPoint y: 259, distance: 111.0
click at [361, 259] on p "Another important difference between memcpy() and strcpy() is the way they hand…" at bounding box center [268, 226] width 501 height 76
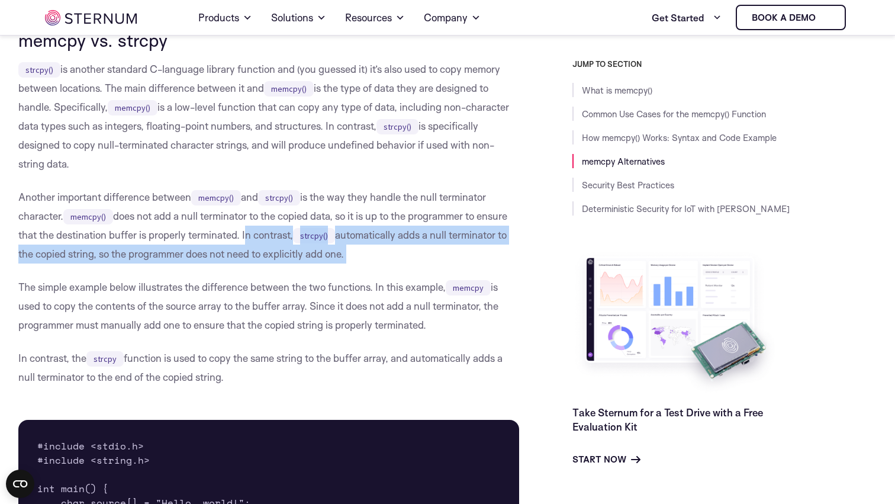
drag, startPoint x: 361, startPoint y: 259, endPoint x: 247, endPoint y: 230, distance: 117.5
click at [247, 230] on p "Another important difference between memcpy() and strcpy() is the way they hand…" at bounding box center [268, 226] width 501 height 76
drag, startPoint x: 247, startPoint y: 230, endPoint x: 364, endPoint y: 254, distance: 119.8
click at [364, 255] on p "Another important difference between memcpy() and strcpy() is the way they hand…" at bounding box center [268, 226] width 501 height 76
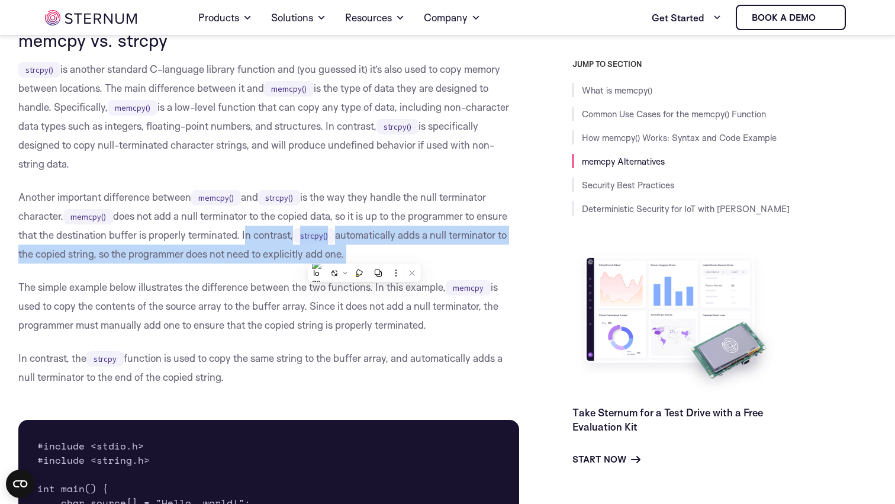
click at [364, 254] on p "Another important difference between memcpy() and strcpy() is the way they hand…" at bounding box center [268, 226] width 501 height 76
drag, startPoint x: 364, startPoint y: 254, endPoint x: 246, endPoint y: 237, distance: 119.1
click at [246, 237] on p "Another important difference between memcpy() and strcpy() is the way they hand…" at bounding box center [268, 226] width 501 height 76
click at [246, 236] on p "Another important difference between memcpy() and strcpy() is the way they hand…" at bounding box center [268, 226] width 501 height 76
drag, startPoint x: 242, startPoint y: 236, endPoint x: 393, endPoint y: 251, distance: 152.3
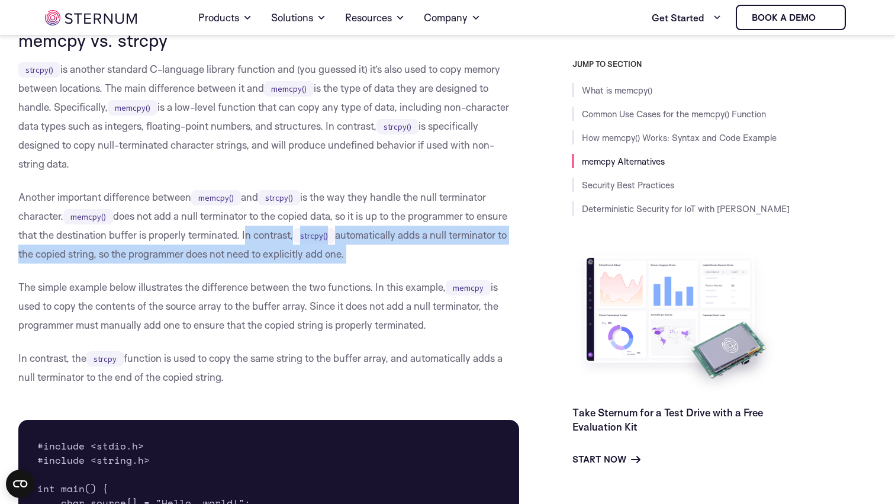
click at [394, 251] on p "Another important difference between memcpy() and strcpy() is the way they hand…" at bounding box center [268, 226] width 501 height 76
click at [393, 251] on p "Another important difference between memcpy() and strcpy() is the way they hand…" at bounding box center [268, 226] width 501 height 76
drag, startPoint x: 393, startPoint y: 251, endPoint x: 246, endPoint y: 238, distance: 148.0
click at [246, 238] on p "Another important difference between memcpy() and strcpy() is the way they hand…" at bounding box center [268, 226] width 501 height 76
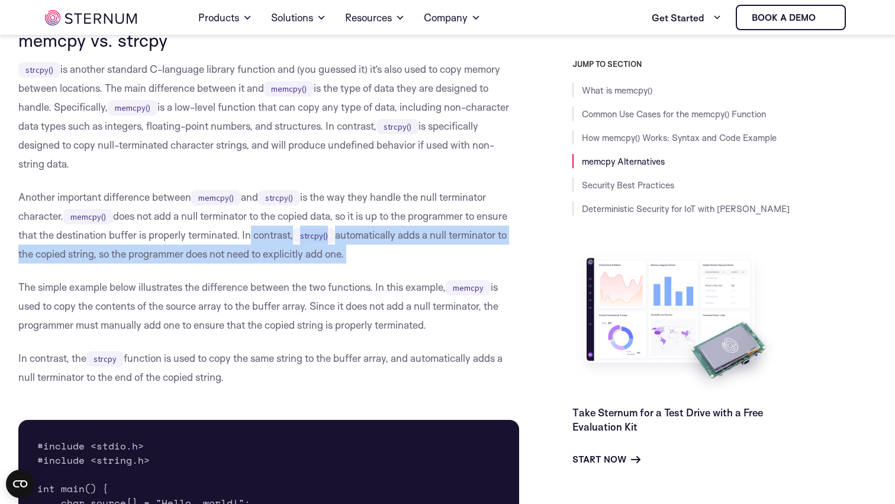
drag, startPoint x: 246, startPoint y: 238, endPoint x: 349, endPoint y: 264, distance: 106.7
click at [349, 264] on div "What is memcpy() memcpy() is a standard function used in the C programming lang…" at bounding box center [268, 22] width 501 height 4068
click at [349, 264] on p "Another important difference between memcpy() and strcpy() is the way they hand…" at bounding box center [268, 226] width 501 height 76
drag, startPoint x: 349, startPoint y: 263, endPoint x: 245, endPoint y: 228, distance: 109.4
click at [245, 228] on p "Another important difference between memcpy() and strcpy() is the way they hand…" at bounding box center [268, 226] width 501 height 76
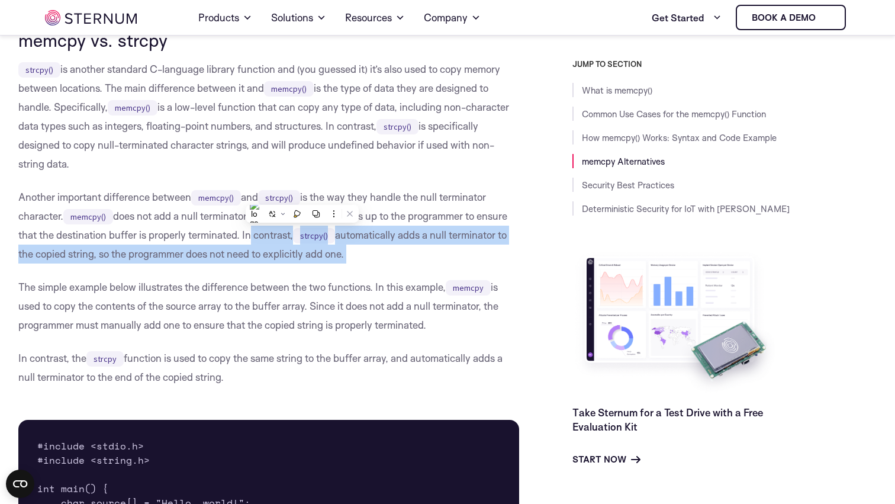
click at [245, 228] on p "Another important difference between memcpy() and strcpy() is the way they hand…" at bounding box center [268, 226] width 501 height 76
drag, startPoint x: 245, startPoint y: 230, endPoint x: 365, endPoint y: 273, distance: 127.0
click at [365, 273] on div "What is memcpy() memcpy() is a standard function used in the C programming lang…" at bounding box center [268, 22] width 501 height 4068
click at [365, 272] on div "What is memcpy() memcpy() is a standard function used in the C programming lang…" at bounding box center [268, 22] width 501 height 4068
drag, startPoint x: 365, startPoint y: 272, endPoint x: 245, endPoint y: 240, distance: 123.8
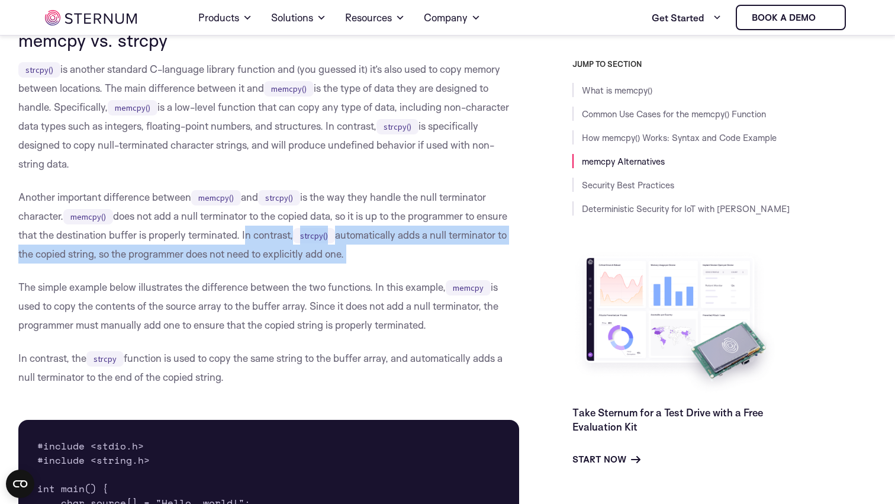
click at [245, 240] on div "What is memcpy() memcpy() is a standard function used in the C programming lang…" at bounding box center [268, 22] width 501 height 4068
click at [245, 240] on p "Another important difference between memcpy() and strcpy() is the way they hand…" at bounding box center [268, 226] width 501 height 76
drag, startPoint x: 245, startPoint y: 240, endPoint x: 381, endPoint y: 252, distance: 137.4
click at [381, 252] on p "Another important difference between memcpy() and strcpy() is the way they hand…" at bounding box center [268, 226] width 501 height 76
click at [382, 252] on p "Another important difference between memcpy() and strcpy() is the way they hand…" at bounding box center [268, 226] width 501 height 76
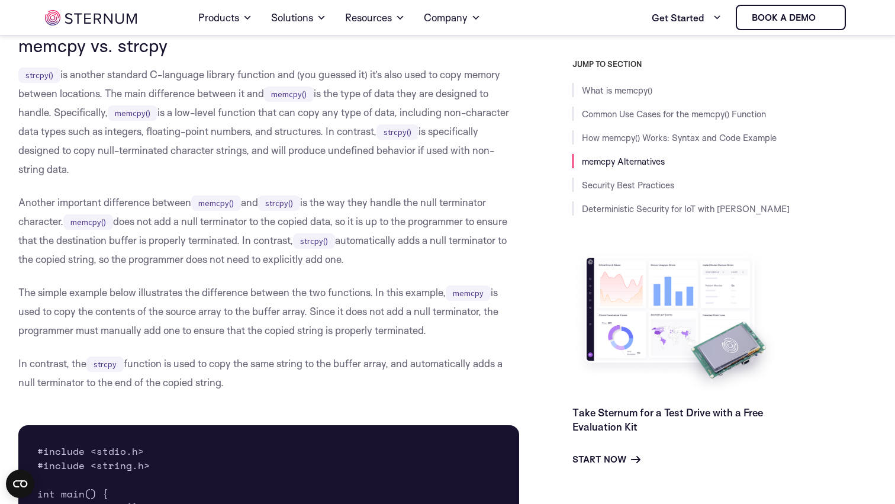
scroll to position [2326, 0]
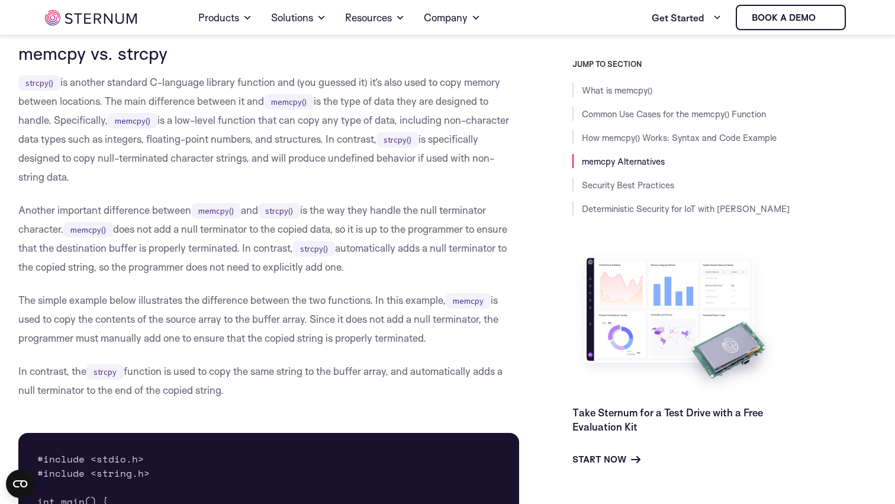
drag, startPoint x: 374, startPoint y: 267, endPoint x: 244, endPoint y: 246, distance: 131.4
click at [244, 246] on p "Another important difference between memcpy() and strcpy() is the way they hand…" at bounding box center [268, 239] width 501 height 76
click at [244, 245] on p "Another important difference between memcpy() and strcpy() is the way they hand…" at bounding box center [268, 239] width 501 height 76
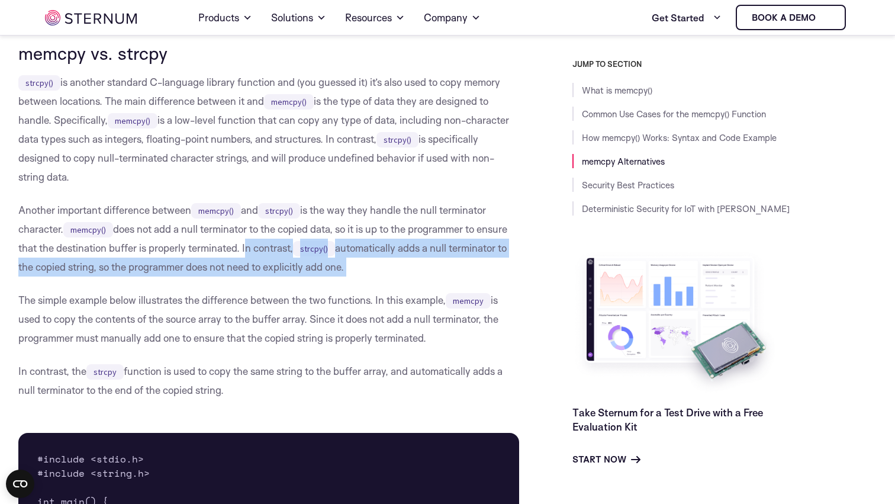
drag, startPoint x: 244, startPoint y: 245, endPoint x: 378, endPoint y: 270, distance: 136.7
click at [378, 271] on p "Another important difference between memcpy() and strcpy() is the way they hand…" at bounding box center [268, 239] width 501 height 76
click at [378, 270] on p "Another important difference between memcpy() and strcpy() is the way they hand…" at bounding box center [268, 239] width 501 height 76
drag, startPoint x: 378, startPoint y: 270, endPoint x: 241, endPoint y: 249, distance: 139.0
click at [241, 249] on p "Another important difference between memcpy() and strcpy() is the way they hand…" at bounding box center [268, 239] width 501 height 76
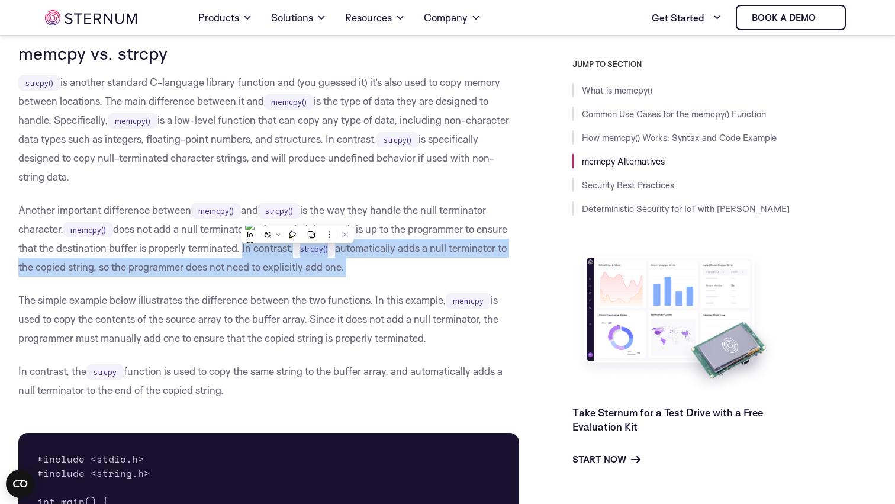
click at [241, 249] on p "Another important difference between memcpy() and strcpy() is the way they hand…" at bounding box center [268, 239] width 501 height 76
drag, startPoint x: 355, startPoint y: 259, endPoint x: 245, endPoint y: 248, distance: 111.4
click at [245, 248] on p "Another important difference between memcpy() and strcpy() is the way they hand…" at bounding box center [268, 239] width 501 height 76
drag, startPoint x: 245, startPoint y: 248, endPoint x: 356, endPoint y: 264, distance: 112.6
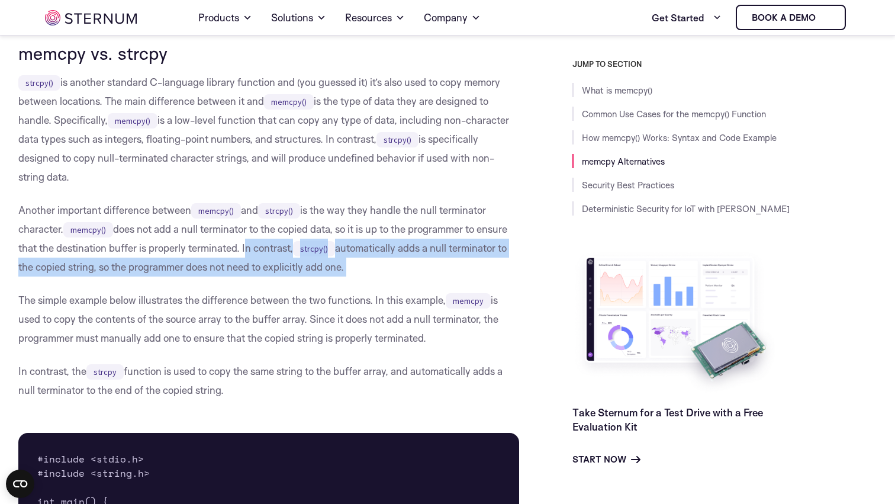
click at [356, 264] on p "Another important difference between memcpy() and strcpy() is the way they hand…" at bounding box center [268, 239] width 501 height 76
click at [357, 264] on p "Another important difference between memcpy() and strcpy() is the way they hand…" at bounding box center [268, 239] width 501 height 76
drag, startPoint x: 357, startPoint y: 264, endPoint x: 249, endPoint y: 254, distance: 108.3
click at [249, 254] on p "Another important difference between memcpy() and strcpy() is the way they hand…" at bounding box center [268, 239] width 501 height 76
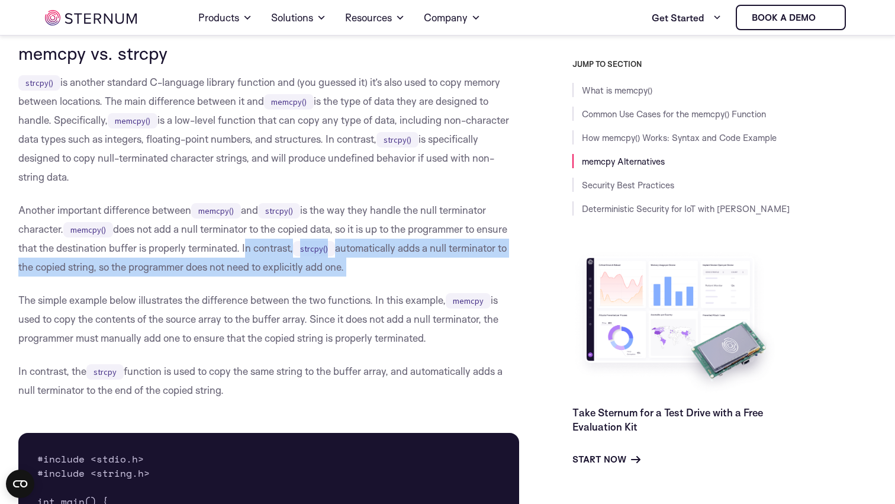
drag, startPoint x: 245, startPoint y: 251, endPoint x: 362, endPoint y: 264, distance: 118.0
click at [361, 264] on p "Another important difference between memcpy() and strcpy() is the way they hand…" at bounding box center [268, 239] width 501 height 76
click at [362, 264] on p "Another important difference between memcpy() and strcpy() is the way they hand…" at bounding box center [268, 239] width 501 height 76
drag, startPoint x: 362, startPoint y: 264, endPoint x: 246, endPoint y: 252, distance: 116.2
click at [246, 252] on p "Another important difference between memcpy() and strcpy() is the way they hand…" at bounding box center [268, 239] width 501 height 76
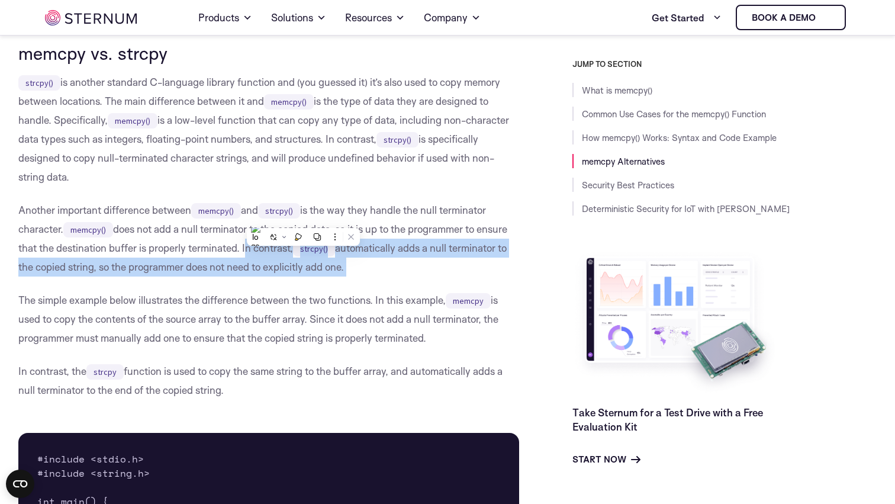
click at [246, 251] on p "Another important difference between memcpy() and strcpy() is the way they hand…" at bounding box center [268, 239] width 501 height 76
drag, startPoint x: 246, startPoint y: 251, endPoint x: 344, endPoint y: 266, distance: 98.8
click at [344, 266] on p "Another important difference between memcpy() and strcpy() is the way they hand…" at bounding box center [268, 239] width 501 height 76
drag, startPoint x: 344, startPoint y: 266, endPoint x: 248, endPoint y: 247, distance: 98.4
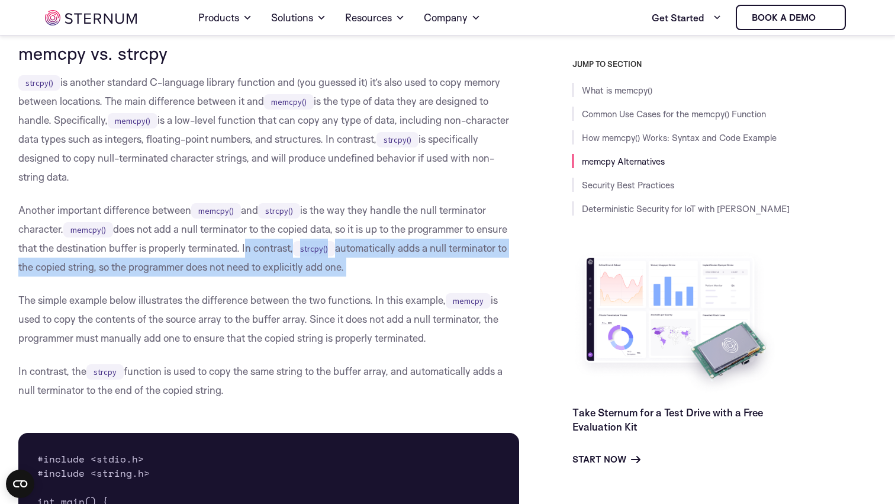
click at [248, 247] on p "Another important difference between memcpy() and strcpy() is the way they hand…" at bounding box center [268, 239] width 501 height 76
click at [247, 247] on p "Another important difference between memcpy() and strcpy() is the way they hand…" at bounding box center [268, 239] width 501 height 76
drag, startPoint x: 247, startPoint y: 247, endPoint x: 349, endPoint y: 263, distance: 103.1
click at [349, 262] on p "Another important difference between memcpy() and strcpy() is the way they hand…" at bounding box center [268, 239] width 501 height 76
click at [349, 263] on p "Another important difference between memcpy() and strcpy() is the way they hand…" at bounding box center [268, 239] width 501 height 76
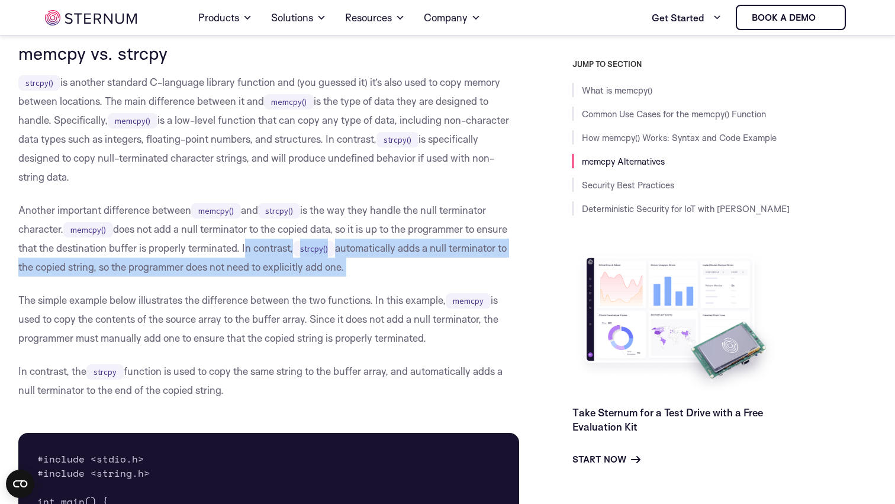
drag, startPoint x: 349, startPoint y: 263, endPoint x: 248, endPoint y: 248, distance: 102.4
click at [247, 248] on p "Another important difference between memcpy() and strcpy() is the way they hand…" at bounding box center [268, 239] width 501 height 76
click at [248, 248] on p "Another important difference between memcpy() and strcpy() is the way they hand…" at bounding box center [268, 239] width 501 height 76
drag, startPoint x: 246, startPoint y: 248, endPoint x: 383, endPoint y: 273, distance: 139.1
click at [383, 274] on p "Another important difference between memcpy() and strcpy() is the way they hand…" at bounding box center [268, 239] width 501 height 76
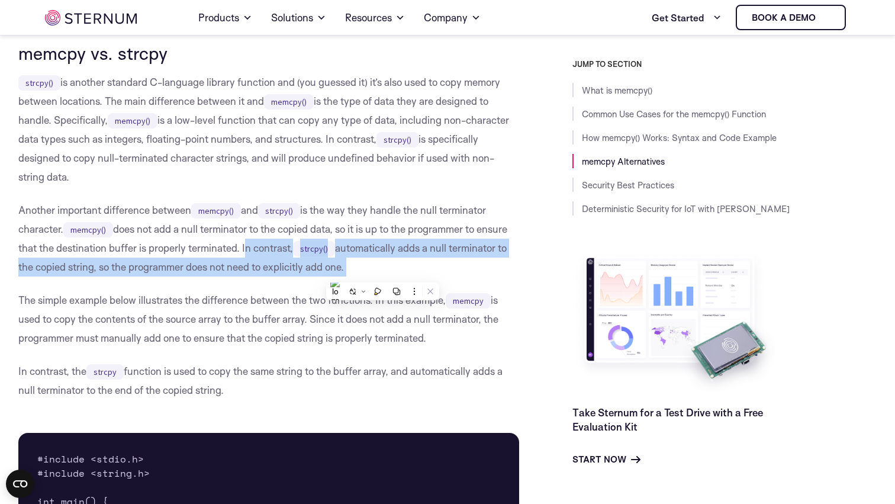
click at [383, 273] on p "Another important difference between memcpy() and strcpy() is the way they hand…" at bounding box center [268, 239] width 501 height 76
drag, startPoint x: 367, startPoint y: 262, endPoint x: 244, endPoint y: 251, distance: 123.7
click at [244, 251] on p "Another important difference between memcpy() and strcpy() is the way they hand…" at bounding box center [268, 239] width 501 height 76
click at [245, 251] on p "Another important difference between memcpy() and strcpy() is the way they hand…" at bounding box center [268, 239] width 501 height 76
drag, startPoint x: 245, startPoint y: 251, endPoint x: 374, endPoint y: 261, distance: 130.1
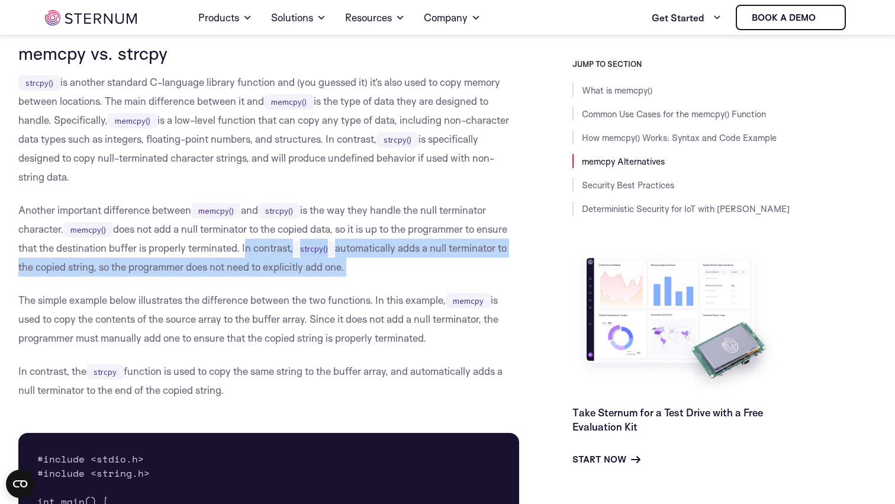
click at [374, 261] on p "Another important difference between memcpy() and strcpy() is the way they hand…" at bounding box center [268, 239] width 501 height 76
click at [375, 262] on p "Another important difference between memcpy() and strcpy() is the way they hand…" at bounding box center [268, 239] width 501 height 76
drag, startPoint x: 375, startPoint y: 262, endPoint x: 245, endPoint y: 251, distance: 130.1
click at [245, 251] on p "Another important difference between memcpy() and strcpy() is the way they hand…" at bounding box center [268, 239] width 501 height 76
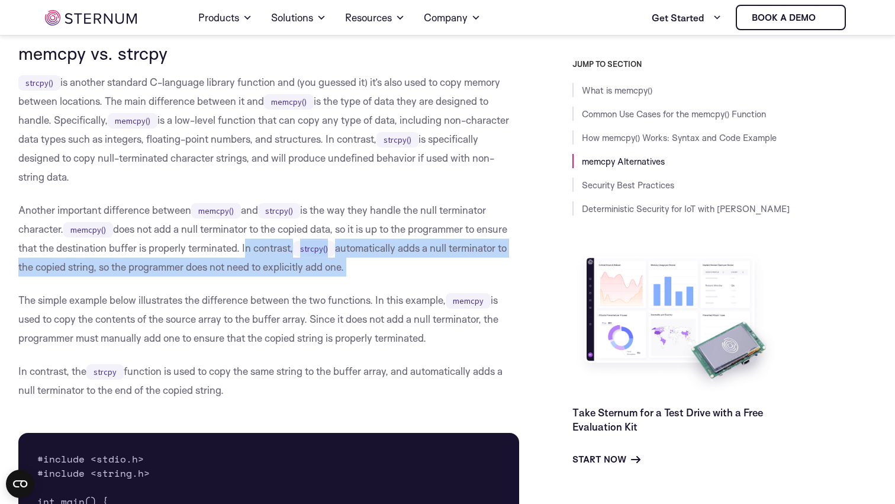
drag, startPoint x: 245, startPoint y: 251, endPoint x: 365, endPoint y: 259, distance: 121.1
click at [365, 259] on p "Another important difference between memcpy() and strcpy() is the way they hand…" at bounding box center [268, 239] width 501 height 76
click at [366, 259] on p "Another important difference between memcpy() and strcpy() is the way they hand…" at bounding box center [268, 239] width 501 height 76
drag, startPoint x: 366, startPoint y: 259, endPoint x: 245, endPoint y: 252, distance: 121.1
click at [245, 252] on p "Another important difference between memcpy() and strcpy() is the way they hand…" at bounding box center [268, 239] width 501 height 76
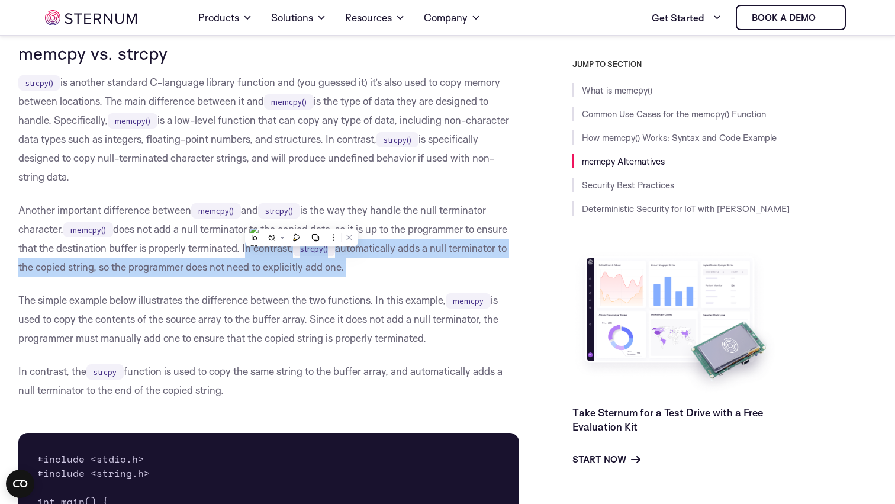
click at [245, 252] on p "Another important difference between memcpy() and strcpy() is the way they hand…" at bounding box center [268, 239] width 501 height 76
drag, startPoint x: 245, startPoint y: 252, endPoint x: 369, endPoint y: 264, distance: 124.3
click at [369, 264] on p "Another important difference between memcpy() and strcpy() is the way they hand…" at bounding box center [268, 239] width 501 height 76
click at [371, 264] on p "Another important difference between memcpy() and strcpy() is the way they hand…" at bounding box center [268, 239] width 501 height 76
drag, startPoint x: 371, startPoint y: 264, endPoint x: 247, endPoint y: 249, distance: 124.6
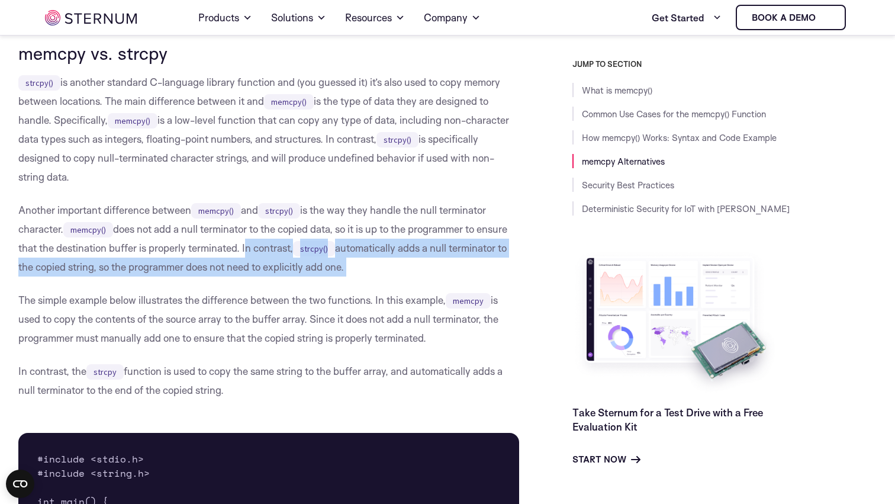
click at [247, 249] on p "Another important difference between memcpy() and strcpy() is the way they hand…" at bounding box center [268, 239] width 501 height 76
drag, startPoint x: 247, startPoint y: 249, endPoint x: 350, endPoint y: 263, distance: 103.9
click at [350, 263] on p "Another important difference between memcpy() and strcpy() is the way they hand…" at bounding box center [268, 239] width 501 height 76
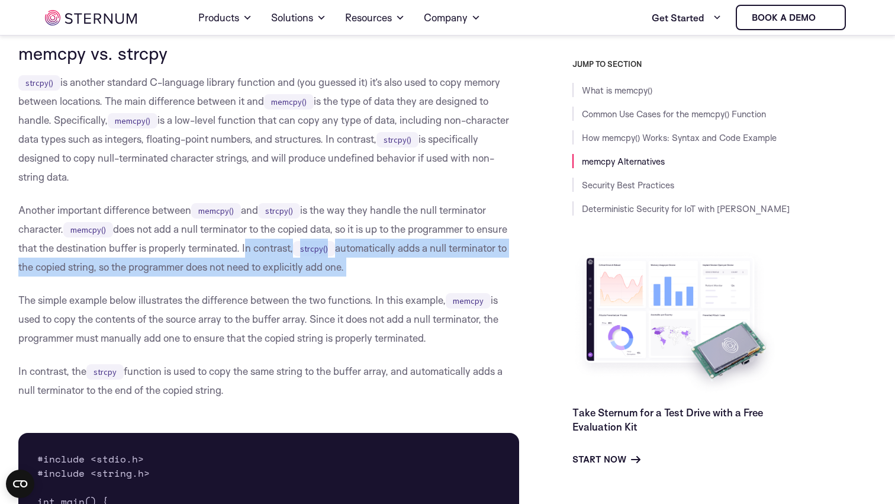
drag, startPoint x: 350, startPoint y: 263, endPoint x: 245, endPoint y: 255, distance: 105.1
click at [245, 255] on p "Another important difference between memcpy() and strcpy() is the way they hand…" at bounding box center [268, 239] width 501 height 76
drag, startPoint x: 245, startPoint y: 255, endPoint x: 371, endPoint y: 261, distance: 126.3
click at [371, 260] on p "Another important difference between memcpy() and strcpy() is the way they hand…" at bounding box center [268, 239] width 501 height 76
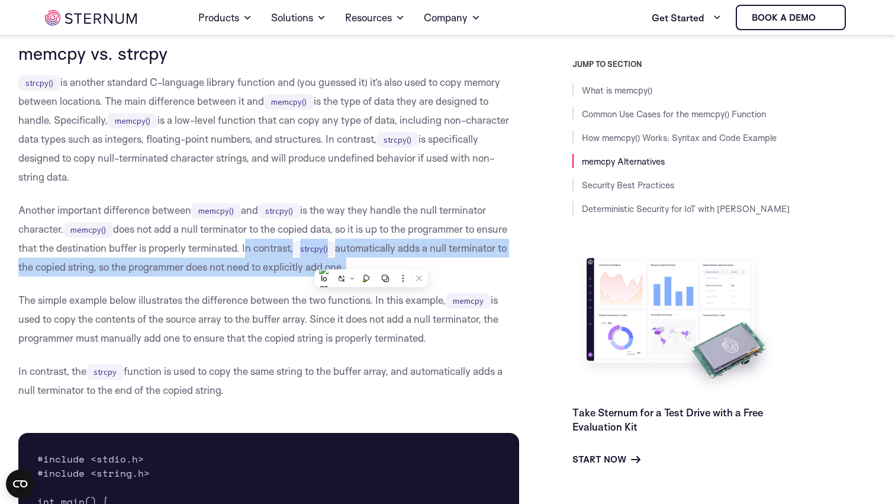
click at [371, 261] on p "Another important difference between memcpy() and strcpy() is the way they hand…" at bounding box center [268, 239] width 501 height 76
drag, startPoint x: 371, startPoint y: 261, endPoint x: 245, endPoint y: 253, distance: 127.0
click at [245, 253] on p "Another important difference between memcpy() and strcpy() is the way they hand…" at bounding box center [268, 239] width 501 height 76
click at [244, 253] on p "Another important difference between memcpy() and strcpy() is the way they hand…" at bounding box center [268, 239] width 501 height 76
drag, startPoint x: 244, startPoint y: 253, endPoint x: 378, endPoint y: 261, distance: 134.1
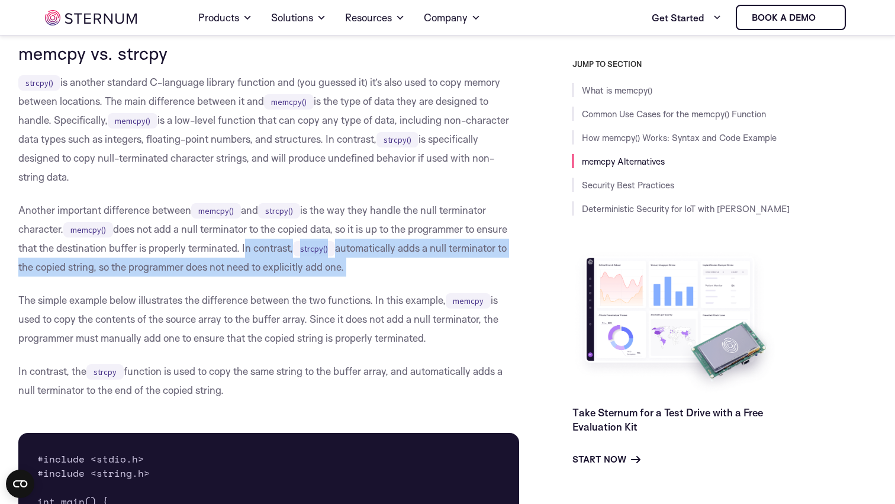
click at [378, 261] on p "Another important difference between memcpy() and strcpy() is the way they hand…" at bounding box center [268, 239] width 501 height 76
drag, startPoint x: 378, startPoint y: 261, endPoint x: 247, endPoint y: 253, distance: 131.7
click at [247, 253] on p "Another important difference between memcpy() and strcpy() is the way they hand…" at bounding box center [268, 239] width 501 height 76
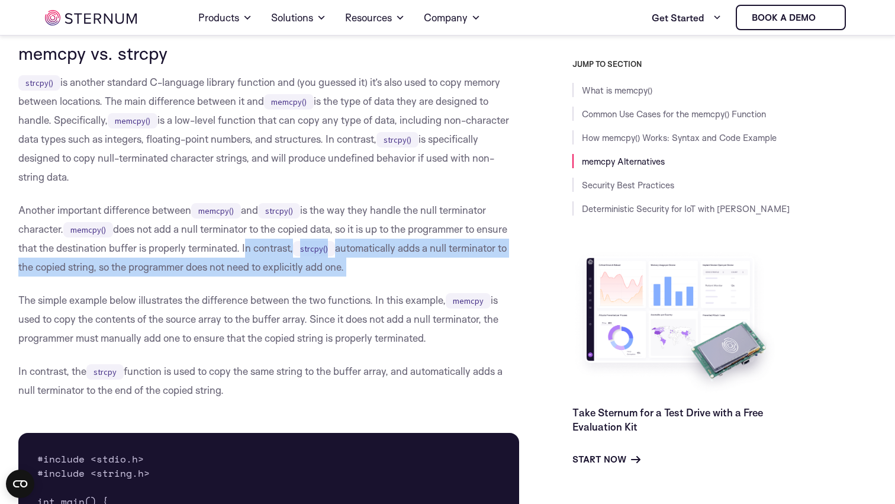
drag, startPoint x: 247, startPoint y: 253, endPoint x: 368, endPoint y: 271, distance: 122.2
click at [368, 271] on p "Another important difference between memcpy() and strcpy() is the way they hand…" at bounding box center [268, 239] width 501 height 76
click at [368, 272] on p "Another important difference between memcpy() and strcpy() is the way they hand…" at bounding box center [268, 239] width 501 height 76
drag, startPoint x: 368, startPoint y: 272, endPoint x: 247, endPoint y: 252, distance: 123.1
click at [247, 252] on p "Another important difference between memcpy() and strcpy() is the way they hand…" at bounding box center [268, 239] width 501 height 76
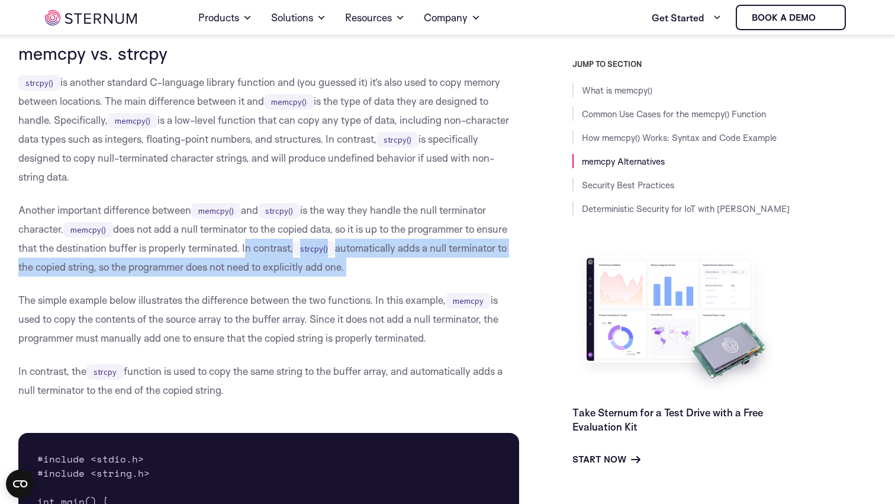
click at [247, 252] on p "Another important difference between memcpy() and strcpy() is the way they hand…" at bounding box center [268, 239] width 501 height 76
drag, startPoint x: 247, startPoint y: 252, endPoint x: 346, endPoint y: 268, distance: 100.8
click at [346, 268] on p "Another important difference between memcpy() and strcpy() is the way they hand…" at bounding box center [268, 239] width 501 height 76
drag, startPoint x: 346, startPoint y: 268, endPoint x: 245, endPoint y: 253, distance: 102.3
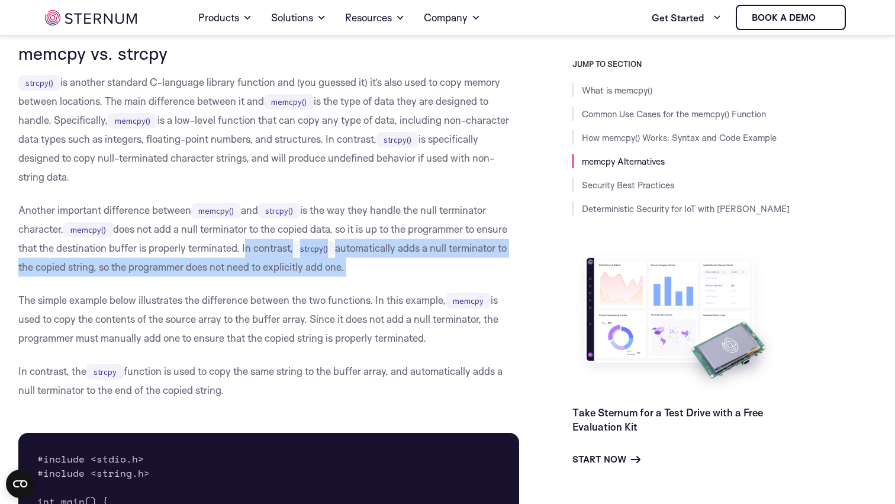
click at [245, 254] on p "Another important difference between memcpy() and strcpy() is the way they hand…" at bounding box center [268, 239] width 501 height 76
click at [245, 253] on p "Another important difference between memcpy() and strcpy() is the way they hand…" at bounding box center [268, 239] width 501 height 76
drag, startPoint x: 245, startPoint y: 253, endPoint x: 350, endPoint y: 266, distance: 105.6
click at [350, 266] on p "Another important difference between memcpy() and strcpy() is the way they hand…" at bounding box center [268, 239] width 501 height 76
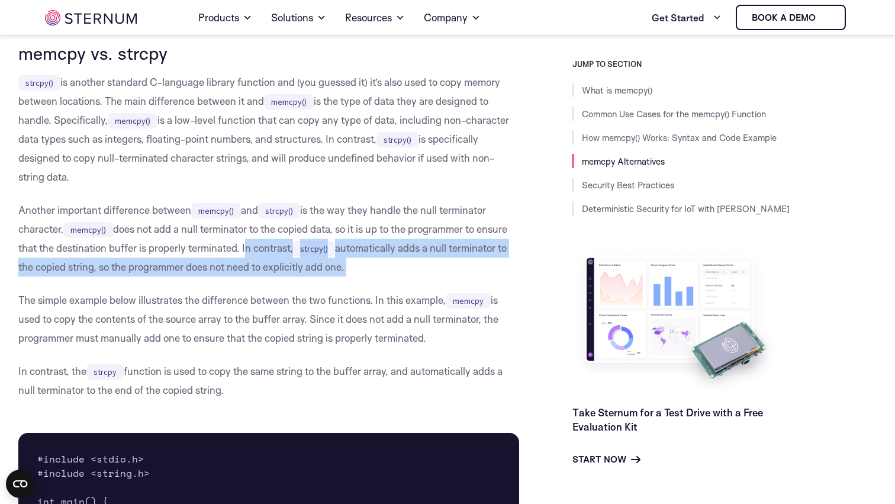
drag, startPoint x: 350, startPoint y: 266, endPoint x: 245, endPoint y: 245, distance: 106.9
click at [245, 245] on p "Another important difference between memcpy() and strcpy() is the way they hand…" at bounding box center [268, 239] width 501 height 76
drag, startPoint x: 245, startPoint y: 245, endPoint x: 358, endPoint y: 262, distance: 114.3
click at [358, 262] on p "Another important difference between memcpy() and strcpy() is the way they hand…" at bounding box center [268, 239] width 501 height 76
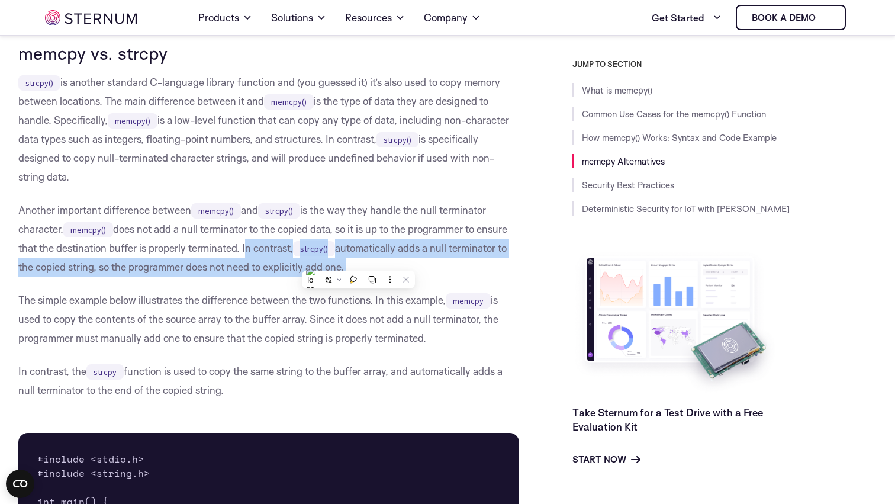
click at [358, 262] on p "Another important difference between memcpy() and strcpy() is the way they hand…" at bounding box center [268, 239] width 501 height 76
drag, startPoint x: 358, startPoint y: 262, endPoint x: 246, endPoint y: 254, distance: 112.2
click at [246, 254] on p "Another important difference between memcpy() and strcpy() is the way they hand…" at bounding box center [268, 239] width 501 height 76
drag, startPoint x: 246, startPoint y: 254, endPoint x: 355, endPoint y: 267, distance: 109.1
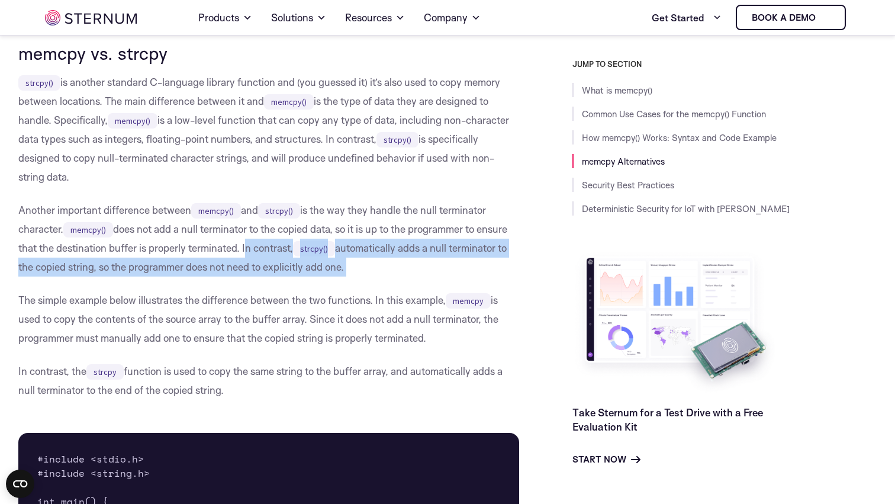
click at [355, 267] on p "Another important difference between memcpy() and strcpy() is the way they hand…" at bounding box center [268, 239] width 501 height 76
drag, startPoint x: 355, startPoint y: 267, endPoint x: 247, endPoint y: 251, distance: 109.0
click at [247, 251] on p "Another important difference between memcpy() and strcpy() is the way they hand…" at bounding box center [268, 239] width 501 height 76
click at [248, 251] on p "Another important difference between memcpy() and strcpy() is the way they hand…" at bounding box center [268, 239] width 501 height 76
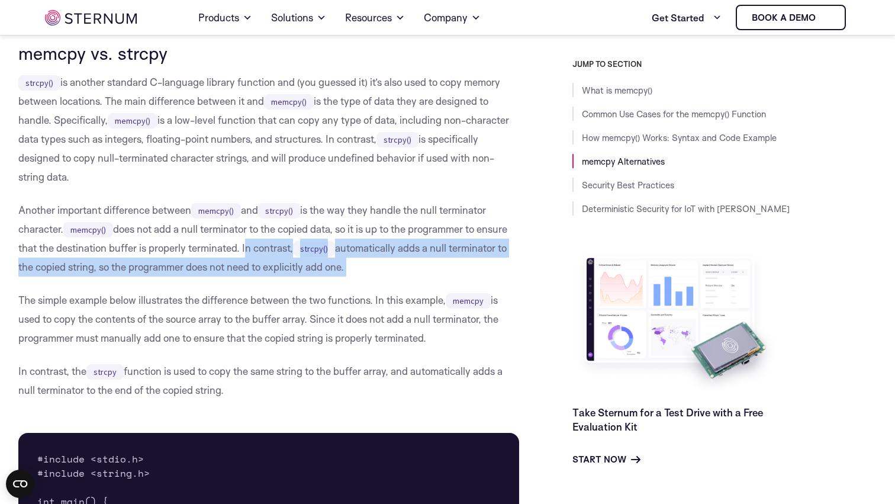
drag, startPoint x: 248, startPoint y: 251, endPoint x: 368, endPoint y: 266, distance: 121.2
click at [368, 266] on p "Another important difference between memcpy() and strcpy() is the way they hand…" at bounding box center [268, 239] width 501 height 76
drag, startPoint x: 368, startPoint y: 266, endPoint x: 248, endPoint y: 253, distance: 120.9
click at [248, 253] on p "Another important difference between memcpy() and strcpy() is the way they hand…" at bounding box center [268, 239] width 501 height 76
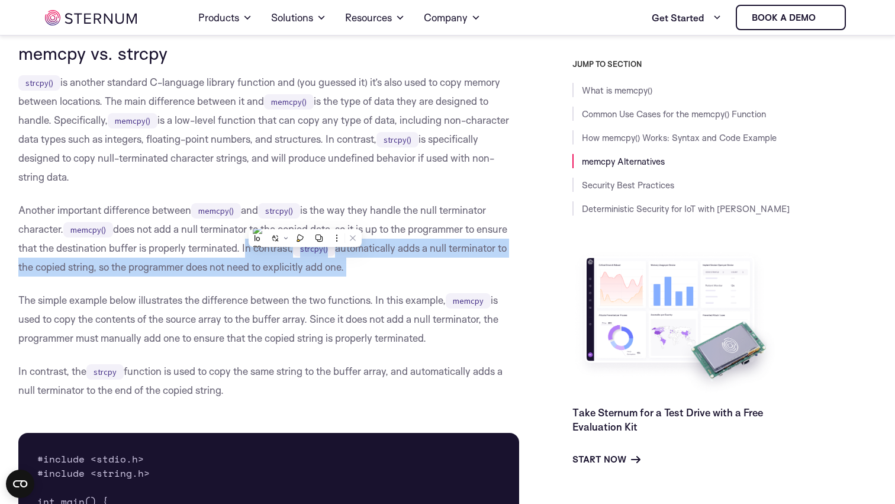
click at [248, 252] on p "Another important difference between memcpy() and strcpy() is the way they hand…" at bounding box center [268, 239] width 501 height 76
drag, startPoint x: 248, startPoint y: 252, endPoint x: 347, endPoint y: 263, distance: 99.5
click at [347, 263] on p "Another important difference between memcpy() and strcpy() is the way they hand…" at bounding box center [268, 239] width 501 height 76
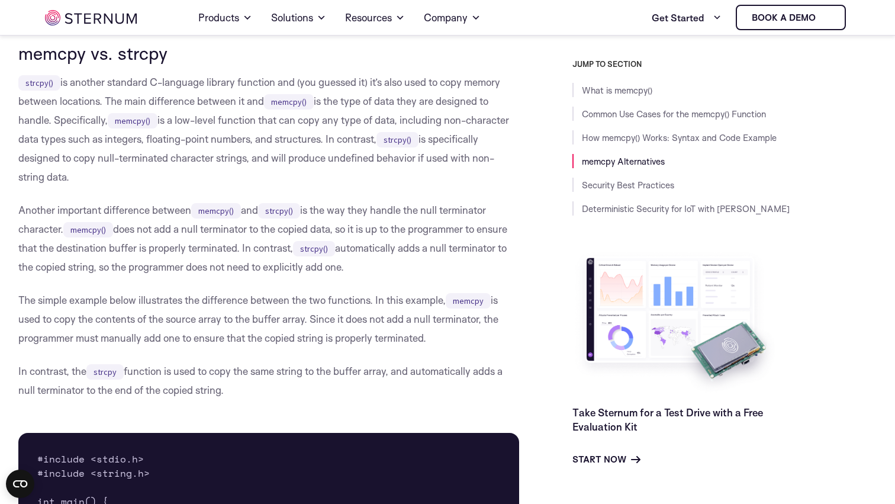
click at [340, 216] on p "Another important difference between memcpy() and strcpy() is the way they hand…" at bounding box center [268, 239] width 501 height 76
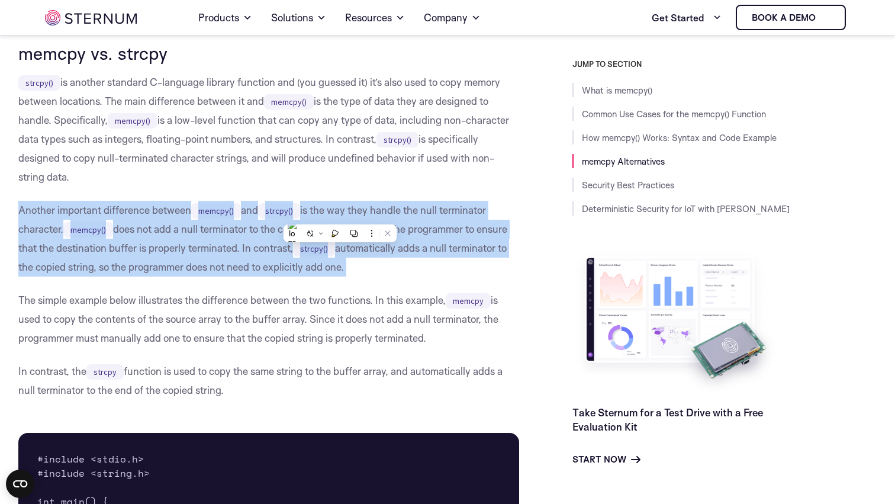
click at [340, 216] on p "Another important difference between memcpy() and strcpy() is the way they hand…" at bounding box center [268, 239] width 501 height 76
click at [348, 215] on p "Another important difference between memcpy() and strcpy() is the way they hand…" at bounding box center [268, 239] width 501 height 76
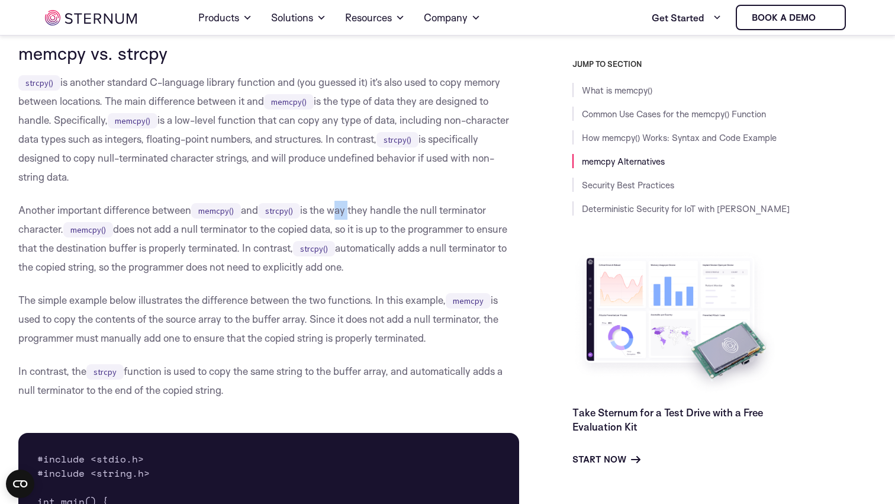
click at [348, 215] on p "Another important difference between memcpy() and strcpy() is the way they hand…" at bounding box center [268, 239] width 501 height 76
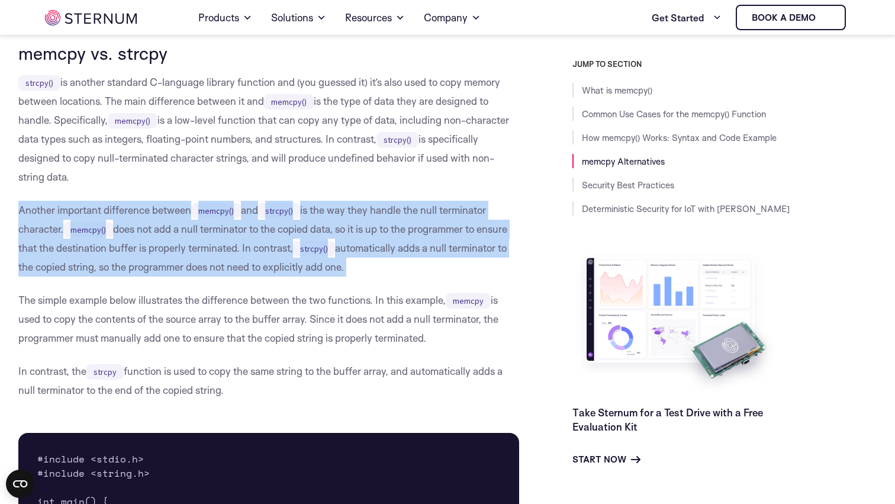
click at [348, 215] on p "Another important difference between memcpy() and strcpy() is the way they hand…" at bounding box center [268, 239] width 501 height 76
click at [362, 215] on p "Another important difference between memcpy() and strcpy() is the way they hand…" at bounding box center [268, 239] width 501 height 76
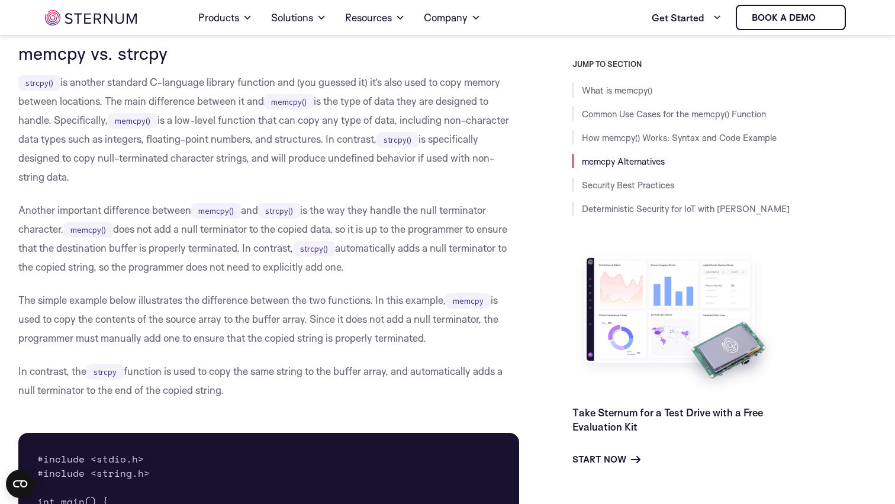
scroll to position [2356, 0]
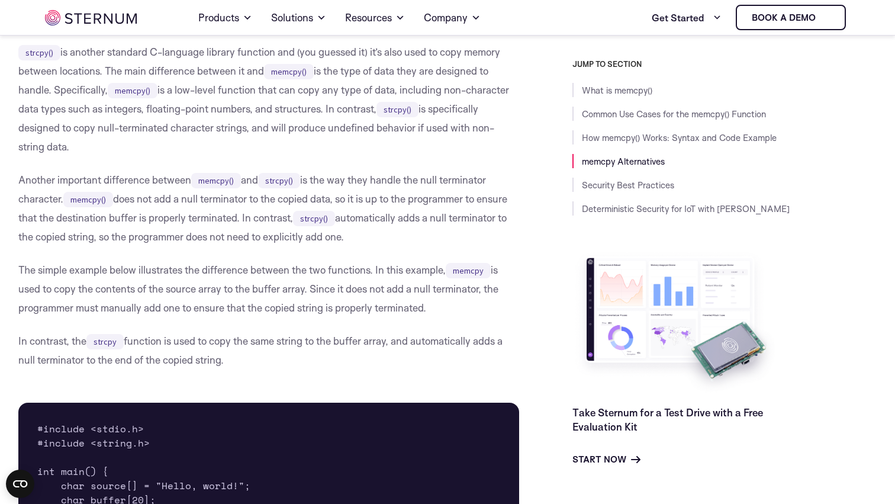
click at [364, 220] on p "Another important difference between memcpy() and strcpy() is the way they hand…" at bounding box center [268, 209] width 501 height 76
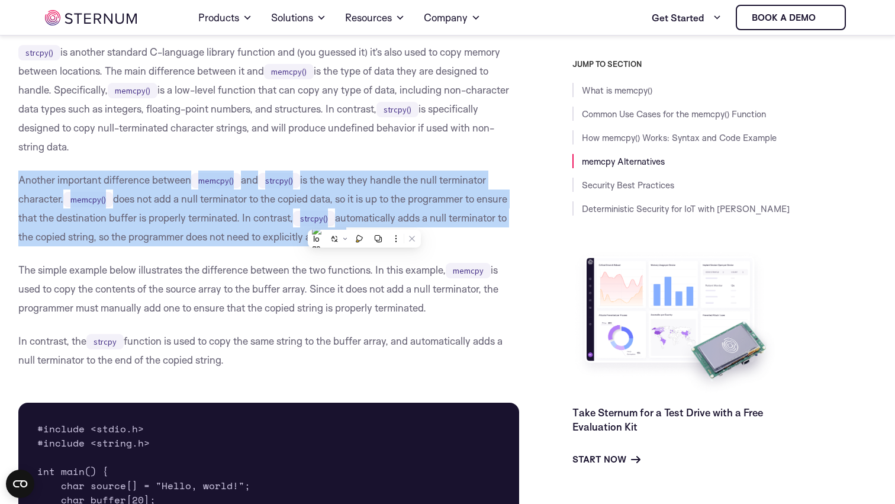
click at [364, 220] on p "Another important difference between memcpy() and strcpy() is the way they hand…" at bounding box center [268, 209] width 501 height 76
click at [373, 220] on p "Another important difference between memcpy() and strcpy() is the way they hand…" at bounding box center [268, 209] width 501 height 76
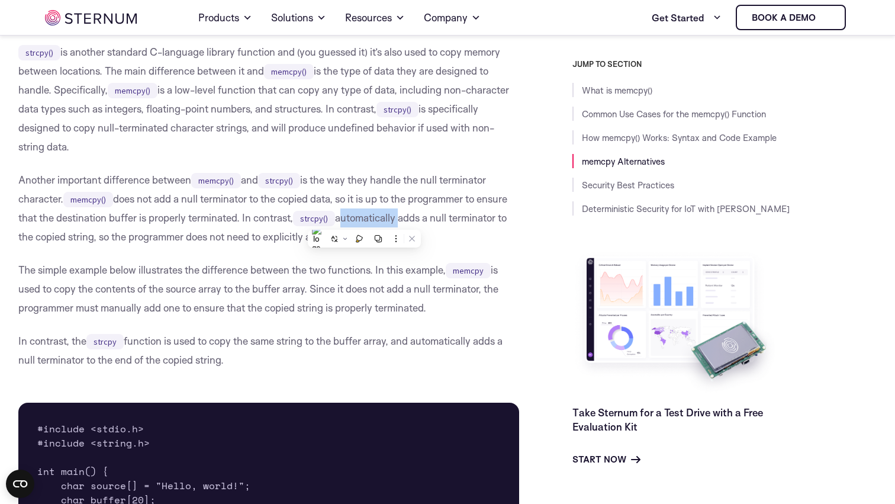
click at [373, 220] on p "Another important difference between memcpy() and strcpy() is the way they hand…" at bounding box center [268, 209] width 501 height 76
click at [388, 220] on p "Another important difference between memcpy() and strcpy() is the way they hand…" at bounding box center [268, 209] width 501 height 76
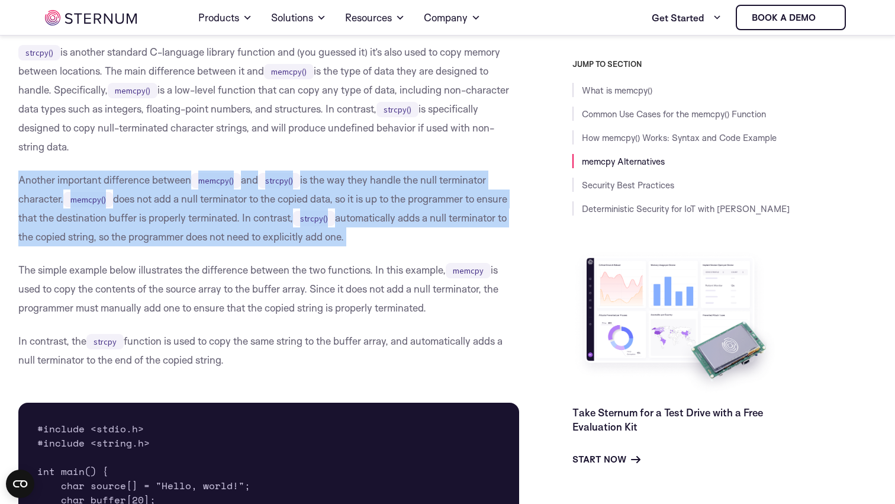
click at [388, 220] on p "Another important difference between memcpy() and strcpy() is the way they hand…" at bounding box center [268, 209] width 501 height 76
click at [396, 220] on p "Another important difference between memcpy() and strcpy() is the way they hand…" at bounding box center [268, 209] width 501 height 76
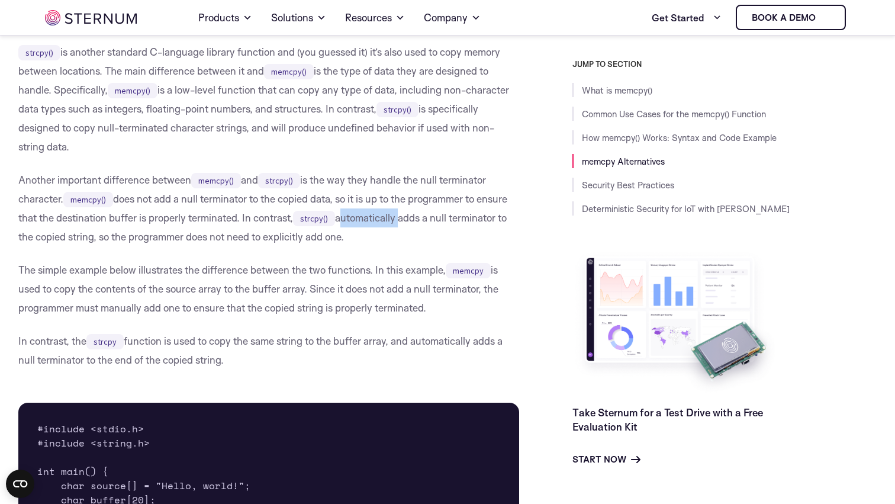
click at [396, 220] on p "Another important difference between memcpy() and strcpy() is the way they hand…" at bounding box center [268, 209] width 501 height 76
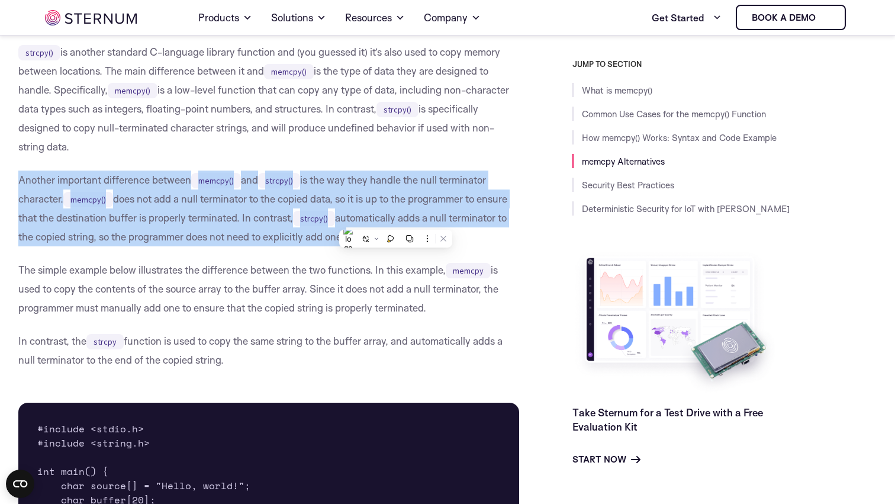
click at [396, 220] on p "Another important difference between memcpy() and strcpy() is the way they hand…" at bounding box center [268, 209] width 501 height 76
click at [408, 220] on p "Another important difference between memcpy() and strcpy() is the way they hand…" at bounding box center [268, 209] width 501 height 76
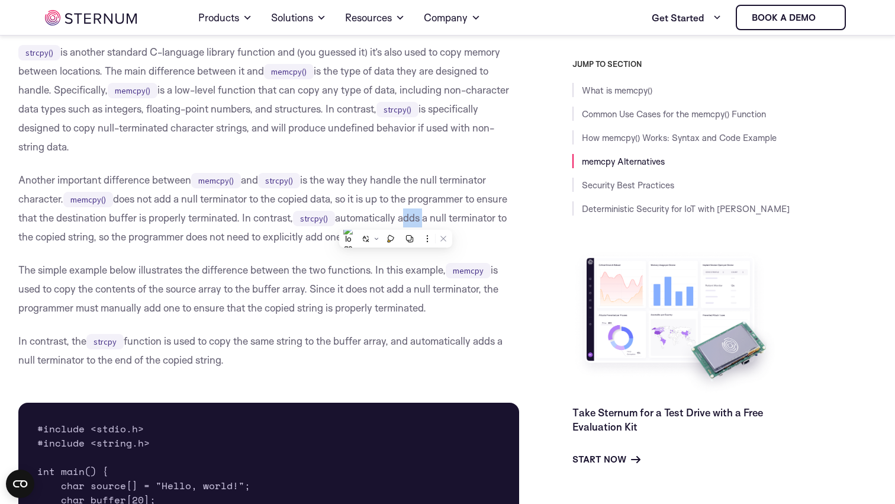
click at [408, 220] on p "Another important difference between memcpy() and strcpy() is the way they hand…" at bounding box center [268, 209] width 501 height 76
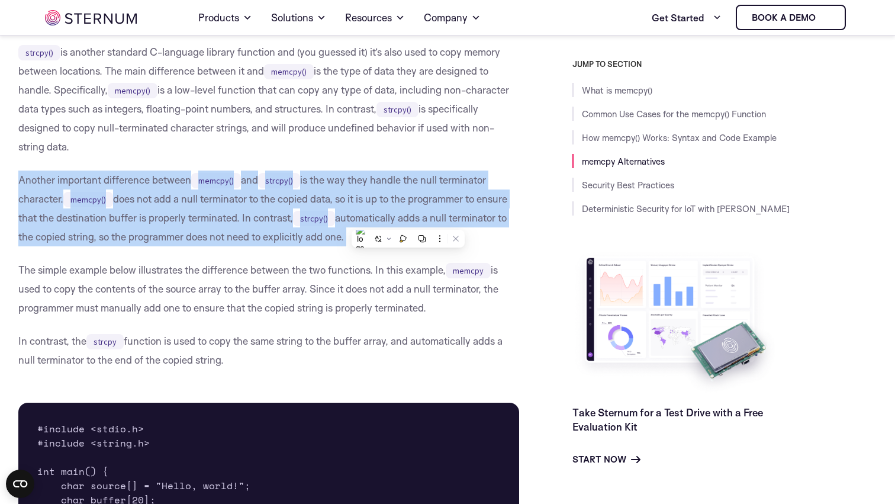
click at [408, 220] on p "Another important difference between memcpy() and strcpy() is the way they hand…" at bounding box center [268, 209] width 501 height 76
click at [389, 220] on p "Another important difference between memcpy() and strcpy() is the way they hand…" at bounding box center [268, 209] width 501 height 76
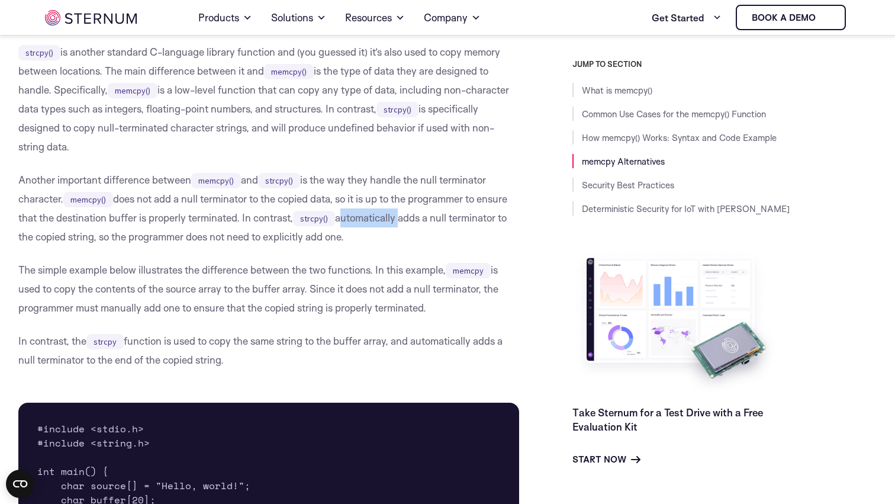
click at [389, 220] on p "Another important difference between memcpy() and strcpy() is the way they hand…" at bounding box center [268, 209] width 501 height 76
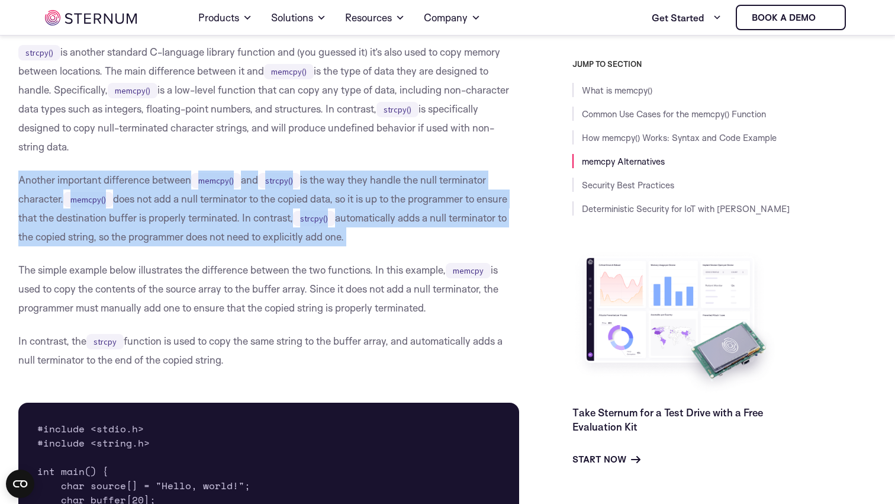
click at [389, 220] on p "Another important difference between memcpy() and strcpy() is the way they hand…" at bounding box center [268, 209] width 501 height 76
click at [399, 220] on p "Another important difference between memcpy() and strcpy() is the way they hand…" at bounding box center [268, 209] width 501 height 76
drag, startPoint x: 245, startPoint y: 218, endPoint x: 378, endPoint y: 236, distance: 134.5
click at [377, 236] on p "Another important difference between memcpy() and strcpy() is the way they hand…" at bounding box center [268, 209] width 501 height 76
click at [378, 236] on p "Another important difference between memcpy() and strcpy() is the way they hand…" at bounding box center [268, 209] width 501 height 76
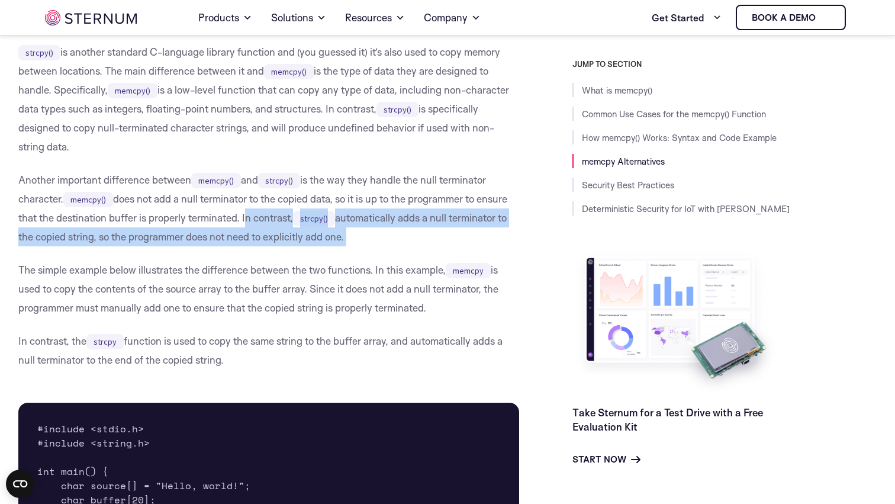
drag, startPoint x: 378, startPoint y: 236, endPoint x: 247, endPoint y: 219, distance: 132.1
click at [247, 219] on p "Another important difference between memcpy() and strcpy() is the way they hand…" at bounding box center [268, 209] width 501 height 76
drag, startPoint x: 247, startPoint y: 219, endPoint x: 365, endPoint y: 232, distance: 118.6
click at [365, 232] on p "Another important difference between memcpy() and strcpy() is the way they hand…" at bounding box center [268, 209] width 501 height 76
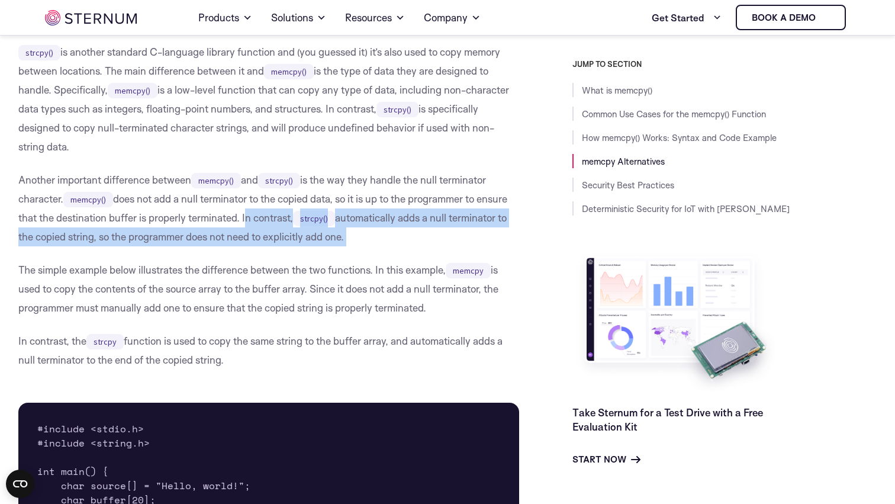
click at [365, 232] on p "Another important difference between memcpy() and strcpy() is the way they hand…" at bounding box center [268, 209] width 501 height 76
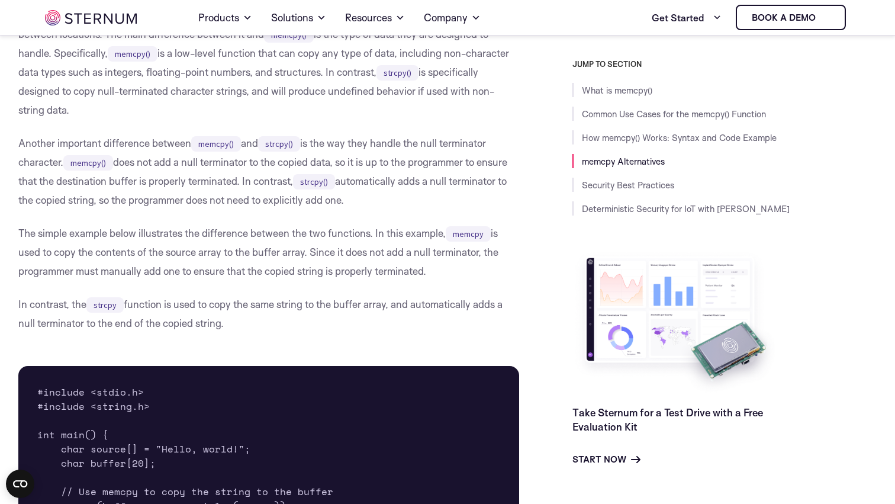
scroll to position [2398, 0]
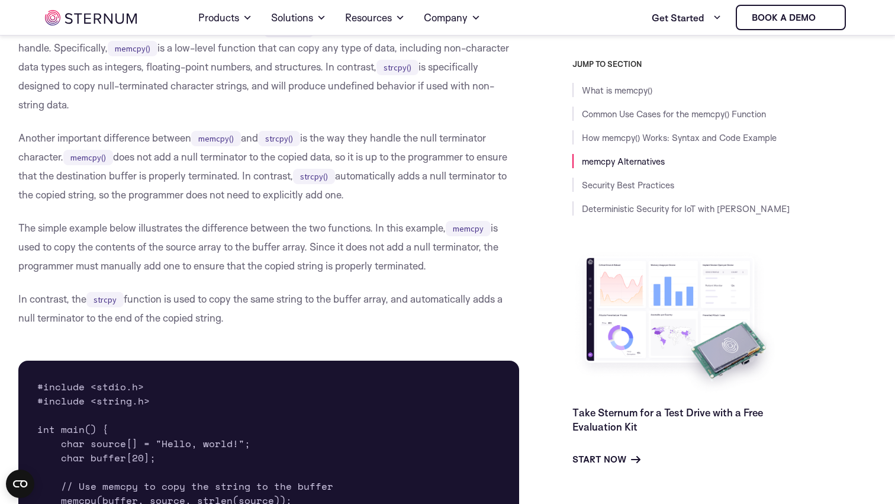
click at [363, 231] on p "The simple example below illustrates the difference between the two functions. …" at bounding box center [268, 247] width 501 height 57
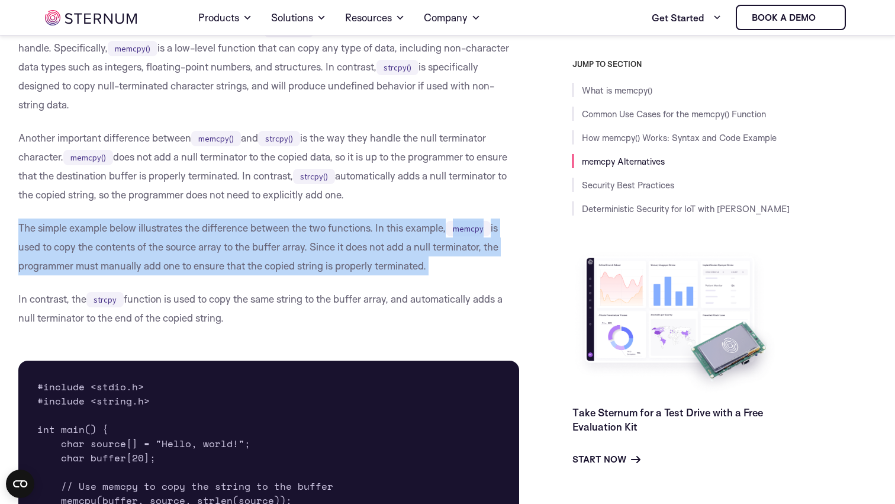
click at [363, 231] on p "The simple example below illustrates the difference between the two functions. …" at bounding box center [268, 247] width 501 height 57
click at [371, 231] on p "The simple example below illustrates the difference between the two functions. …" at bounding box center [268, 247] width 501 height 57
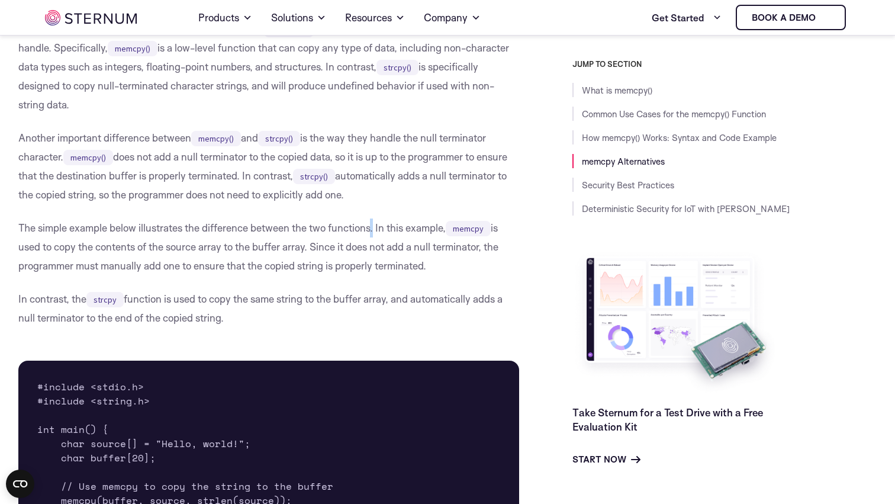
click at [371, 231] on p "The simple example below illustrates the difference between the two functions. …" at bounding box center [268, 247] width 501 height 57
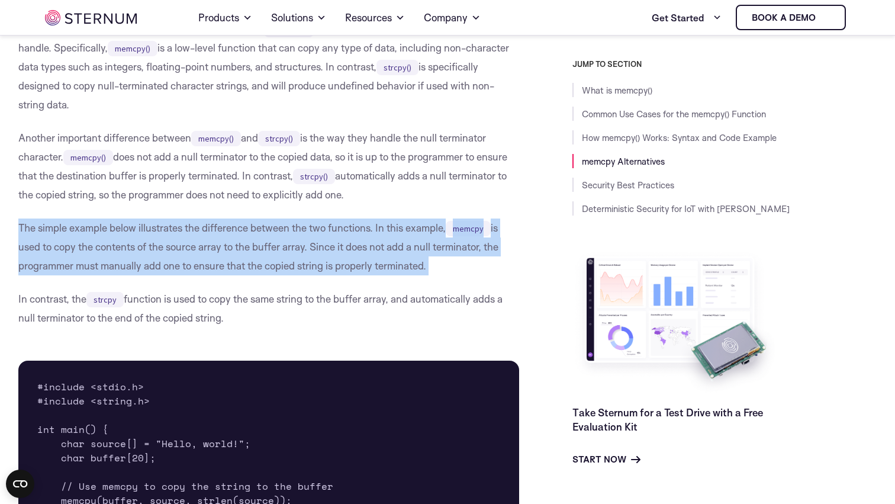
click at [371, 231] on p "The simple example below illustrates the difference between the two functions. …" at bounding box center [268, 247] width 501 height 57
click at [383, 231] on p "The simple example below illustrates the difference between the two functions. …" at bounding box center [268, 247] width 501 height 57
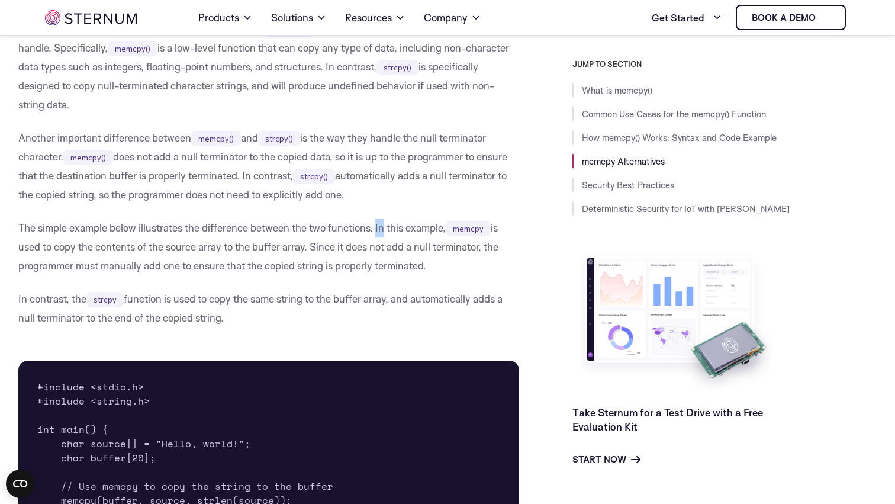
click at [383, 231] on p "The simple example below illustrates the difference between the two functions. …" at bounding box center [268, 247] width 501 height 57
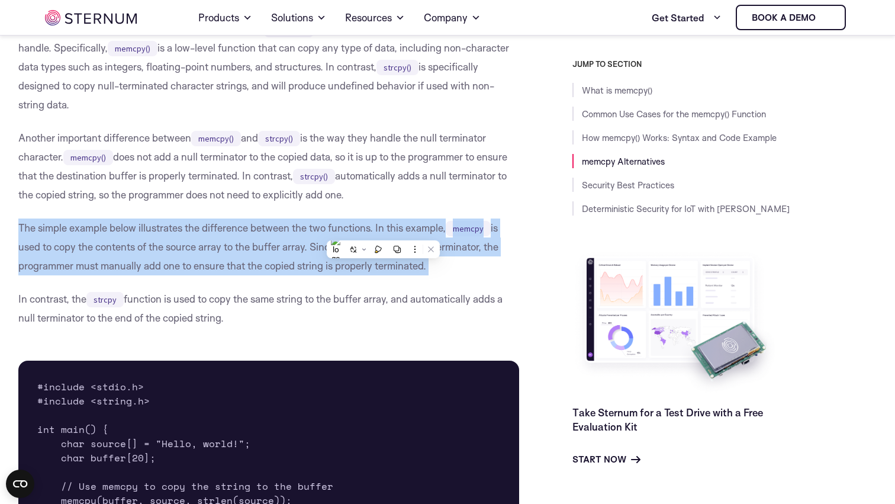
click at [383, 231] on p "The simple example below illustrates the difference between the two functions. …" at bounding box center [268, 247] width 501 height 57
click at [403, 231] on p "The simple example below illustrates the difference between the two functions. …" at bounding box center [268, 247] width 501 height 57
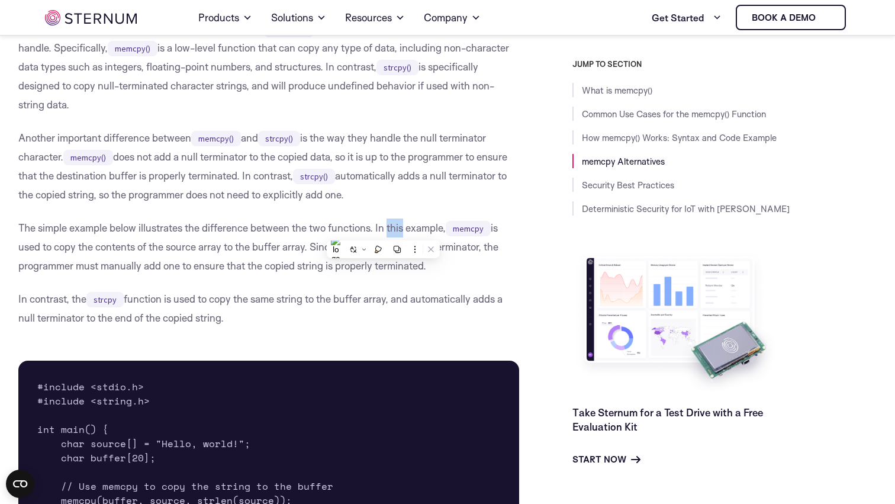
click at [403, 231] on p "The simple example below illustrates the difference between the two functions. …" at bounding box center [268, 247] width 501 height 57
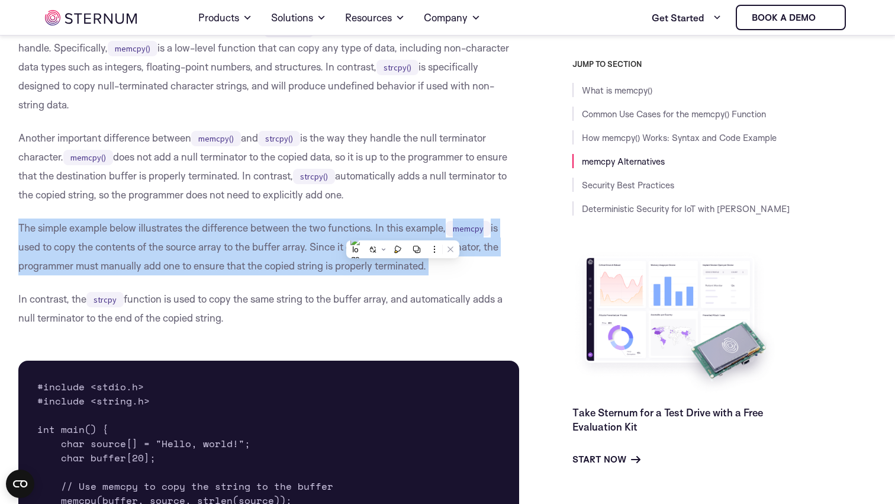
click at [403, 231] on p "The simple example below illustrates the difference between the two functions. …" at bounding box center [268, 247] width 501 height 57
click at [416, 231] on p "The simple example below illustrates the difference between the two functions. …" at bounding box center [268, 247] width 501 height 57
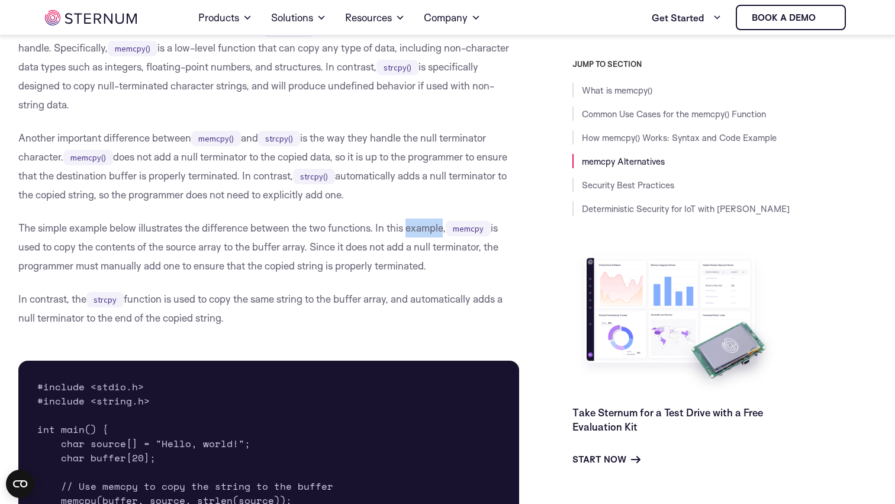
click at [416, 231] on p "The simple example below illustrates the difference between the two functions. …" at bounding box center [268, 247] width 501 height 57
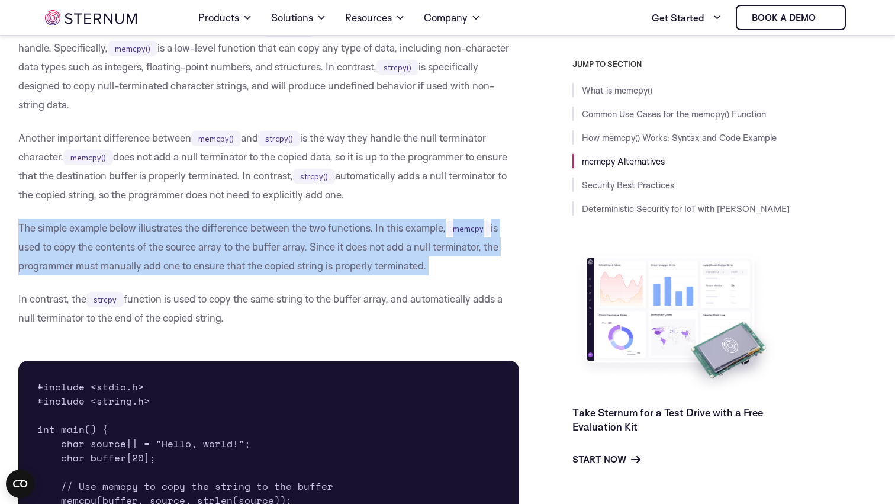
click at [416, 231] on p "The simple example below illustrates the difference between the two functions. …" at bounding box center [268, 247] width 501 height 57
click at [423, 231] on p "The simple example below illustrates the difference between the two functions. …" at bounding box center [268, 247] width 501 height 57
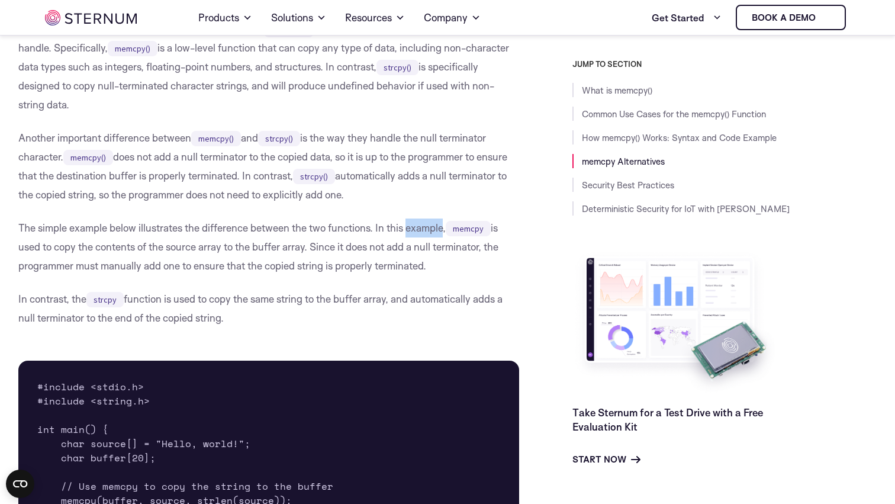
click at [423, 231] on p "The simple example below illustrates the difference between the two functions. …" at bounding box center [268, 247] width 501 height 57
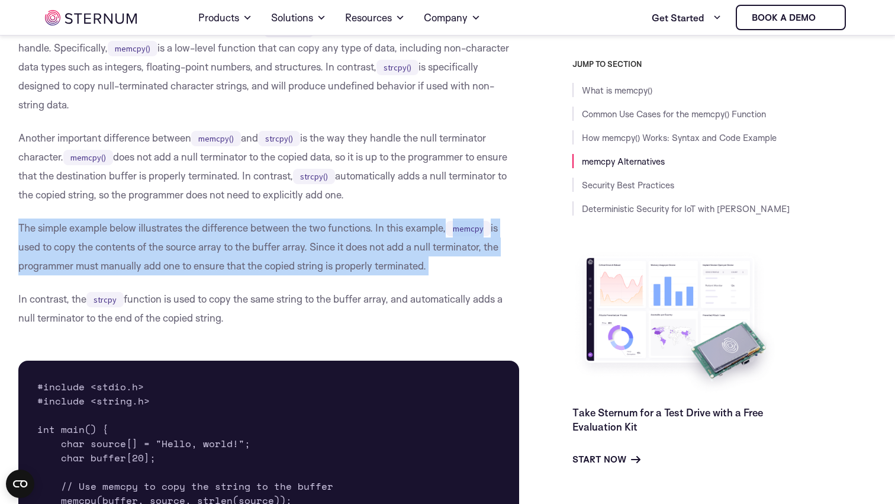
click at [423, 231] on p "The simple example below illustrates the difference between the two functions. …" at bounding box center [268, 247] width 501 height 57
click at [433, 231] on p "The simple example below illustrates the difference between the two functions. …" at bounding box center [268, 247] width 501 height 57
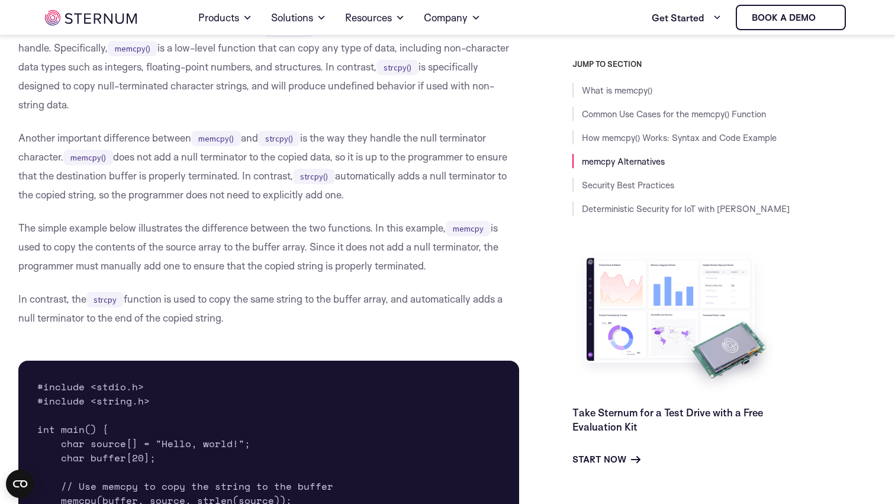
click at [433, 231] on p "The simple example below illustrates the difference between the two functions. …" at bounding box center [268, 247] width 501 height 57
click at [442, 231] on p "The simple example below illustrates the difference between the two functions. …" at bounding box center [268, 247] width 501 height 57
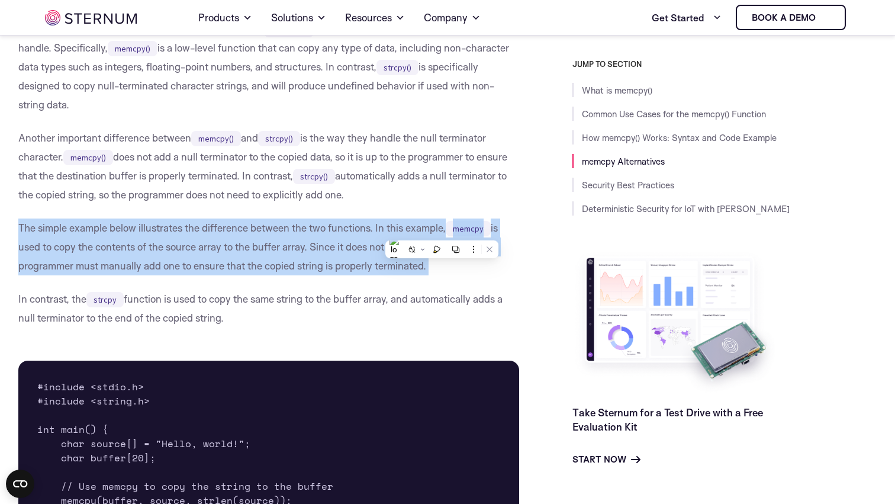
click at [442, 231] on p "The simple example below illustrates the difference between the two functions. …" at bounding box center [268, 247] width 501 height 57
click at [424, 231] on p "The simple example below illustrates the difference between the two functions. …" at bounding box center [268, 247] width 501 height 57
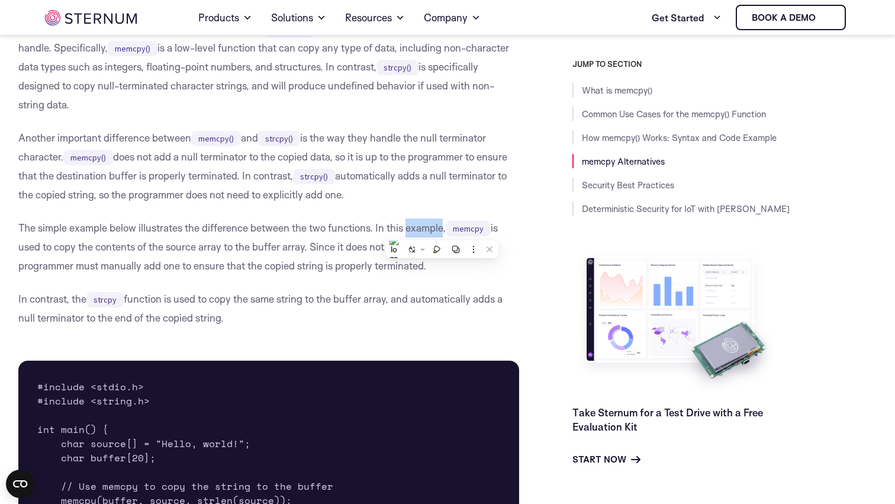
click at [424, 231] on p "The simple example below illustrates the difference between the two functions. …" at bounding box center [268, 247] width 501 height 57
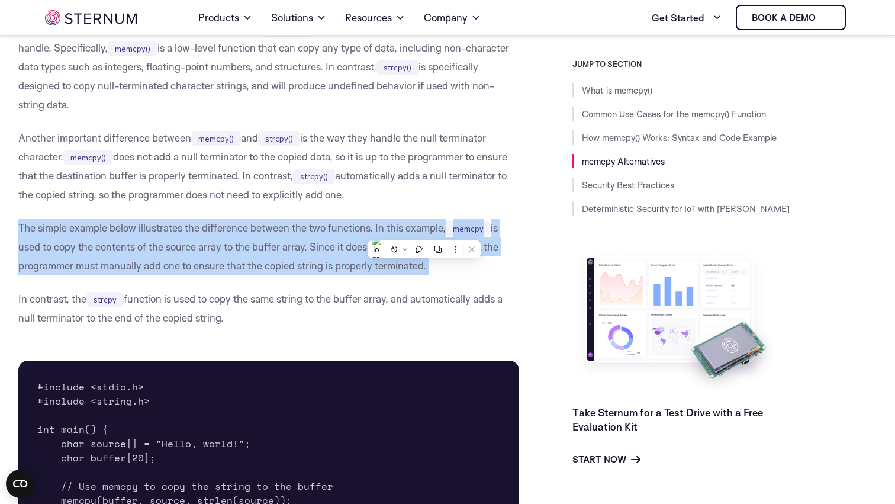
click at [424, 231] on p "The simple example below illustrates the difference between the two functions. …" at bounding box center [268, 247] width 501 height 57
click at [438, 231] on p "The simple example below illustrates the difference between the two functions. …" at bounding box center [268, 247] width 501 height 57
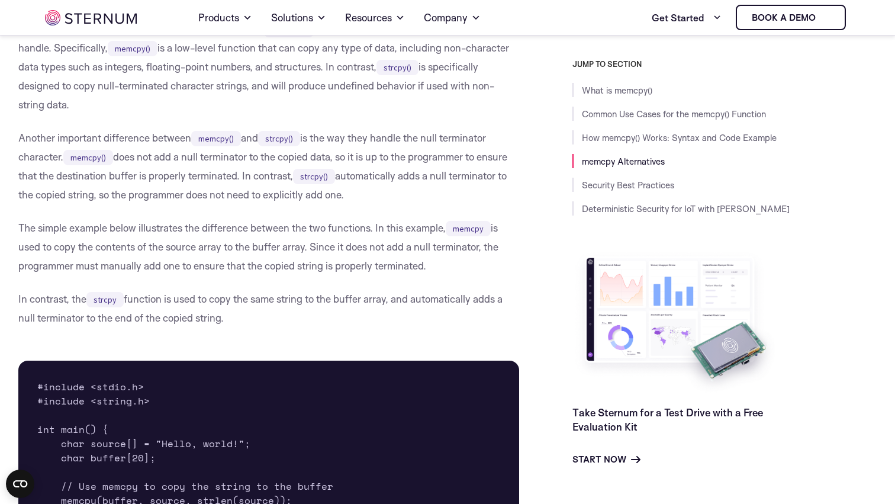
click at [431, 230] on p "The simple example below illustrates the difference between the two functions. …" at bounding box center [268, 247] width 501 height 57
click at [436, 230] on p "The simple example below illustrates the difference between the two functions. …" at bounding box center [268, 247] width 501 height 57
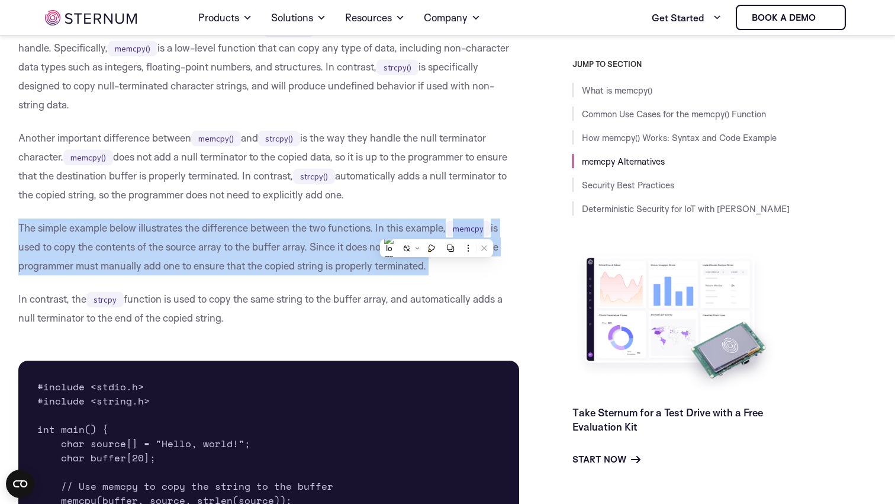
click at [436, 230] on p "The simple example below illustrates the difference between the two functions. …" at bounding box center [268, 247] width 501 height 57
click at [441, 230] on p "The simple example below illustrates the difference between the two functions. …" at bounding box center [268, 247] width 501 height 57
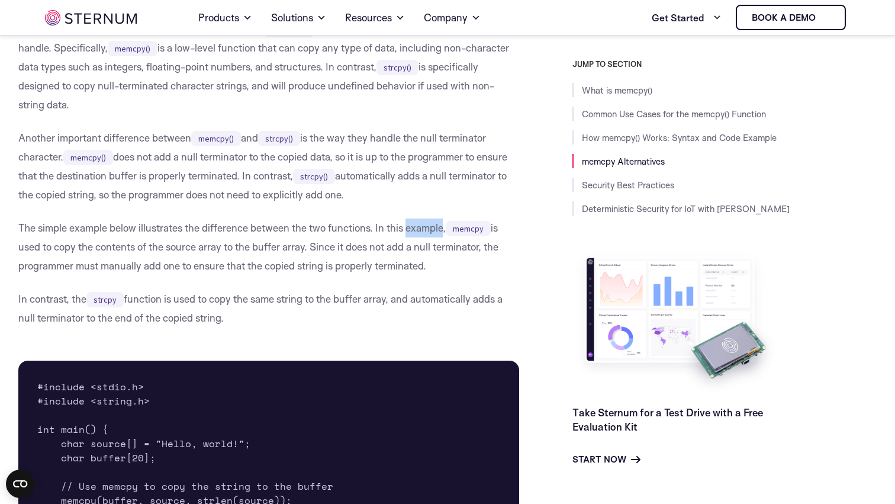
click at [441, 230] on p "The simple example below illustrates the difference between the two functions. …" at bounding box center [268, 247] width 501 height 57
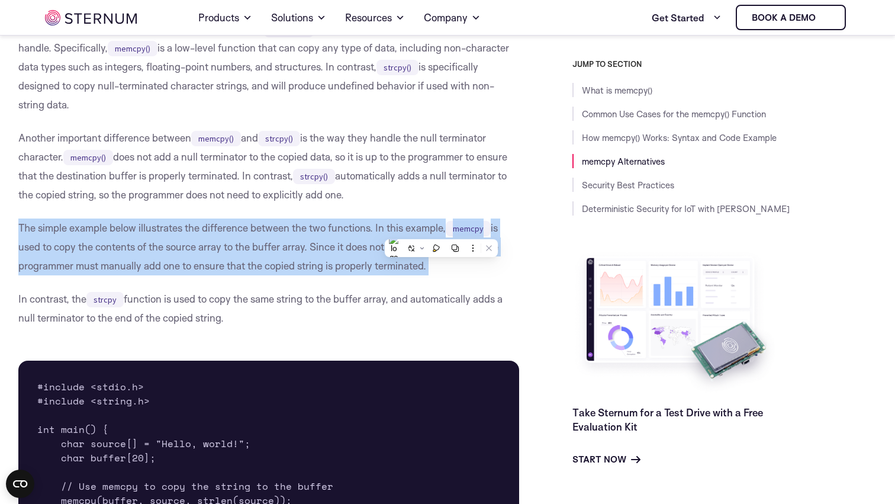
click at [441, 230] on p "The simple example below illustrates the difference between the two functions. …" at bounding box center [268, 247] width 501 height 57
click at [451, 230] on code "memcpy" at bounding box center [468, 228] width 45 height 15
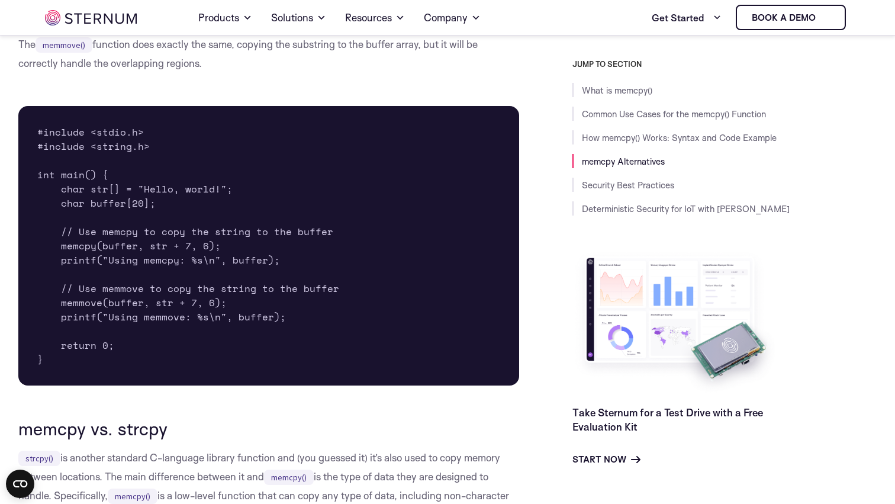
scroll to position [1989, 0]
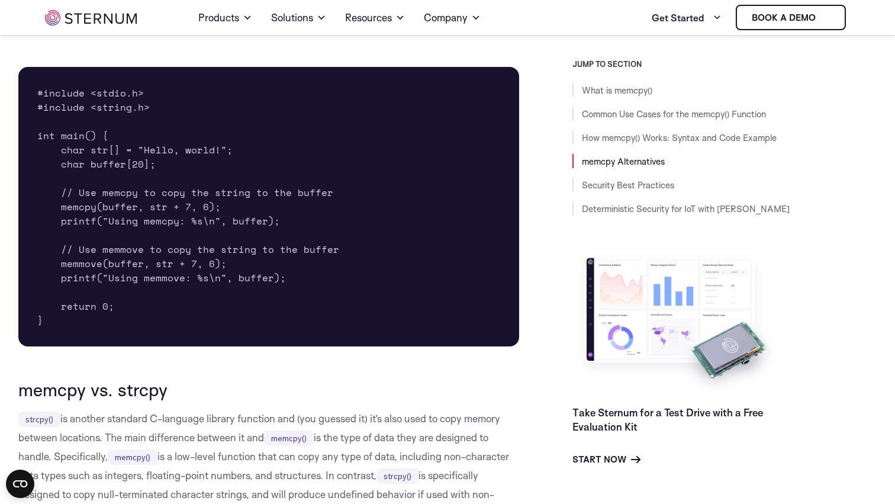
click at [95, 267] on pre "#include <stdio.h> #include <string.h> int main() { char str[] = "Hello, world!…" at bounding box center [268, 207] width 501 height 280
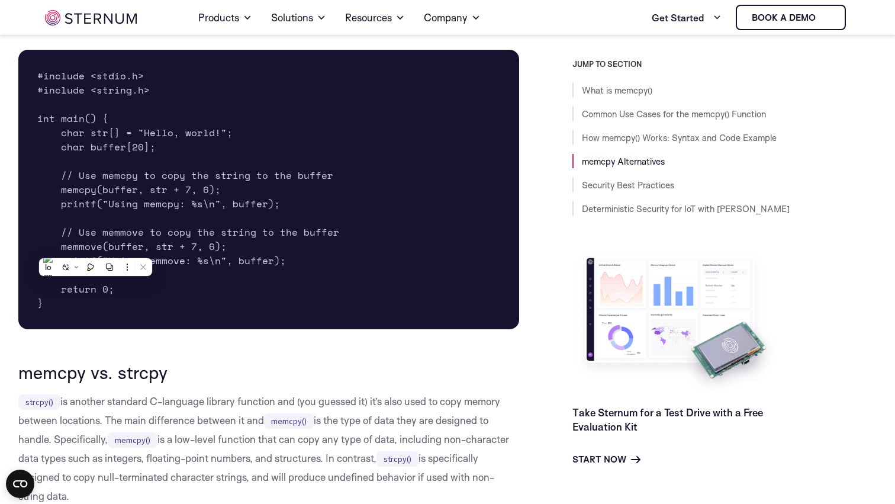
click at [204, 220] on pre "#include <stdio.h> #include <string.h> int main() { char str[] = "Hello, world!…" at bounding box center [268, 190] width 501 height 280
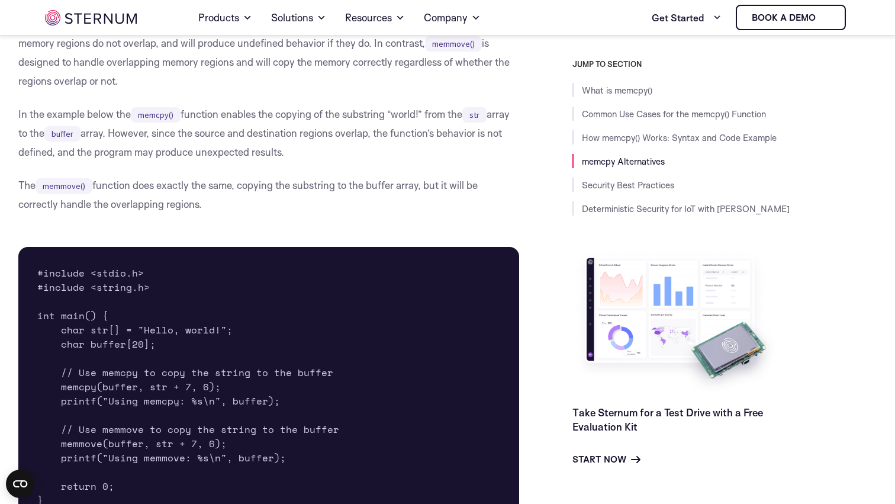
scroll to position [1753, 0]
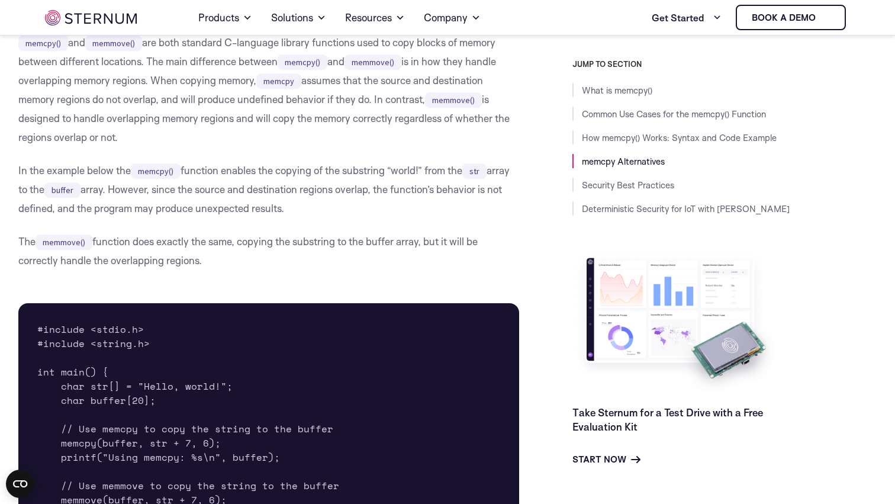
click at [234, 254] on p "The memmove() function does exactly the same, copying the substring to the buff…" at bounding box center [268, 251] width 501 height 38
click at [237, 248] on p "The memmove() function does exactly the same, copying the substring to the buff…" at bounding box center [268, 251] width 501 height 38
click at [243, 248] on p "The memmove() function does exactly the same, copying the substring to the buff…" at bounding box center [268, 251] width 501 height 38
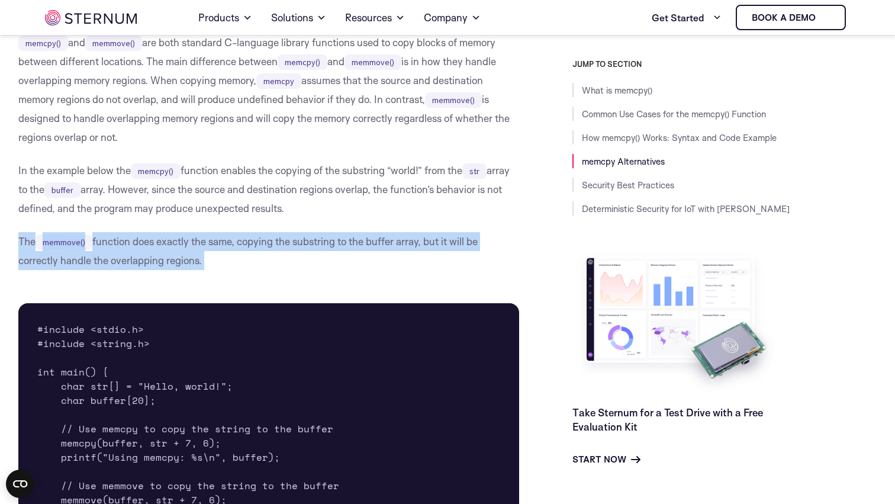
click at [243, 248] on p "The memmove() function does exactly the same, copying the substring to the buff…" at bounding box center [268, 251] width 501 height 38
click at [254, 248] on p "The memmove() function does exactly the same, copying the substring to the buff…" at bounding box center [268, 251] width 501 height 38
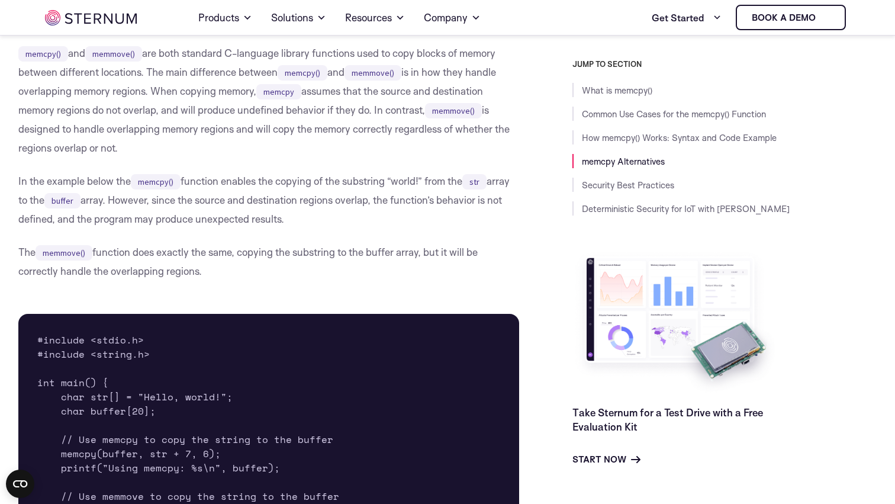
scroll to position [1729, 0]
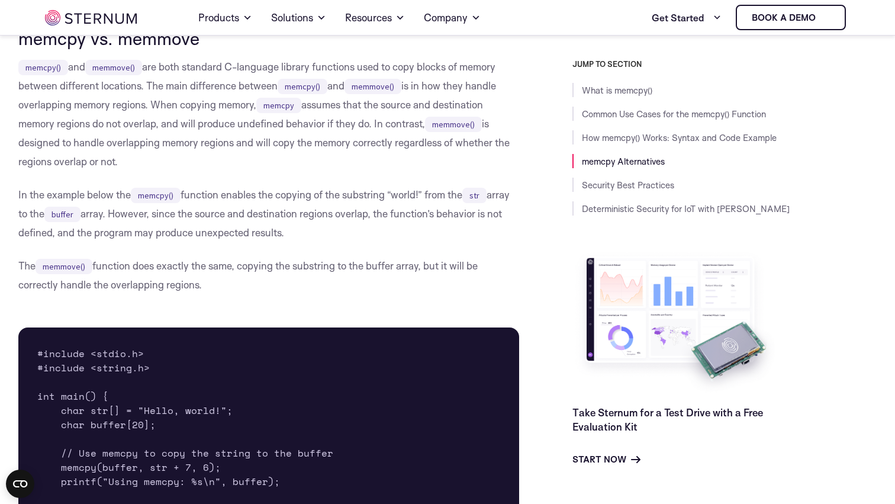
click at [76, 275] on p "The memmove() function does exactly the same, copying the substring to the buff…" at bounding box center [268, 275] width 501 height 38
click at [76, 271] on code "memmove()" at bounding box center [64, 266] width 57 height 15
click at [107, 271] on p "The memmove() function does exactly the same, copying the substring to the buff…" at bounding box center [268, 275] width 501 height 38
drag, startPoint x: 16, startPoint y: 263, endPoint x: 239, endPoint y: 264, distance: 222.7
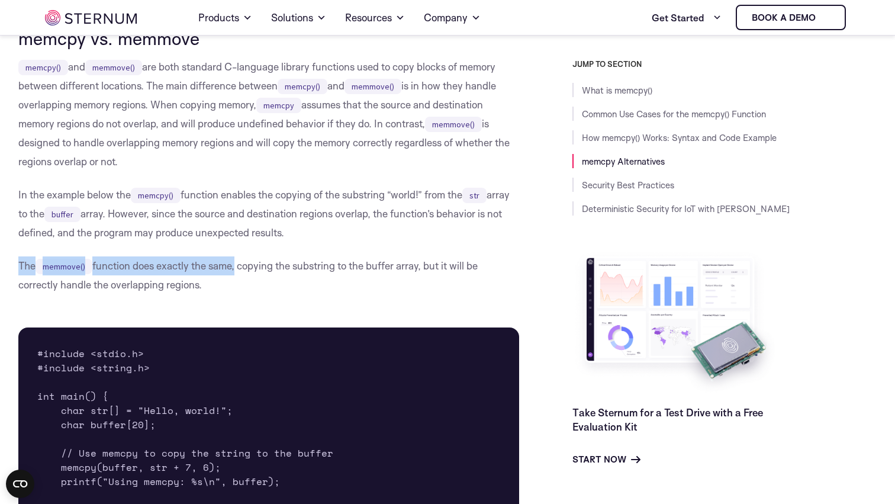
click at [239, 264] on p "The memmove() function does exactly the same, copying the substring to the buff…" at bounding box center [268, 275] width 501 height 38
drag, startPoint x: 239, startPoint y: 264, endPoint x: 212, endPoint y: 259, distance: 27.1
click at [211, 259] on p "The memmove() function does exactly the same, copying the substring to the buff…" at bounding box center [268, 275] width 501 height 38
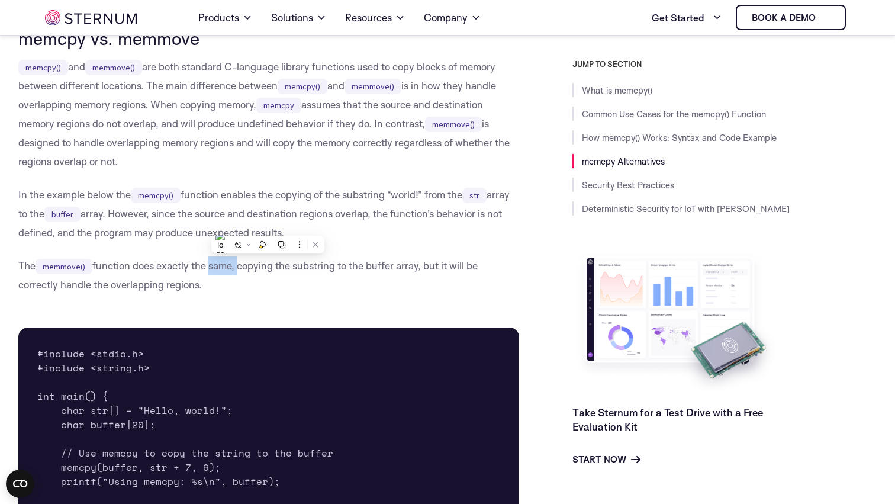
click at [212, 259] on p "The memmove() function does exactly the same, copying the substring to the buff…" at bounding box center [268, 275] width 501 height 38
drag, startPoint x: 235, startPoint y: 259, endPoint x: 353, endPoint y: 274, distance: 118.8
click at [354, 274] on p "The memmove() function does exactly the same, copying the substring to the buff…" at bounding box center [268, 275] width 501 height 38
drag, startPoint x: 353, startPoint y: 282, endPoint x: 200, endPoint y: 262, distance: 154.7
click at [200, 262] on p "The memmove() function does exactly the same, copying the substring to the buff…" at bounding box center [268, 275] width 501 height 38
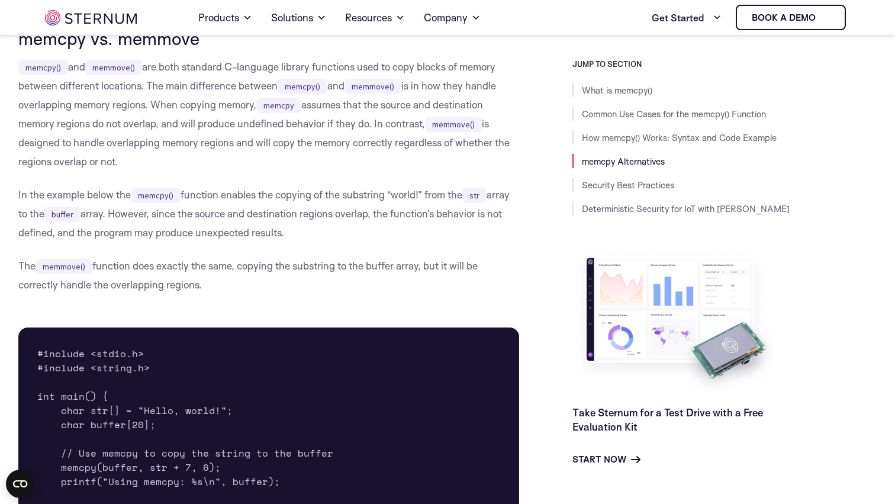
click at [200, 262] on p "The memmove() function does exactly the same, copying the substring to the buff…" at bounding box center [268, 275] width 501 height 38
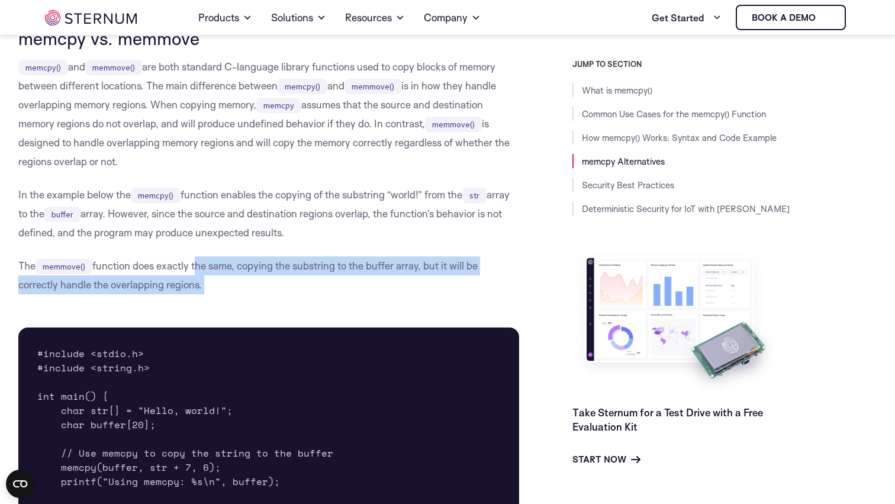
drag, startPoint x: 200, startPoint y: 262, endPoint x: 273, endPoint y: 281, distance: 75.8
click at [273, 281] on p "The memmove() function does exactly the same, copying the substring to the buff…" at bounding box center [268, 275] width 501 height 38
drag, startPoint x: 273, startPoint y: 281, endPoint x: 190, endPoint y: 272, distance: 84.0
click at [190, 272] on p "The memmove() function does exactly the same, copying the substring to the buff…" at bounding box center [268, 275] width 501 height 38
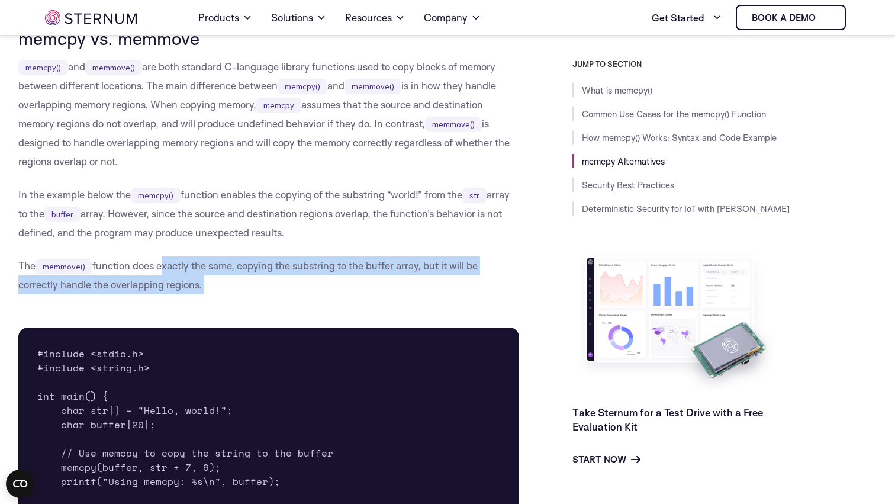
click at [190, 272] on p "The memmove() function does exactly the same, copying the substring to the buff…" at bounding box center [268, 275] width 501 height 38
drag, startPoint x: 200, startPoint y: 269, endPoint x: 261, endPoint y: 289, distance: 64.1
click at [261, 289] on p "The memmove() function does exactly the same, copying the substring to the buff…" at bounding box center [268, 275] width 501 height 38
click at [261, 290] on p "The memmove() function does exactly the same, copying the substring to the buff…" at bounding box center [268, 275] width 501 height 38
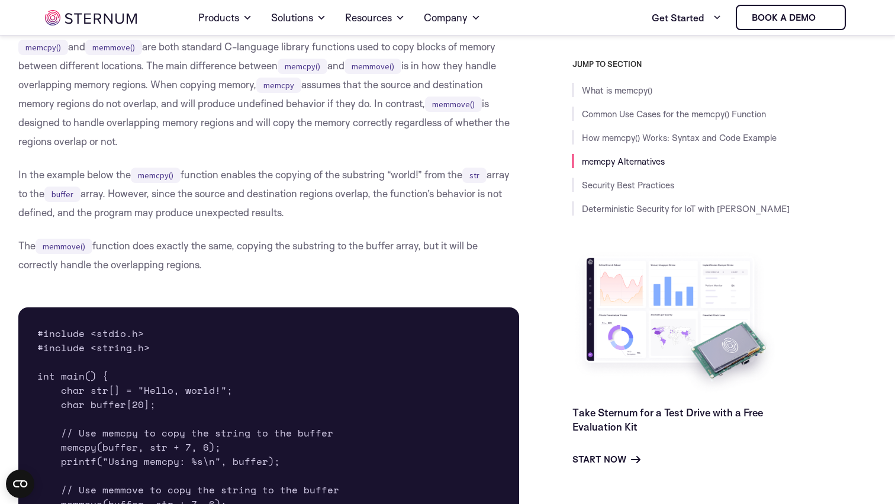
scroll to position [1668, 0]
